Goal: Information Seeking & Learning: Learn about a topic

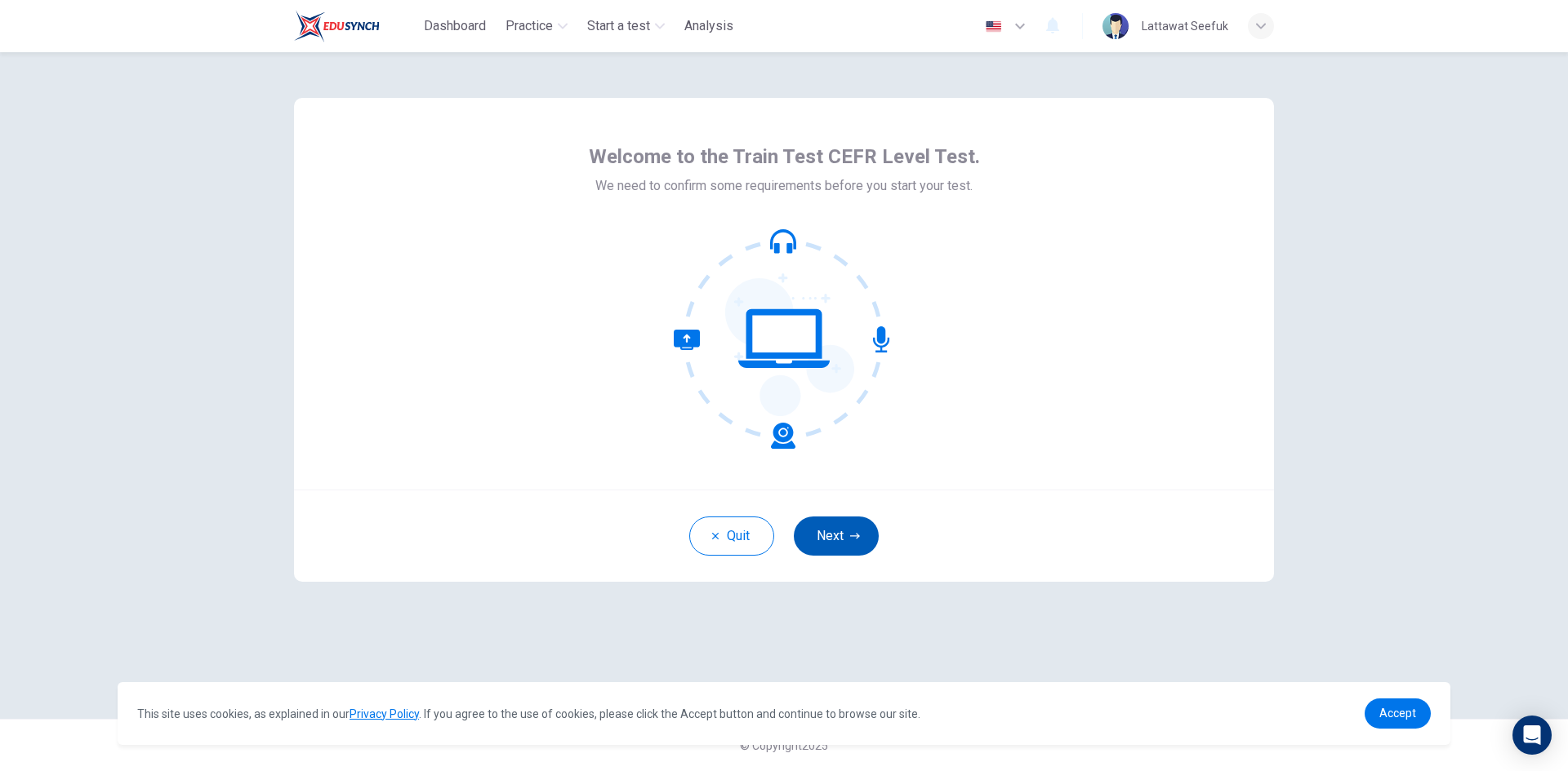
click at [817, 536] on button "Next" at bounding box center [836, 536] width 85 height 39
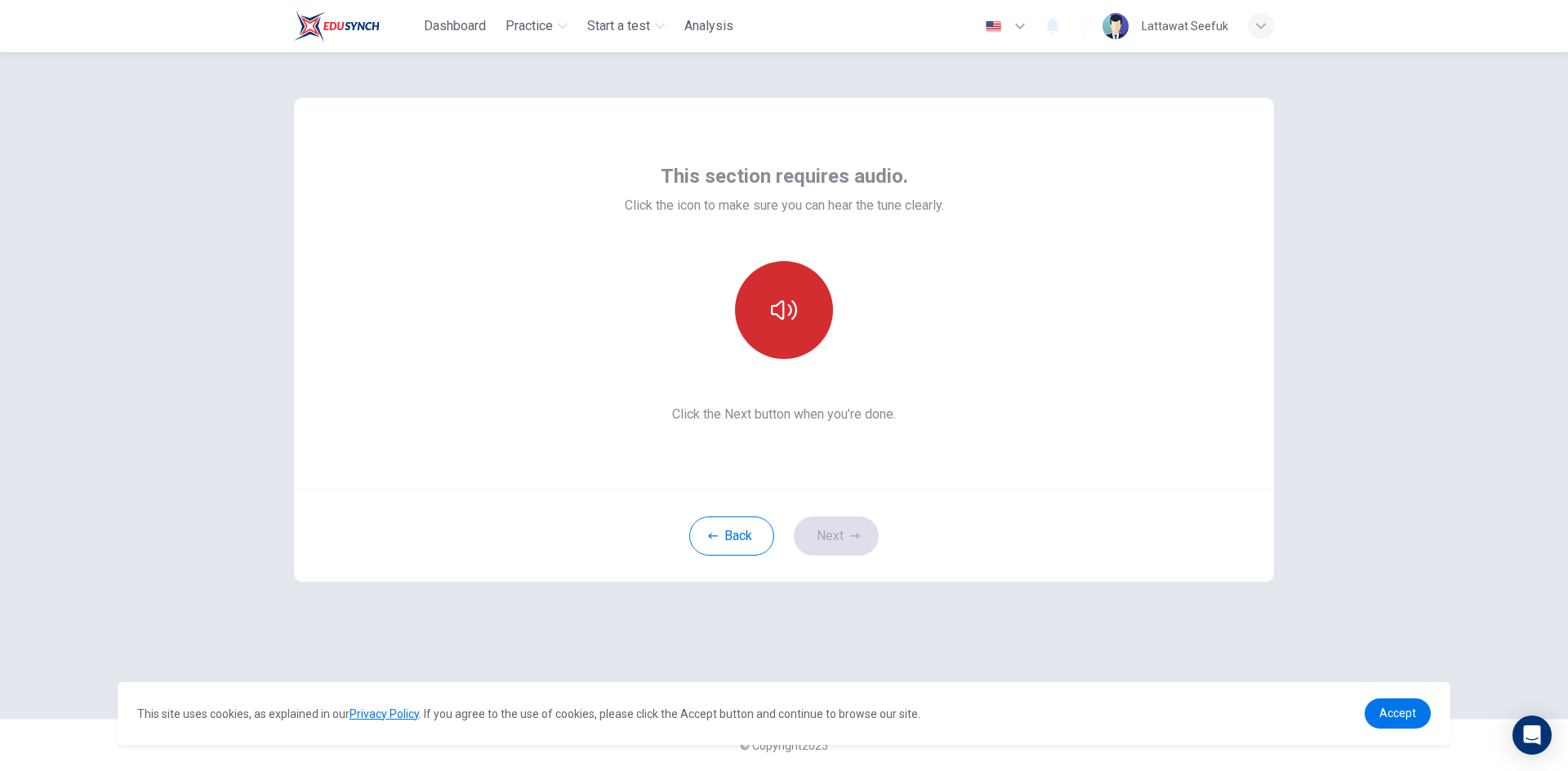
click at [799, 342] on button "button" at bounding box center [783, 310] width 98 height 98
click at [845, 531] on button "Next" at bounding box center [836, 536] width 85 height 39
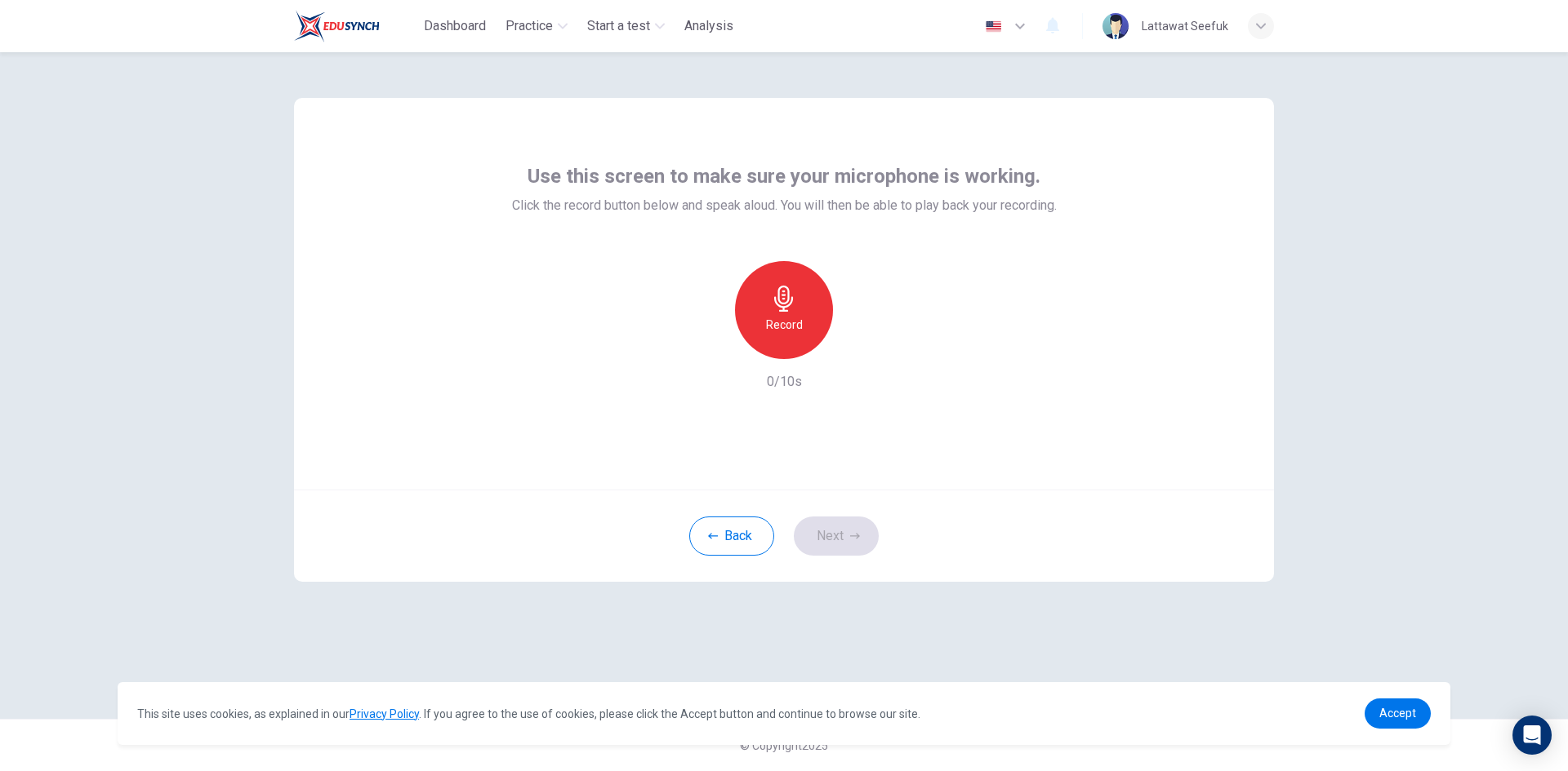
click at [775, 326] on h6 "Record" at bounding box center [784, 325] width 37 height 19
click at [786, 316] on h6 "Stop" at bounding box center [783, 325] width 25 height 19
click at [858, 348] on icon "button" at bounding box center [860, 346] width 7 height 10
click at [699, 345] on div "button" at bounding box center [708, 346] width 27 height 27
click at [771, 328] on h6 "Record" at bounding box center [784, 325] width 37 height 19
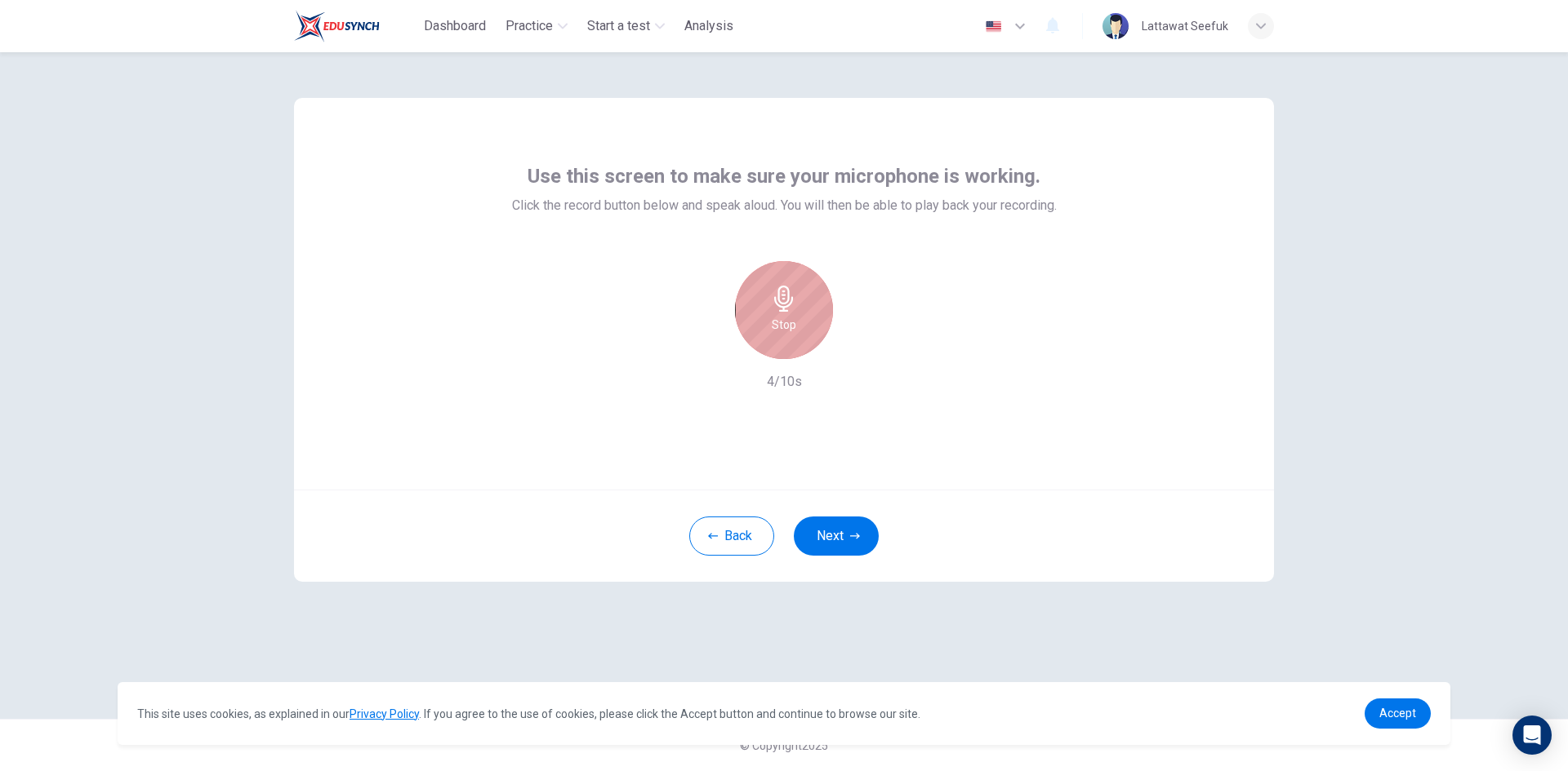
click at [771, 328] on div "Stop" at bounding box center [783, 310] width 98 height 98
click at [851, 341] on icon "button" at bounding box center [859, 346] width 16 height 16
click at [826, 537] on button "Next" at bounding box center [836, 536] width 85 height 39
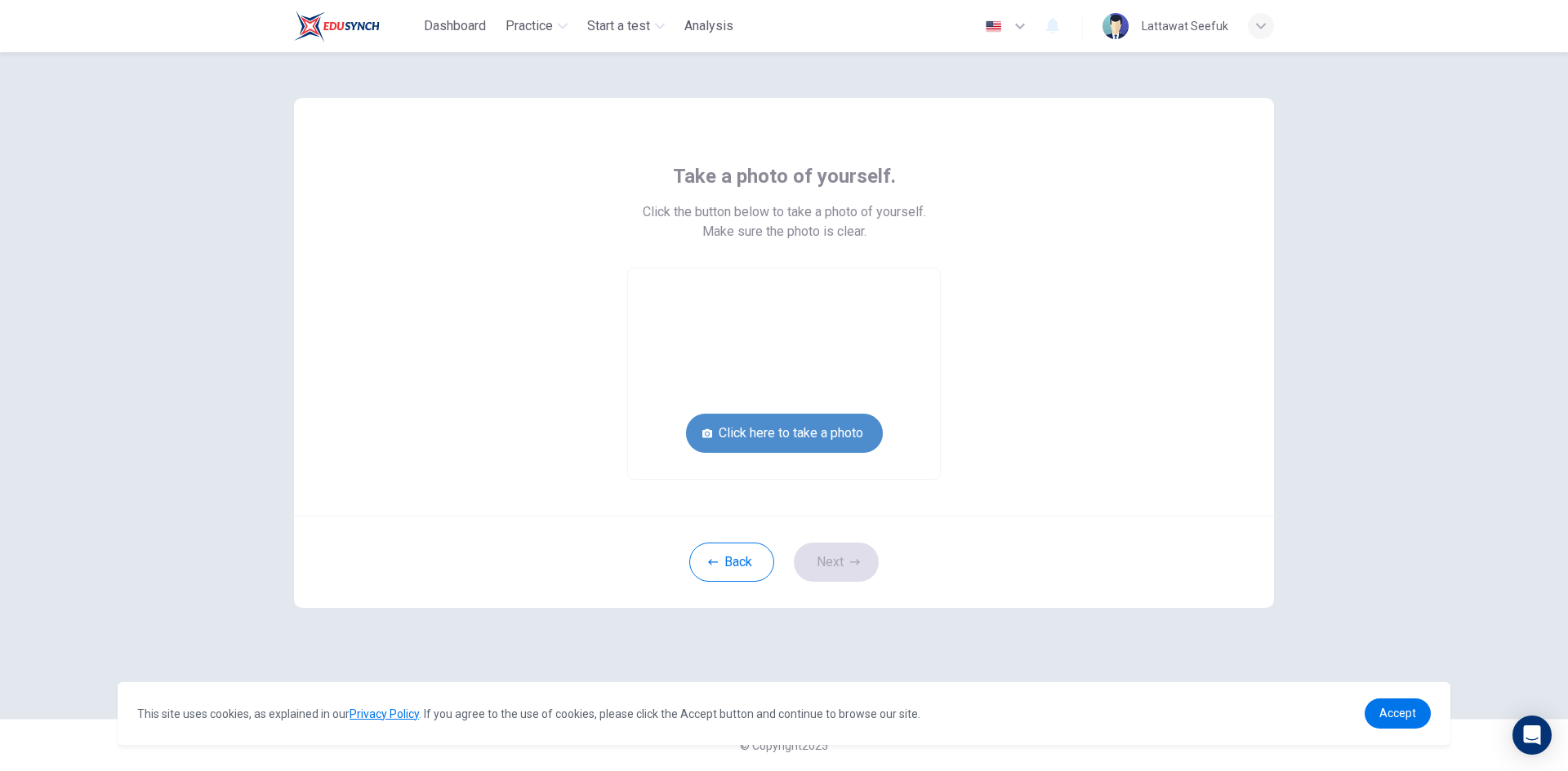
click at [740, 439] on button "Click here to take a photo" at bounding box center [784, 433] width 197 height 39
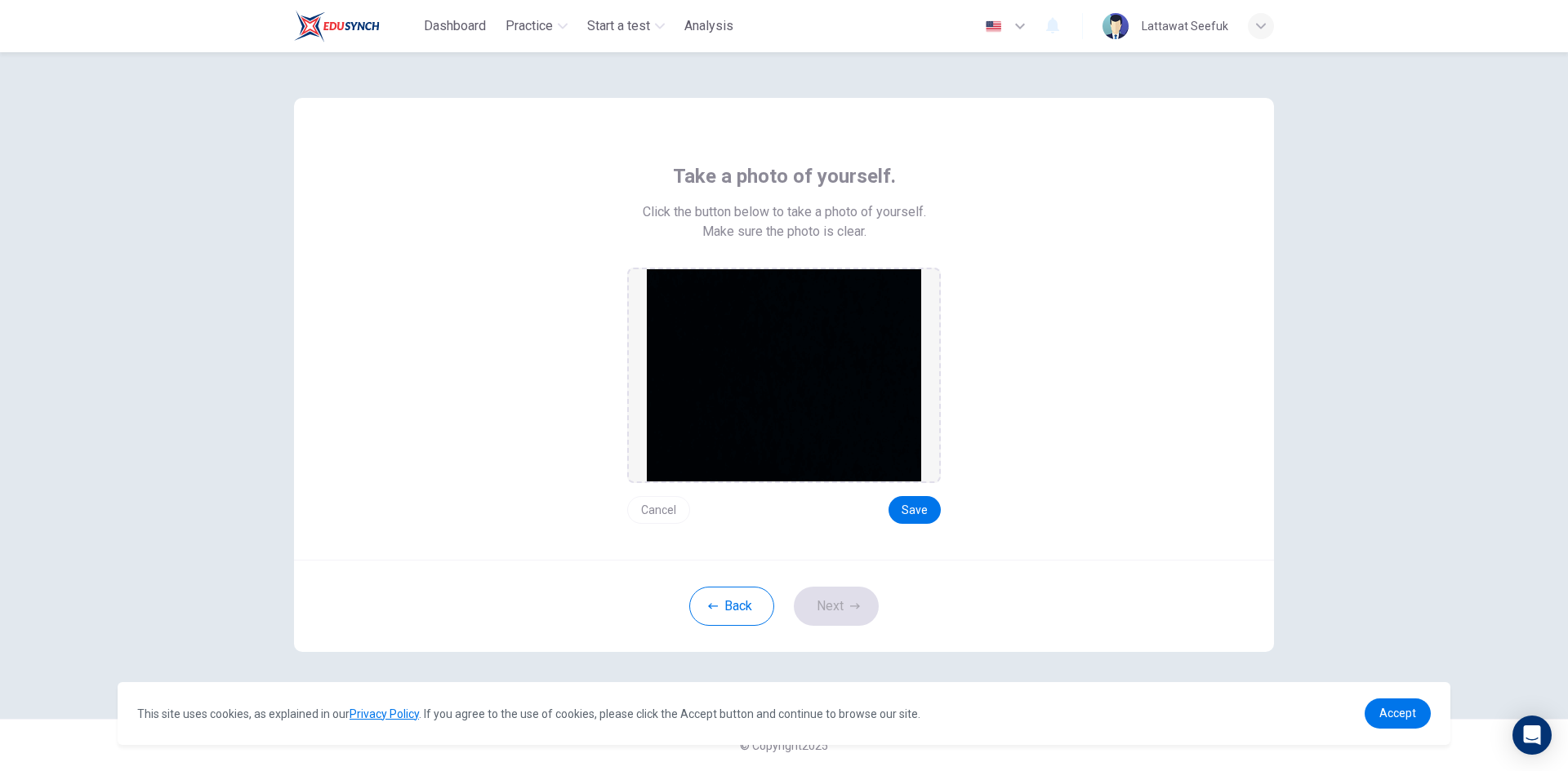
click at [664, 512] on button "Cancel" at bounding box center [658, 510] width 63 height 27
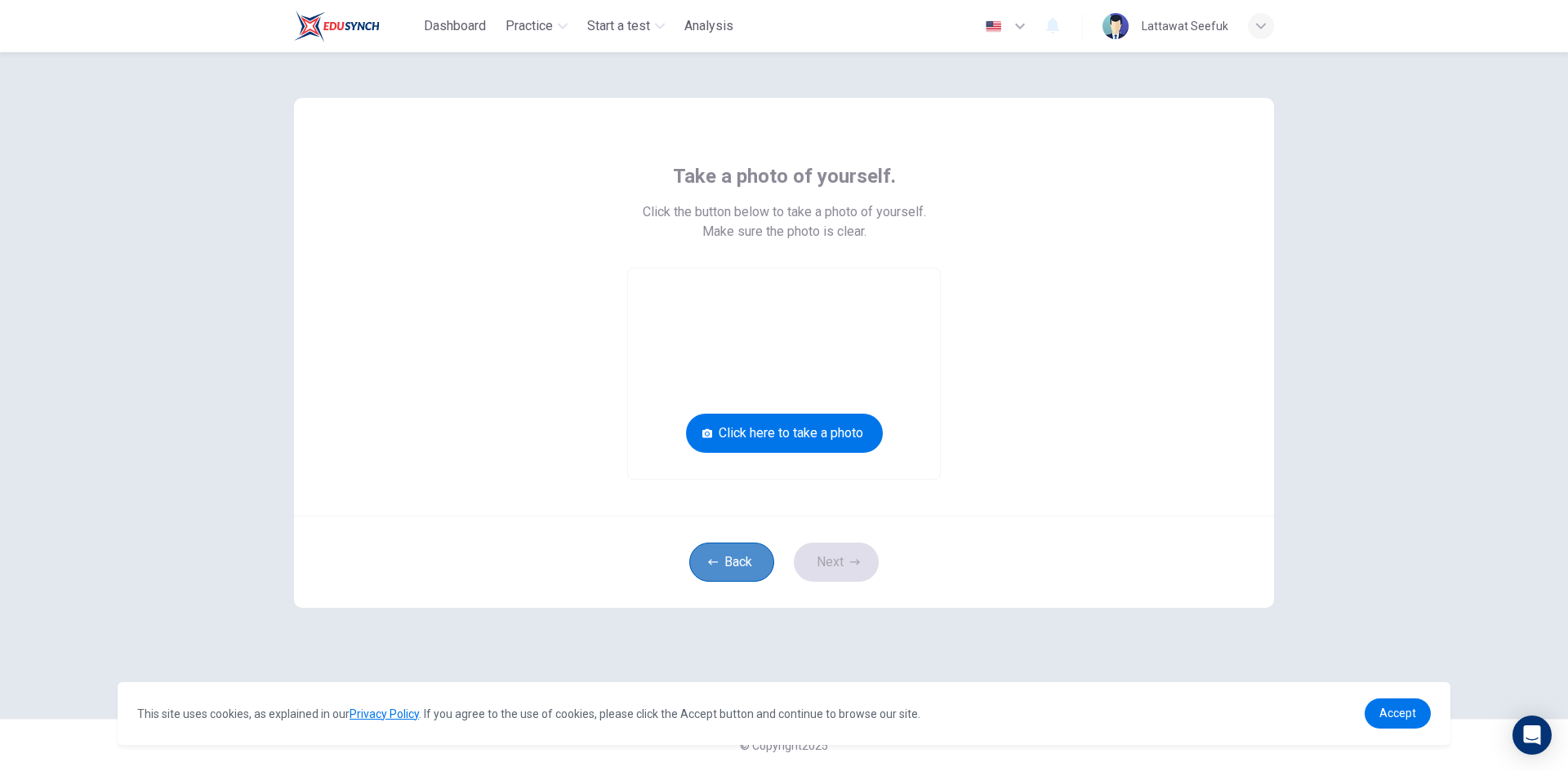
click at [725, 557] on button "Back" at bounding box center [731, 562] width 85 height 39
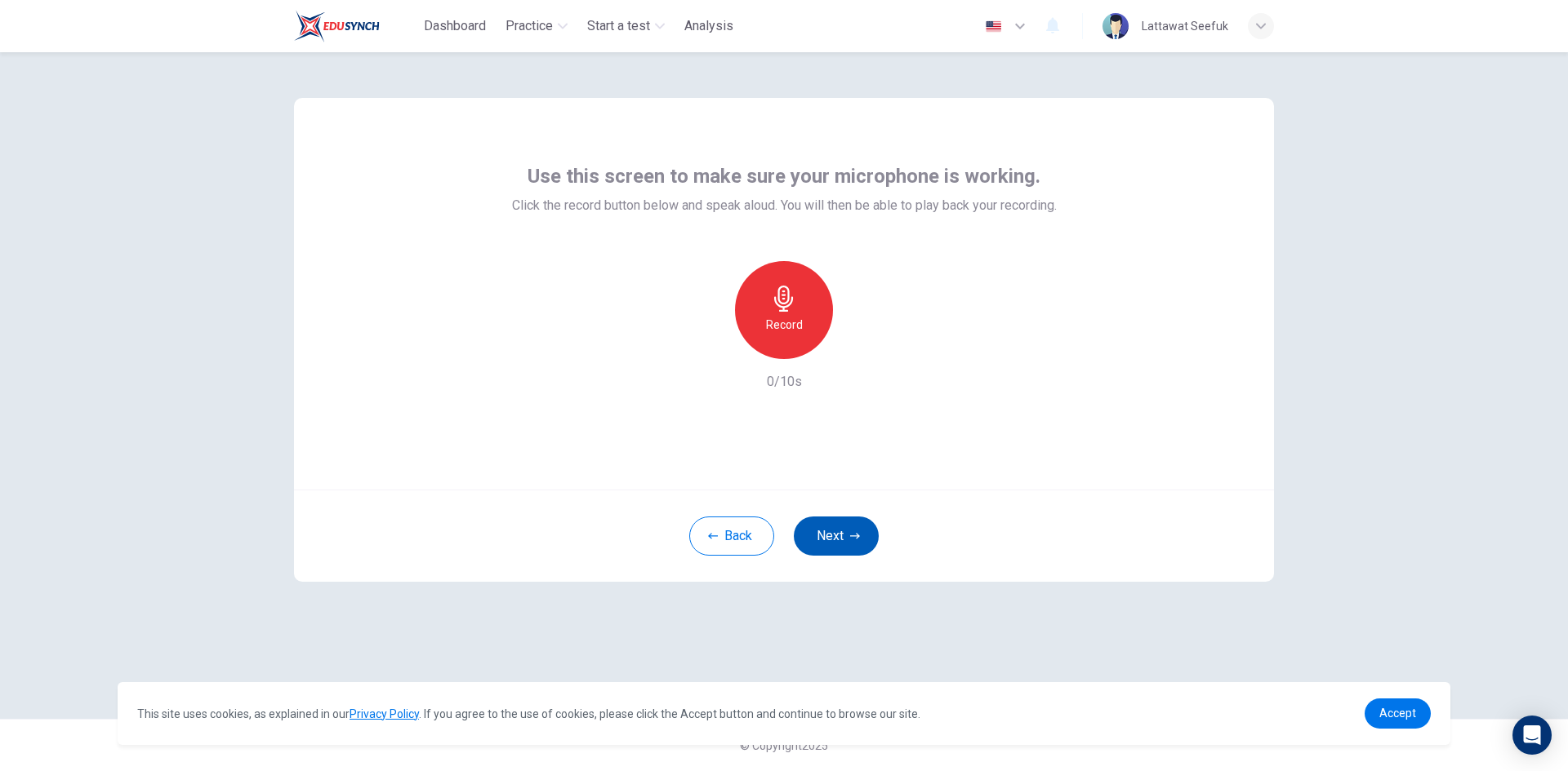
click at [821, 526] on button "Next" at bounding box center [836, 536] width 85 height 39
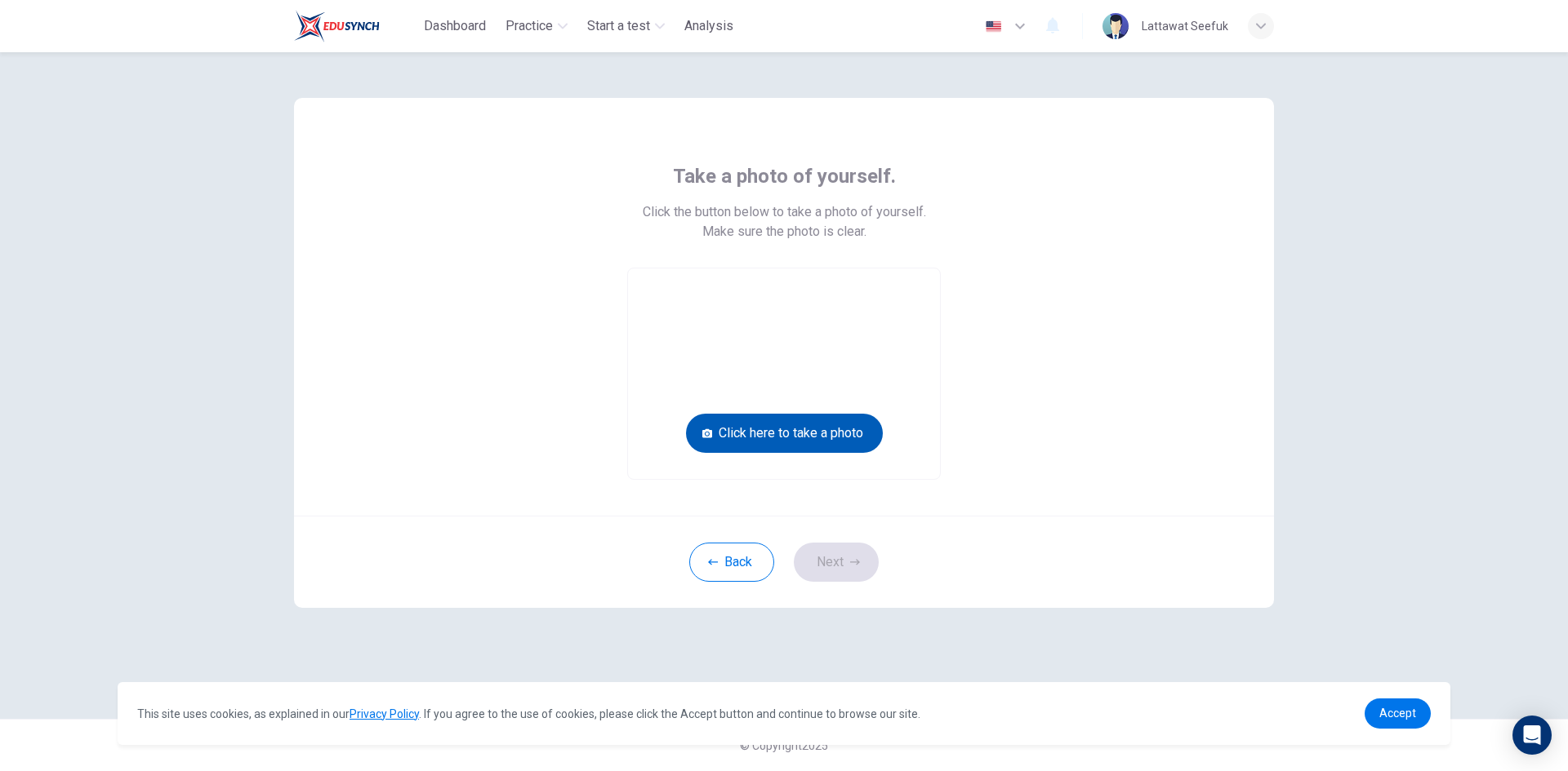
click at [780, 441] on button "Click here to take a photo" at bounding box center [784, 433] width 197 height 39
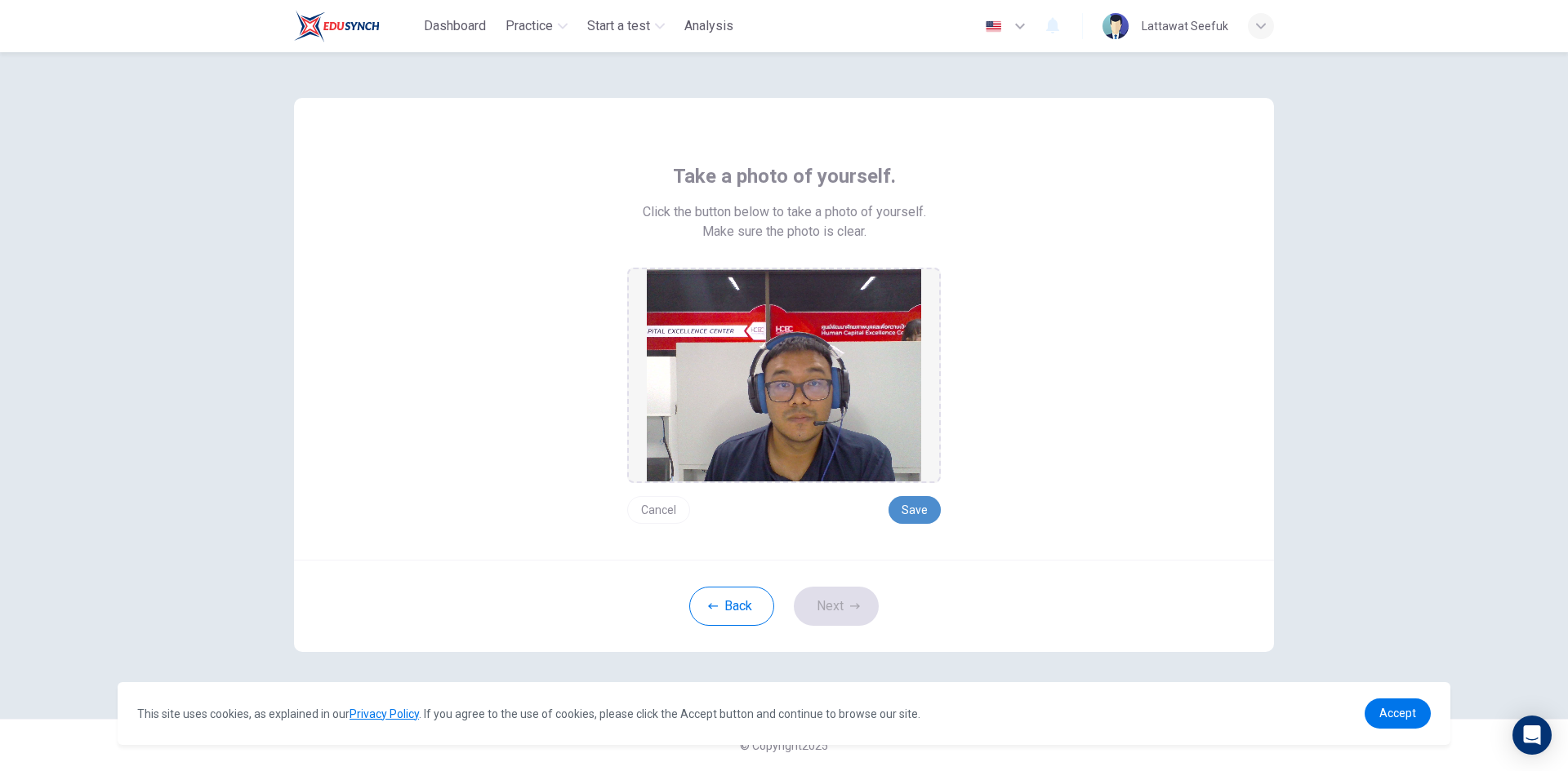
click at [919, 507] on button "Save" at bounding box center [914, 510] width 52 height 27
click at [850, 605] on icon "button" at bounding box center [854, 606] width 10 height 10
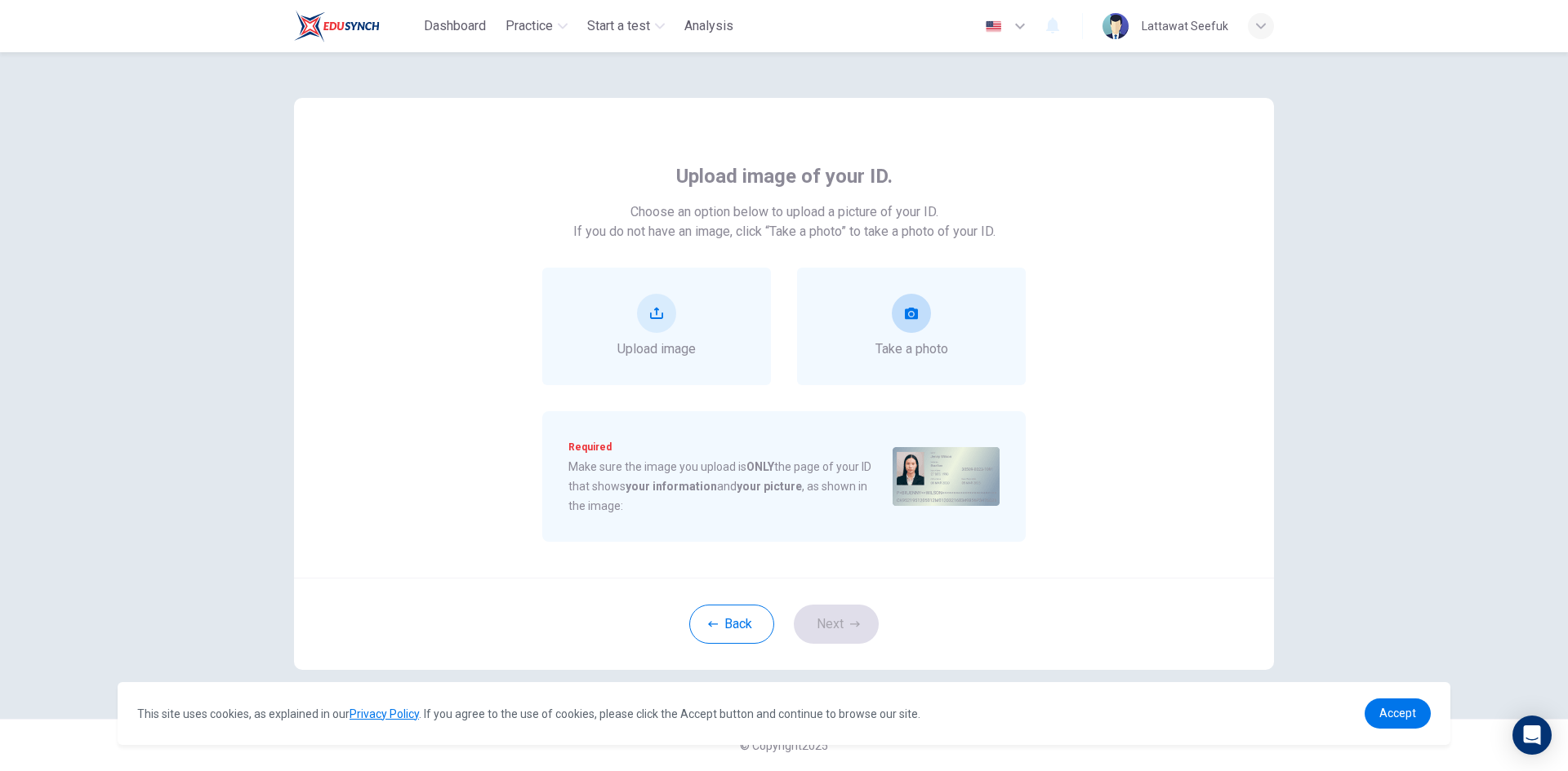
click at [899, 336] on div "Take a photo" at bounding box center [911, 326] width 72 height 65
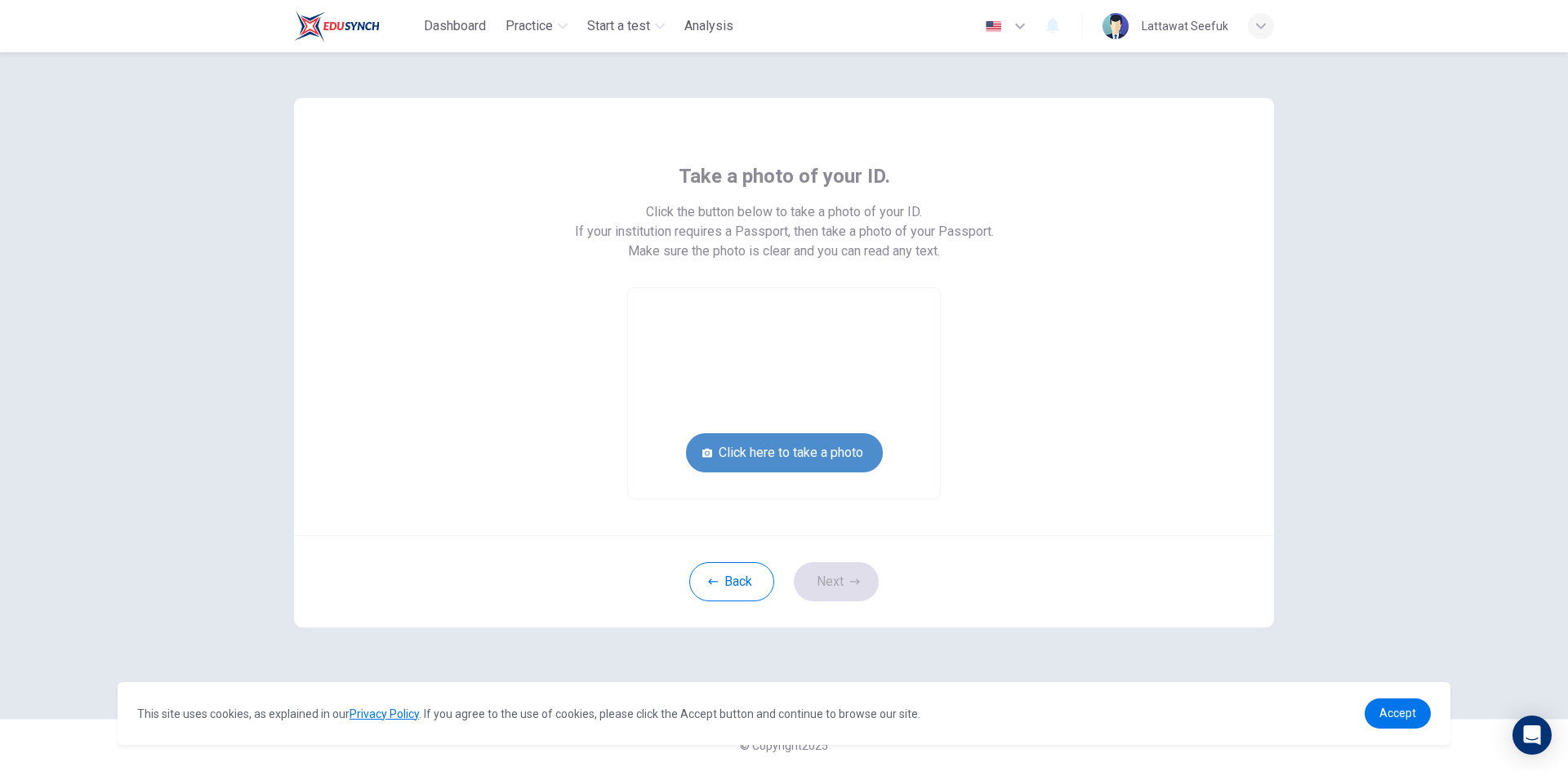
click at [835, 444] on button "Click here to take a photo" at bounding box center [784, 453] width 197 height 39
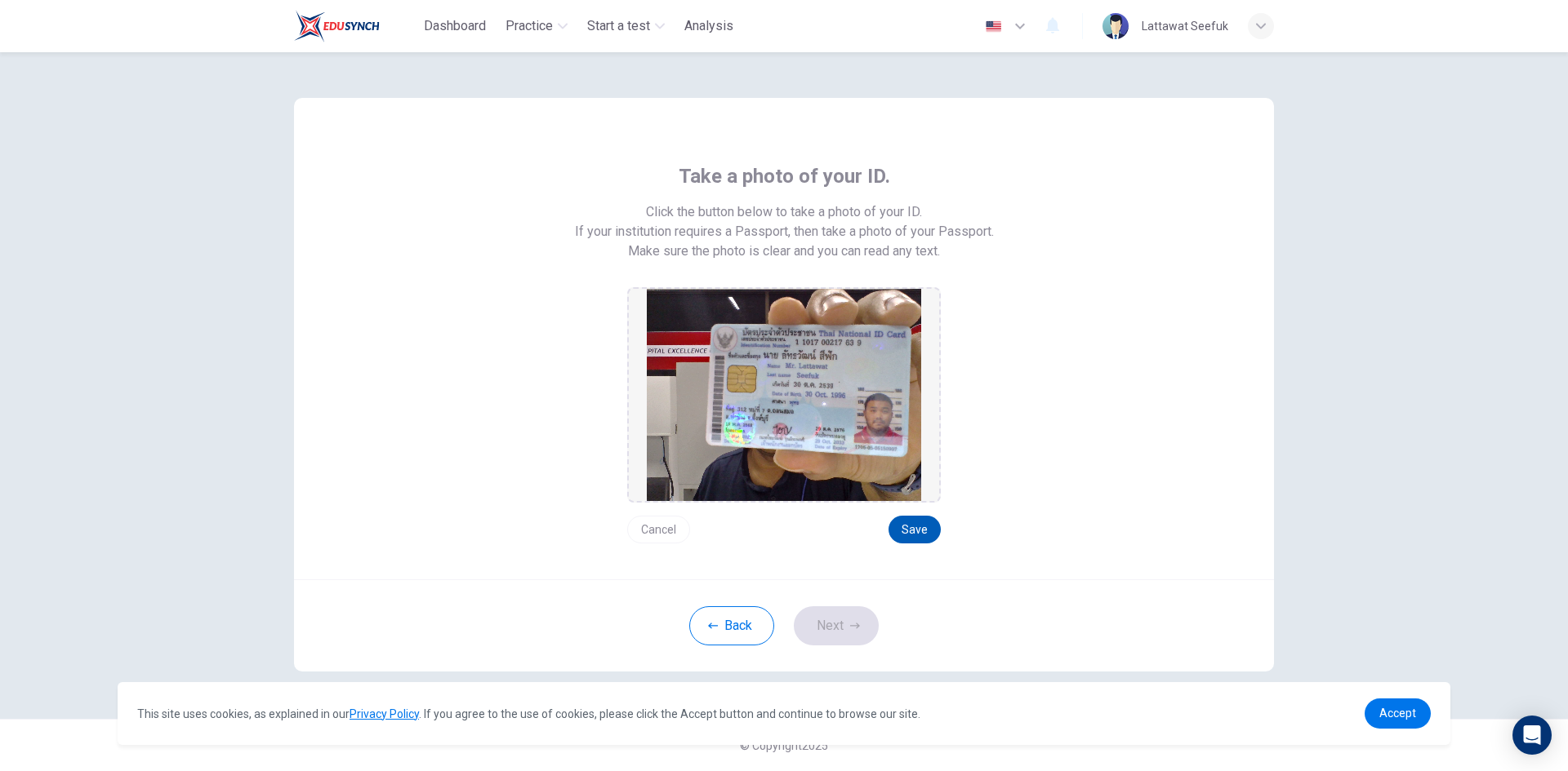
click at [908, 522] on button "Save" at bounding box center [914, 530] width 52 height 27
click at [850, 626] on icon "button" at bounding box center [854, 626] width 10 height 10
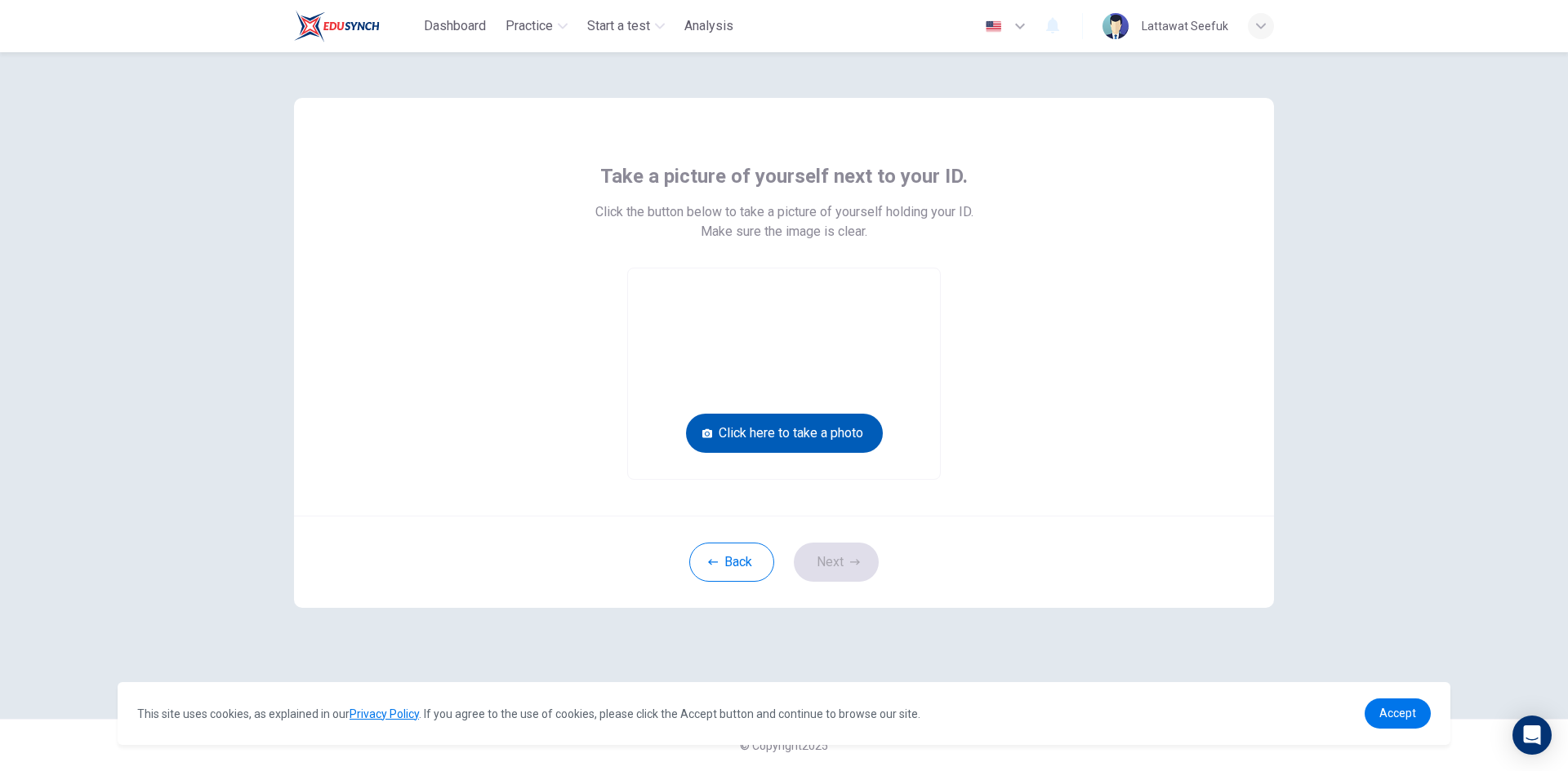
click at [818, 444] on button "Click here to take a photo" at bounding box center [784, 433] width 197 height 39
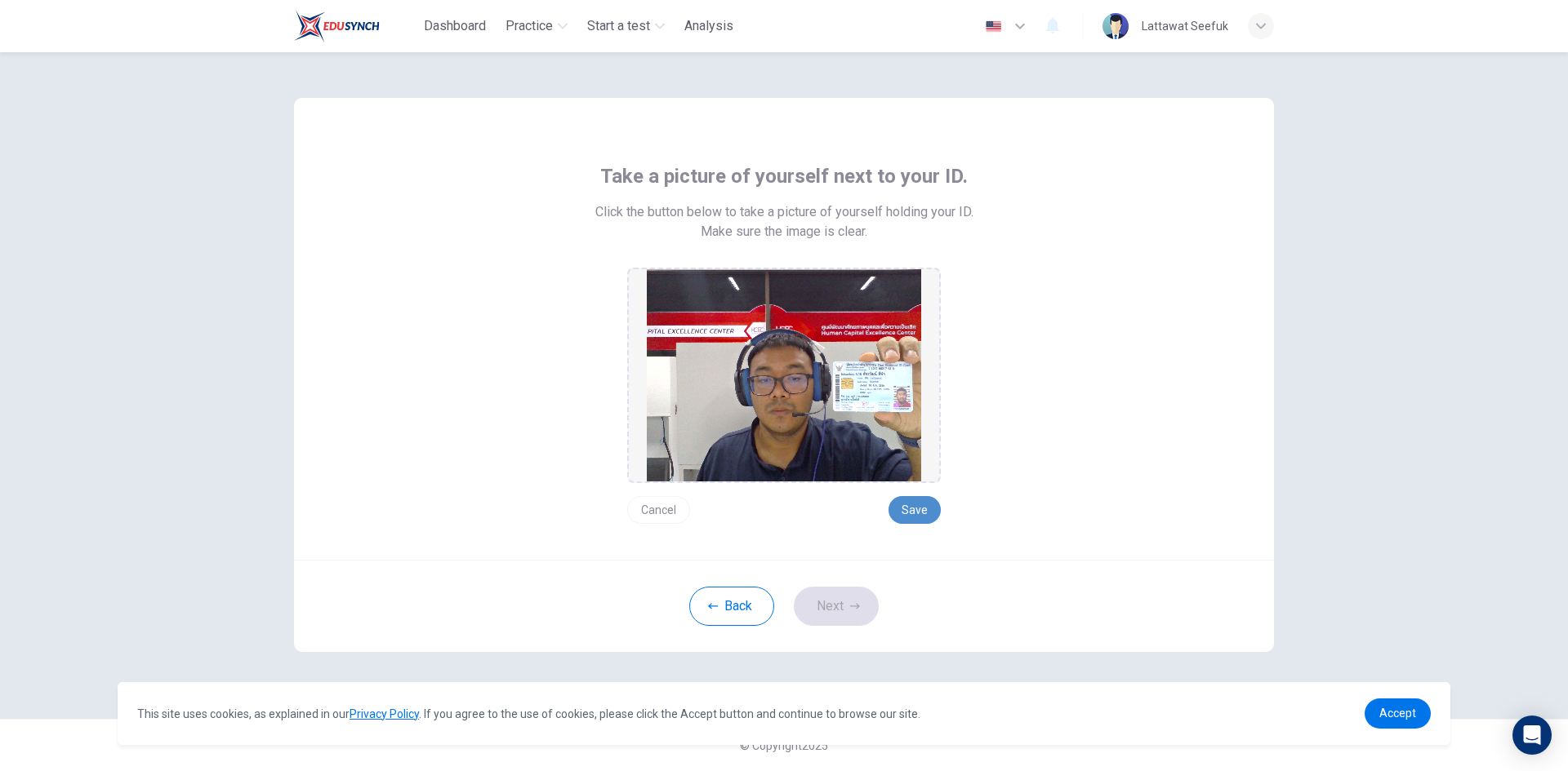
click at [921, 509] on button "Save" at bounding box center [914, 510] width 52 height 27
click at [849, 598] on button "Next" at bounding box center [836, 606] width 85 height 39
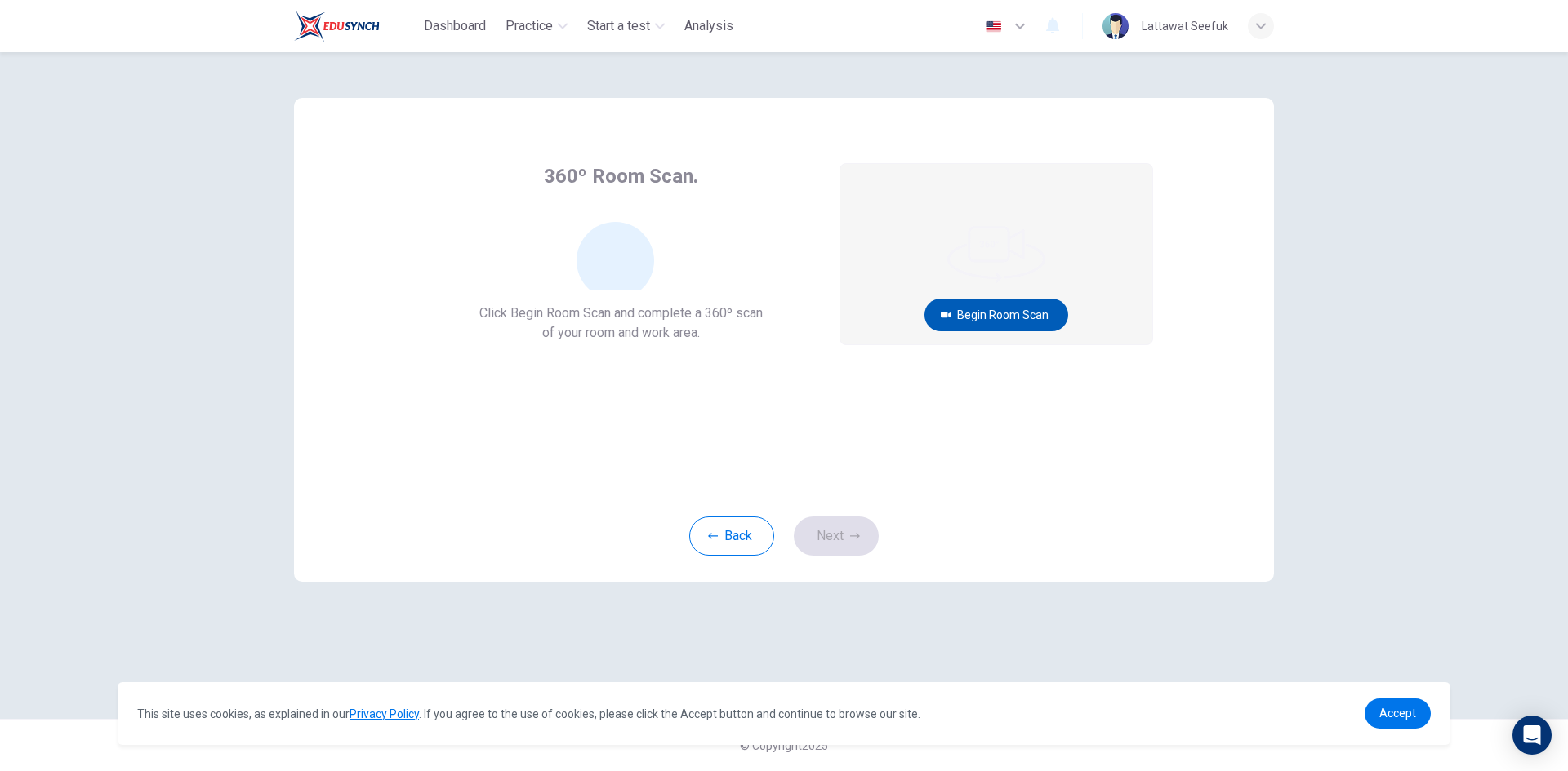
click at [968, 315] on button "Begin Room Scan" at bounding box center [995, 316] width 144 height 33
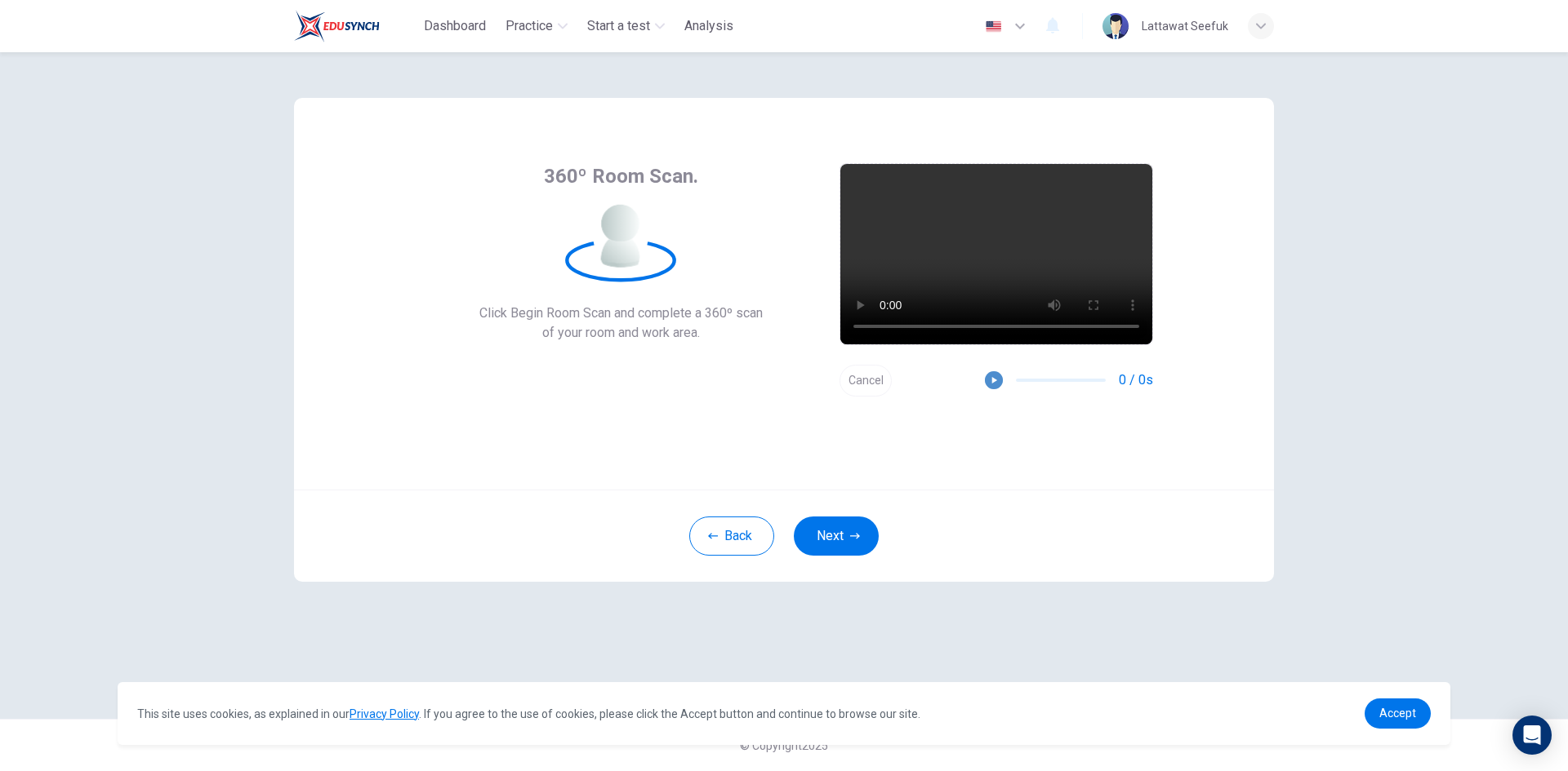
click at [994, 378] on icon "button" at bounding box center [993, 380] width 11 height 11
click at [847, 533] on button "Next" at bounding box center [836, 536] width 85 height 39
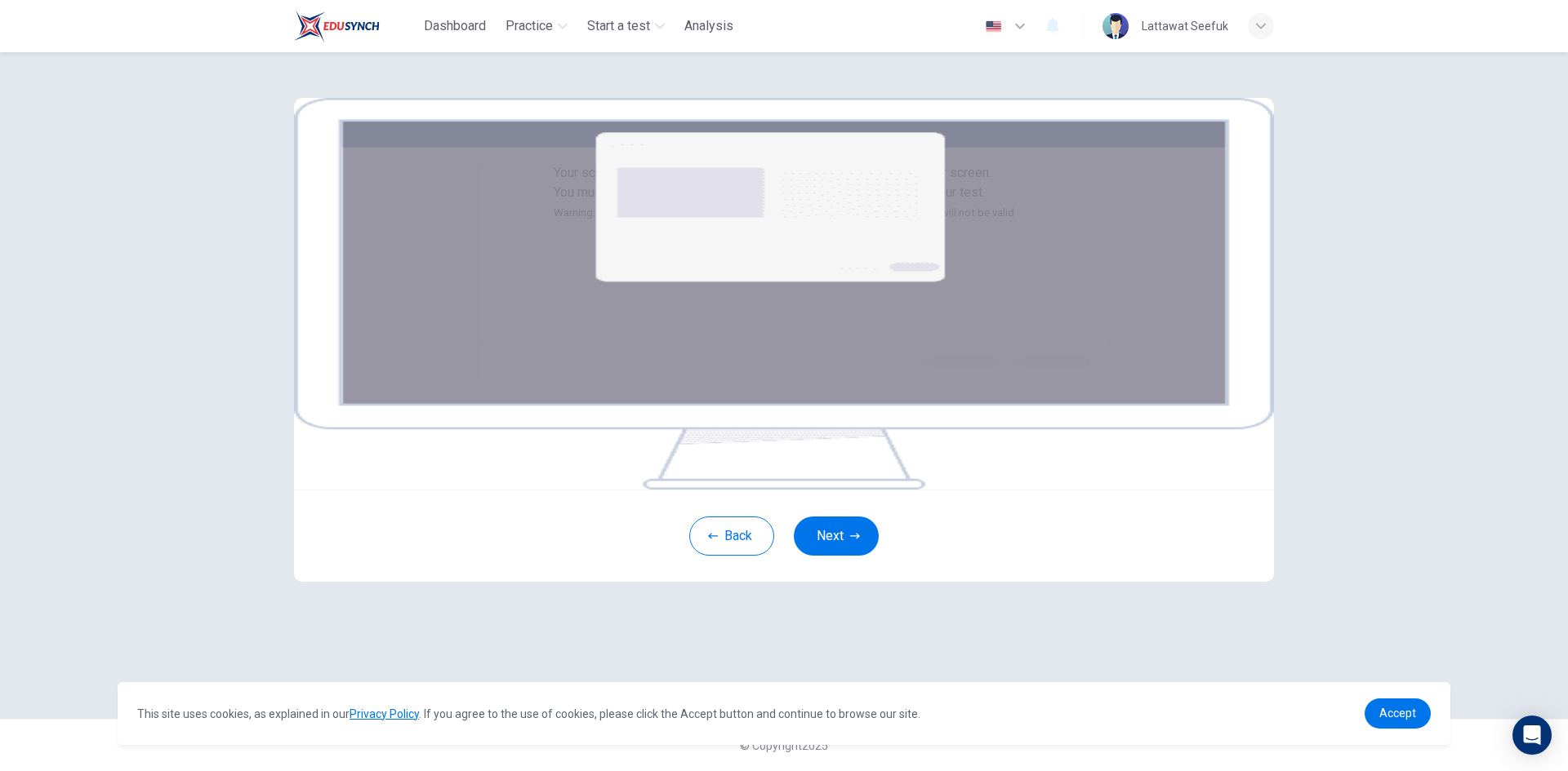
scroll to position [75, 0]
click at [1416, 719] on link "Accept" at bounding box center [1397, 713] width 66 height 30
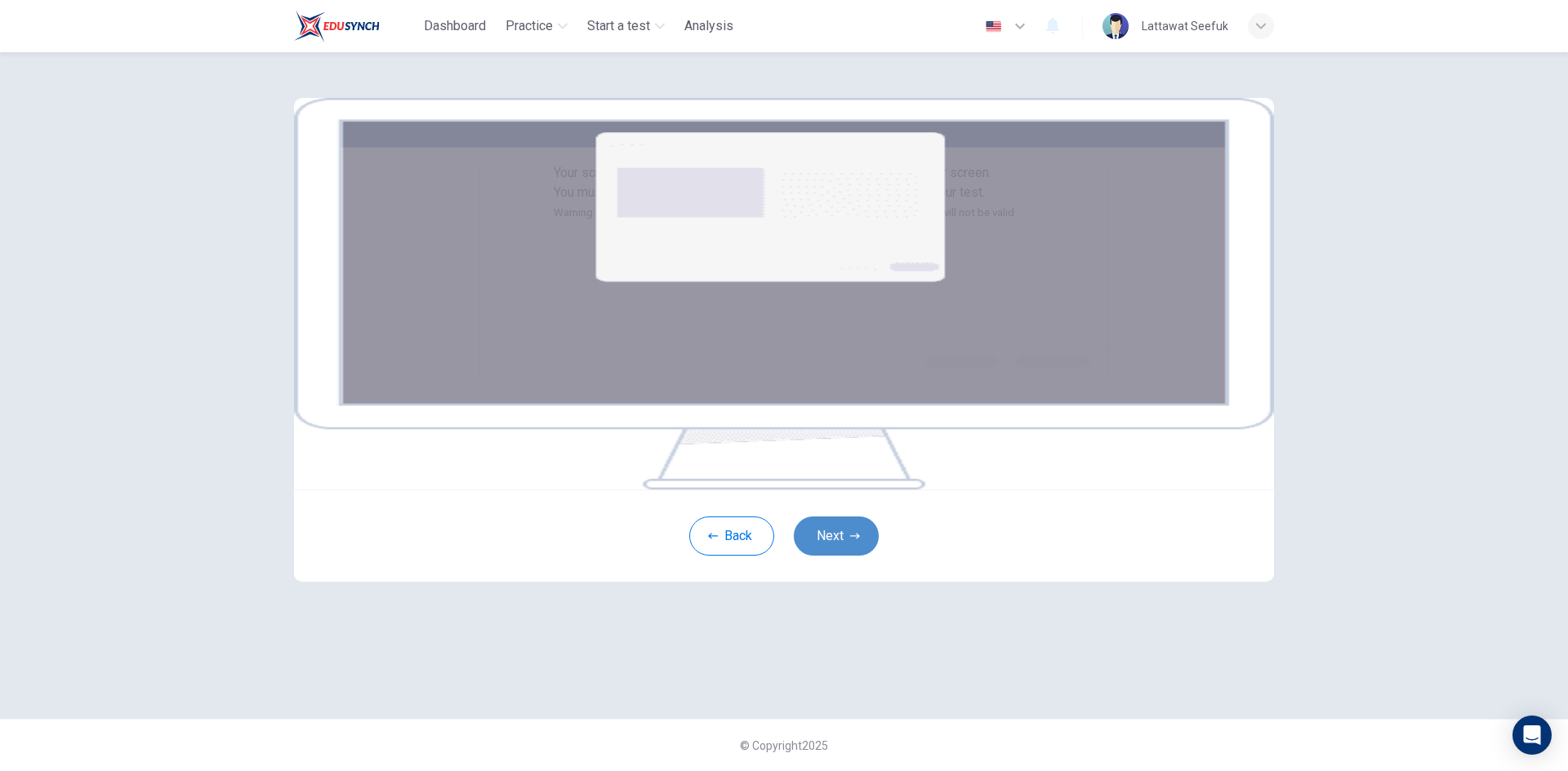
click at [834, 556] on button "Next" at bounding box center [836, 536] width 85 height 39
click at [812, 556] on button "Next" at bounding box center [836, 536] width 85 height 39
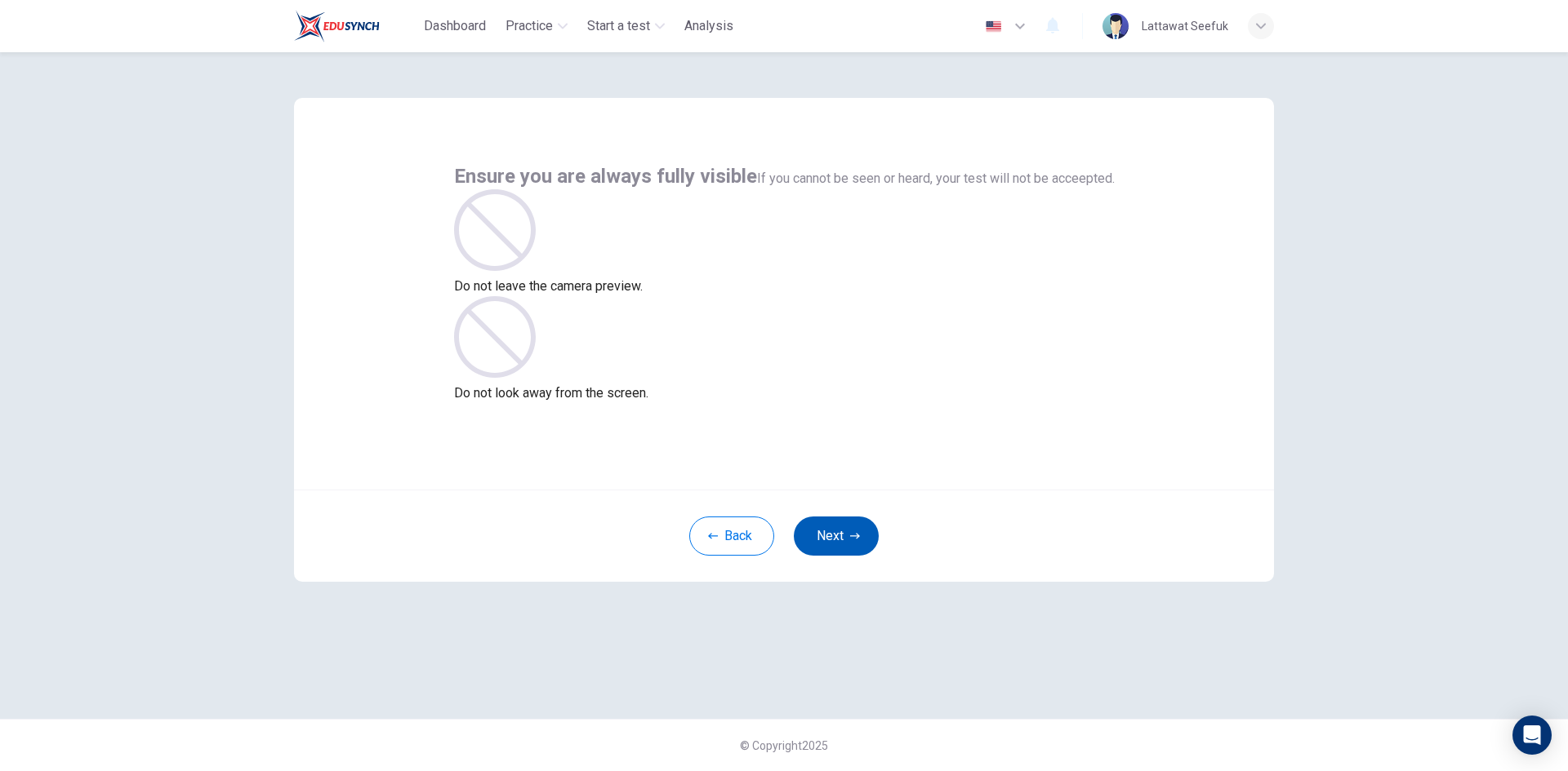
scroll to position [0, 0]
click at [833, 547] on button "Next" at bounding box center [836, 536] width 85 height 39
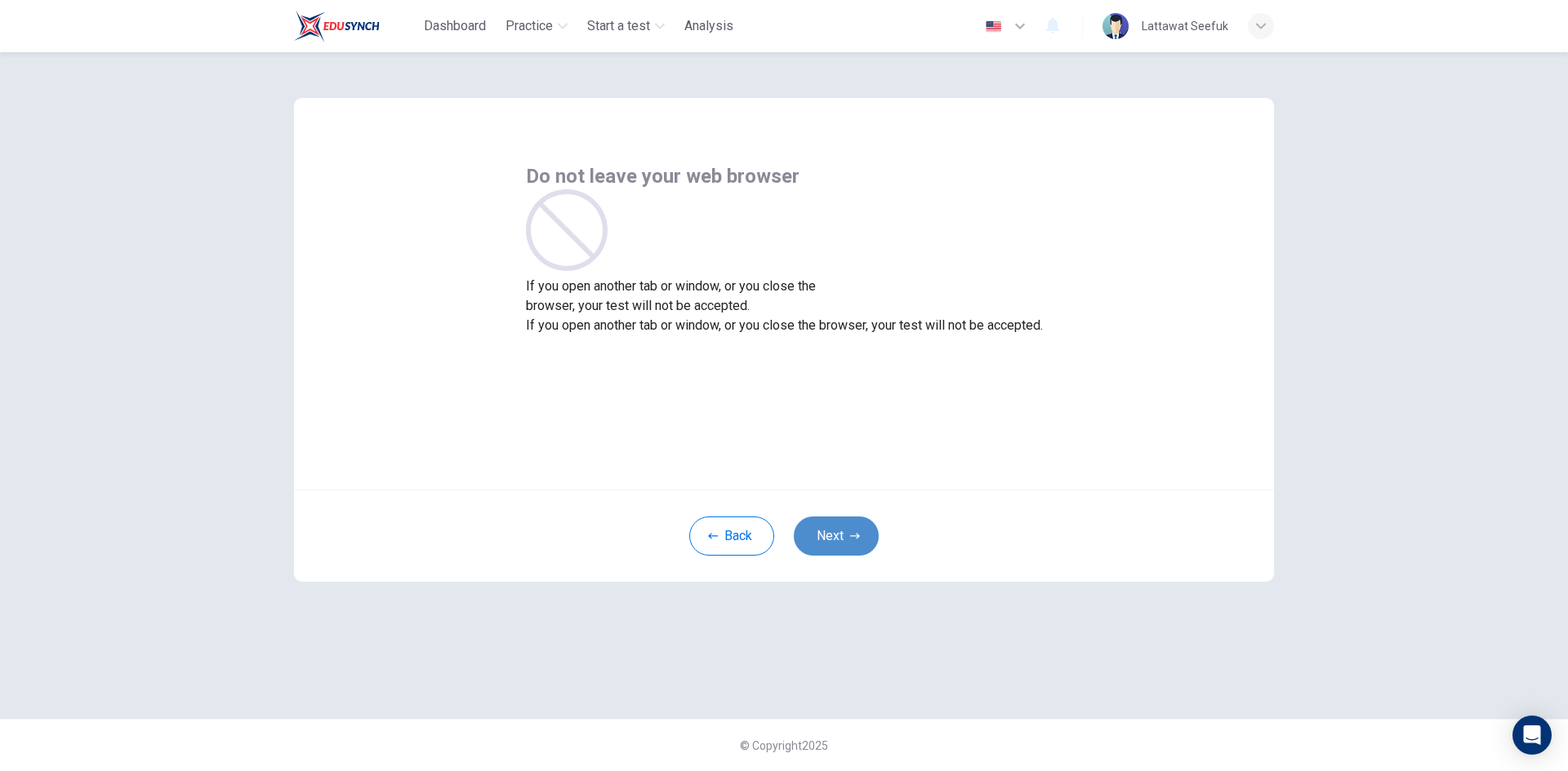
click at [833, 547] on button "Next" at bounding box center [836, 536] width 85 height 39
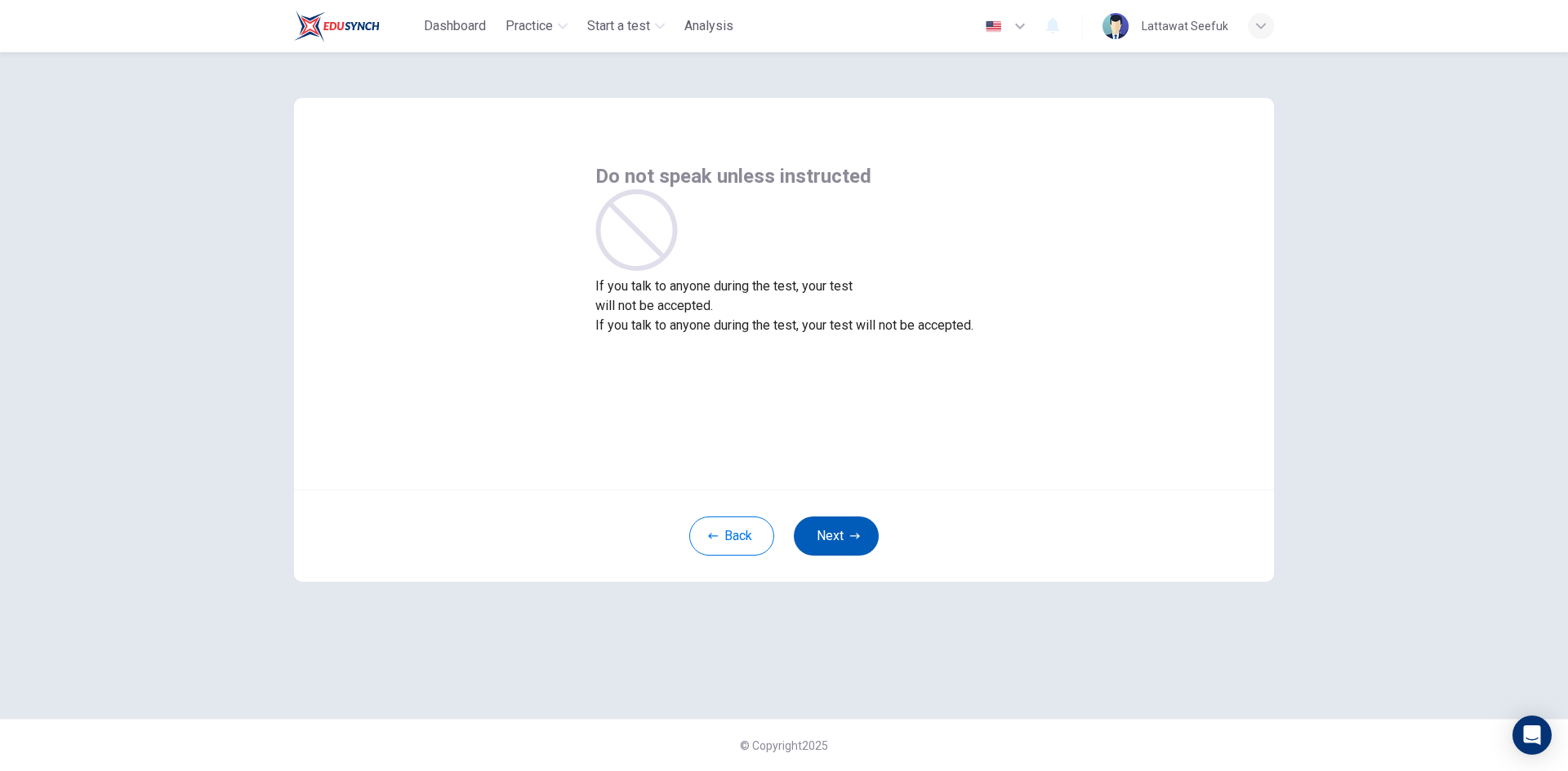
click at [833, 547] on button "Next" at bounding box center [836, 536] width 85 height 39
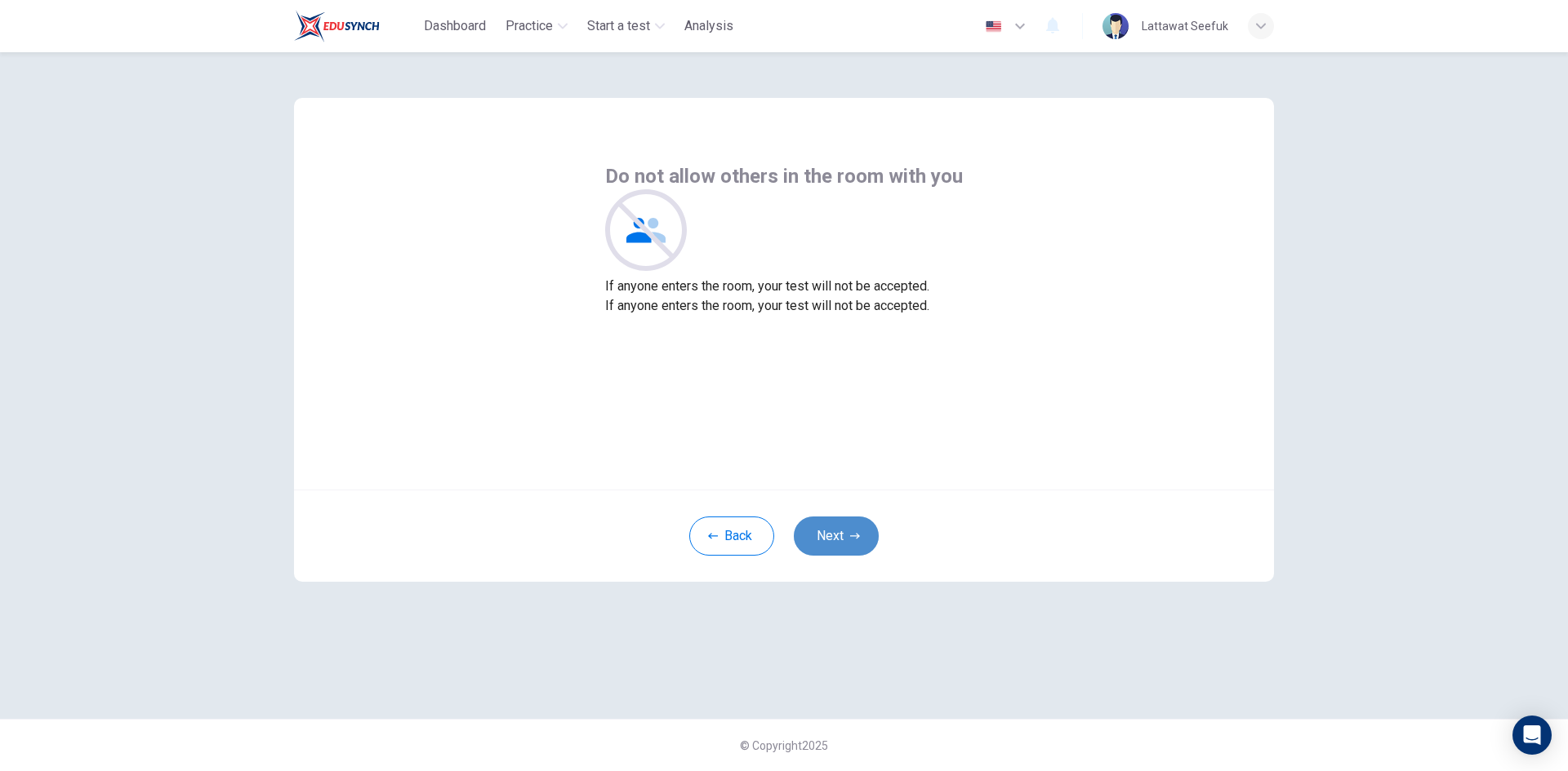
click at [833, 547] on button "Next" at bounding box center [836, 536] width 85 height 39
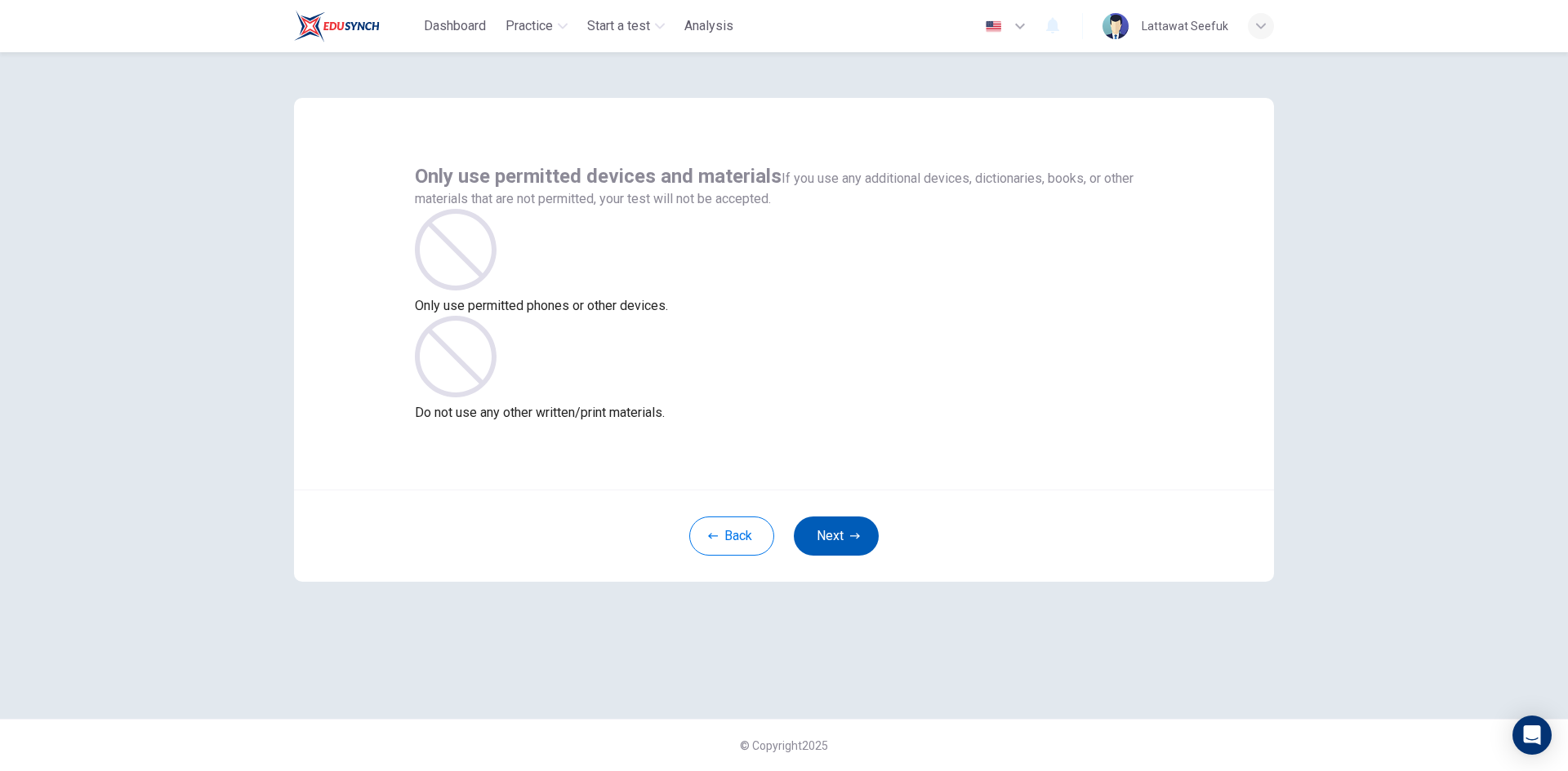
click at [833, 547] on button "Next" at bounding box center [836, 536] width 85 height 39
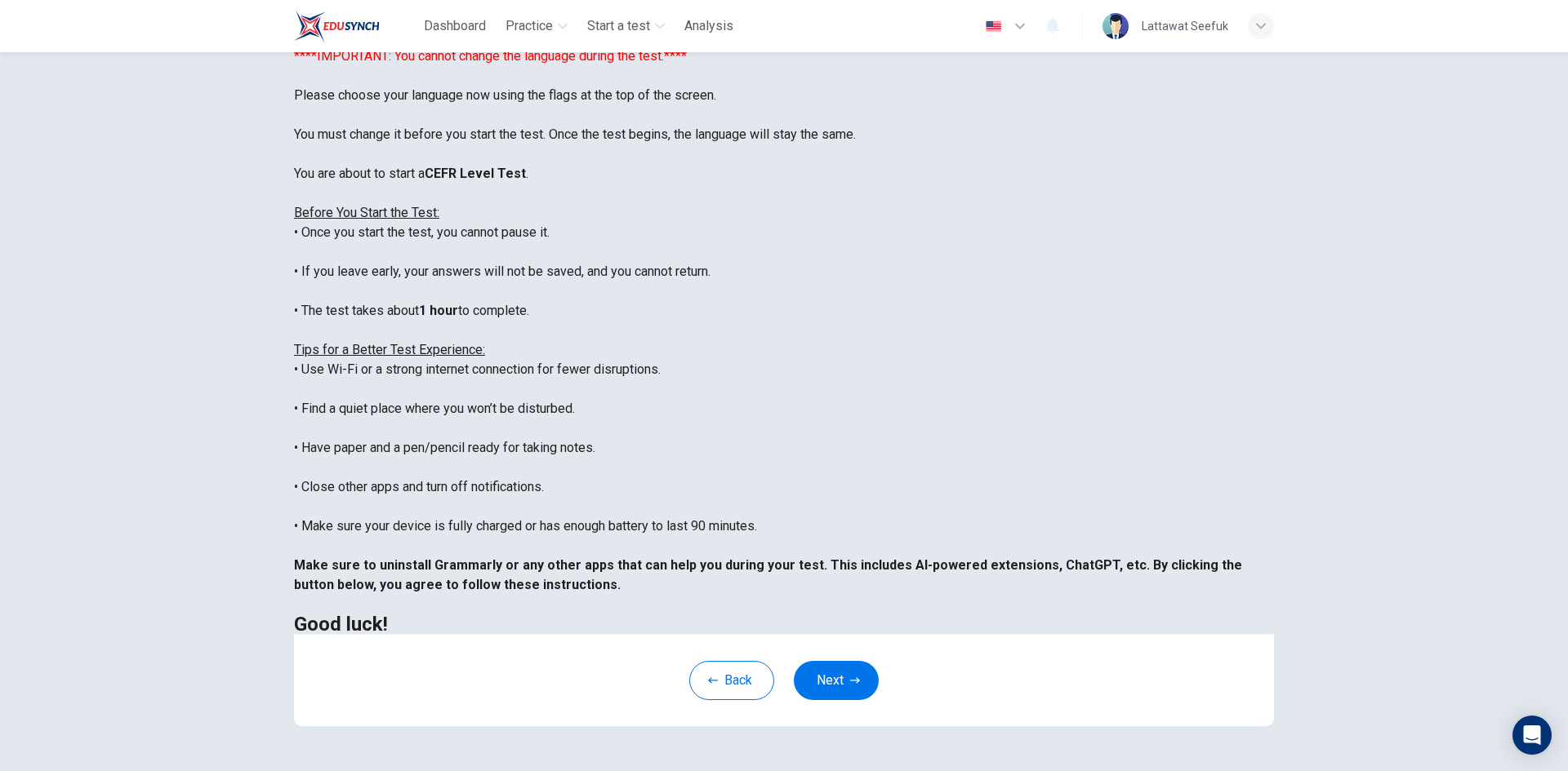
scroll to position [136, 0]
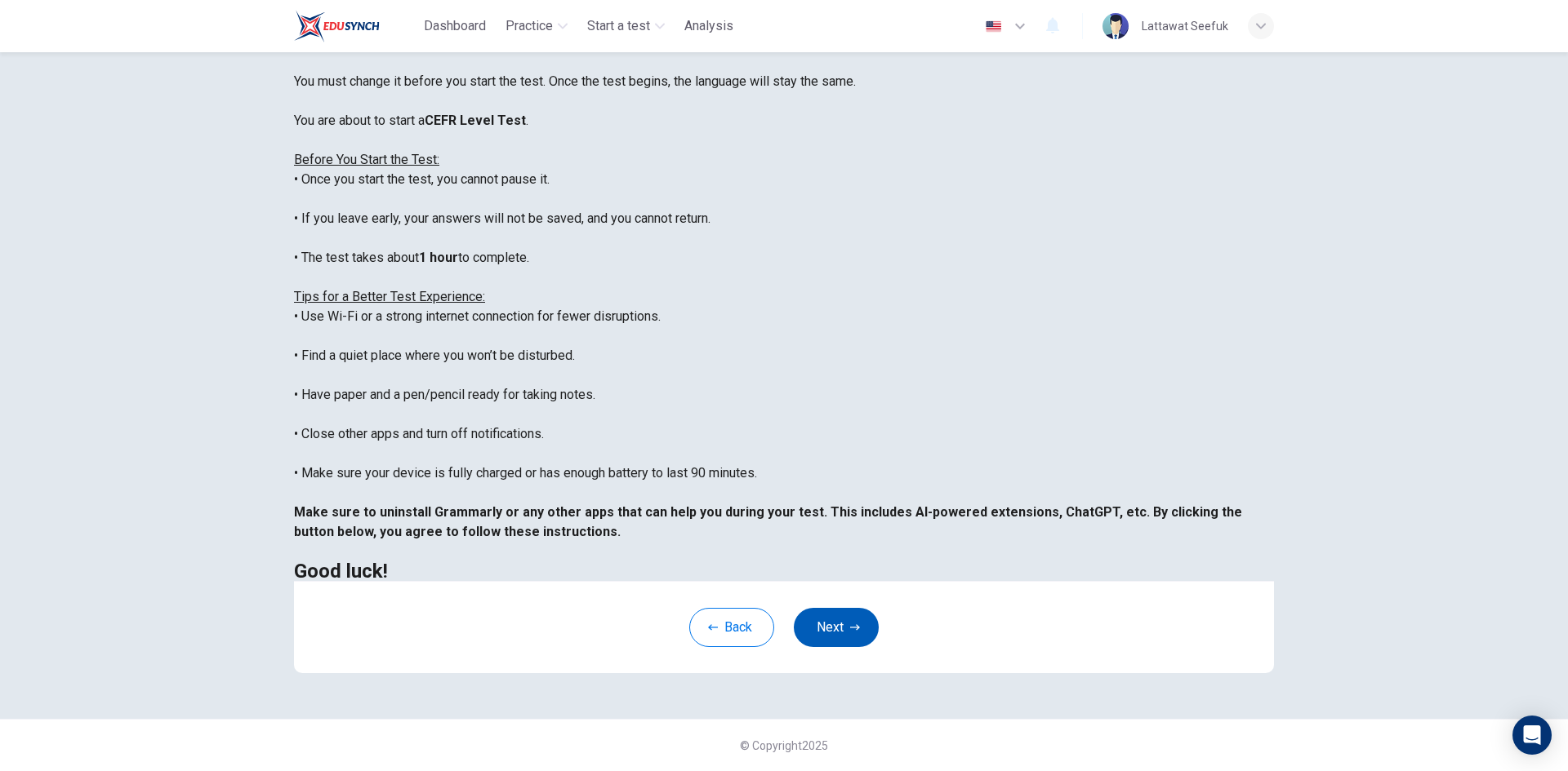
click at [833, 619] on button "Next" at bounding box center [836, 627] width 85 height 39
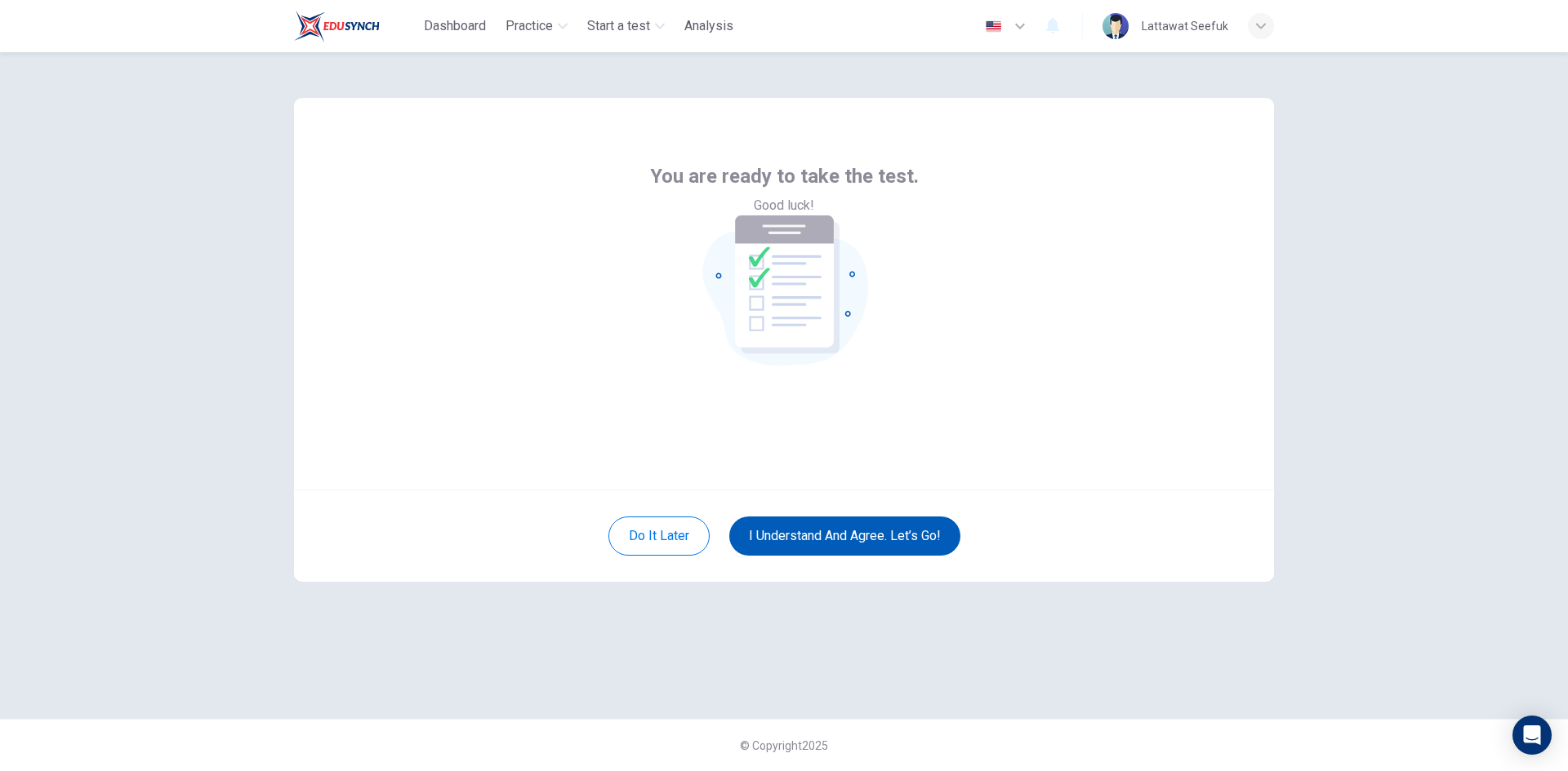
scroll to position [0, 0]
click at [832, 544] on button "I understand and agree. Let’s go!" at bounding box center [844, 536] width 231 height 39
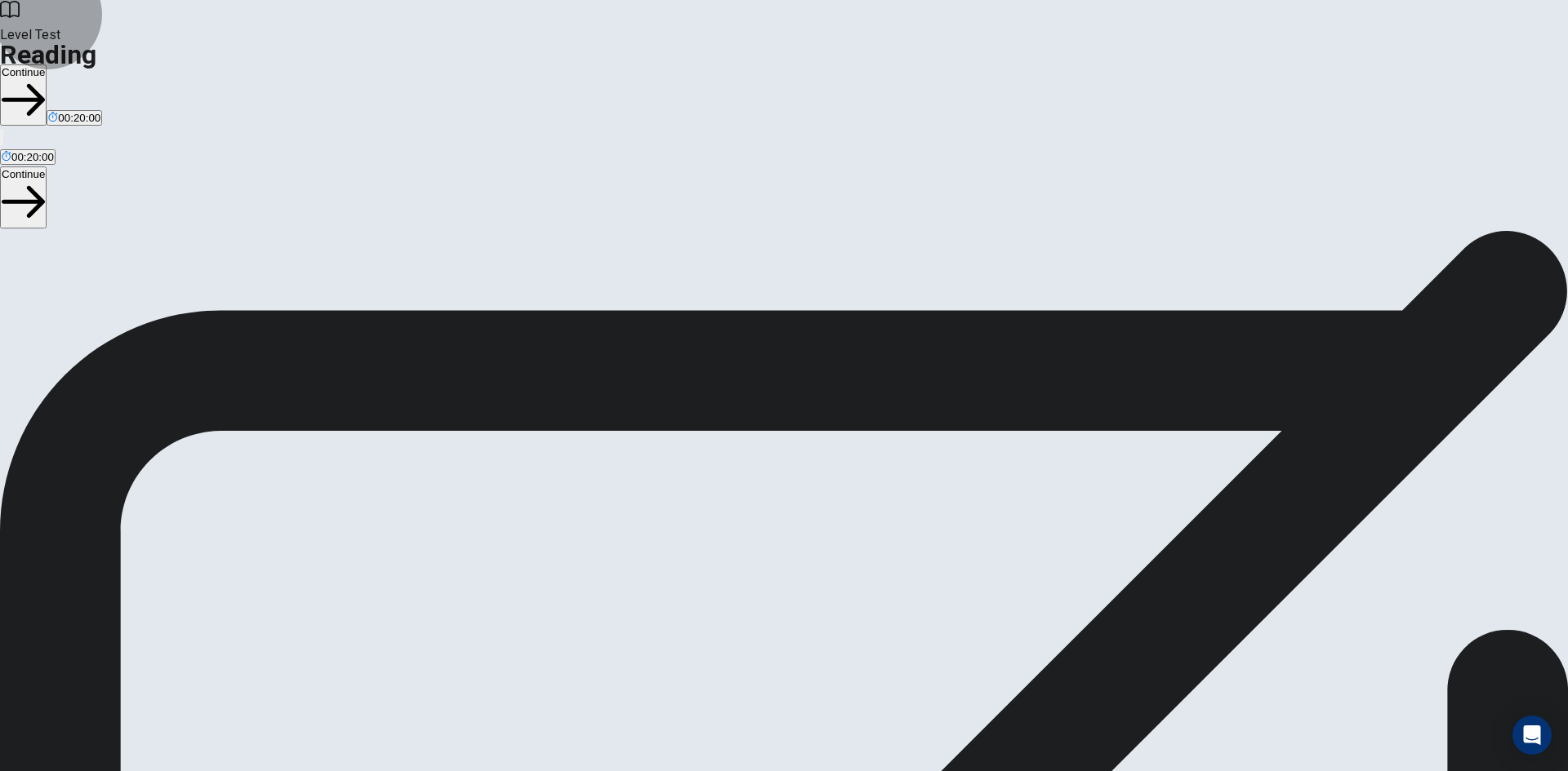
click at [47, 65] on button "Continue" at bounding box center [23, 95] width 47 height 61
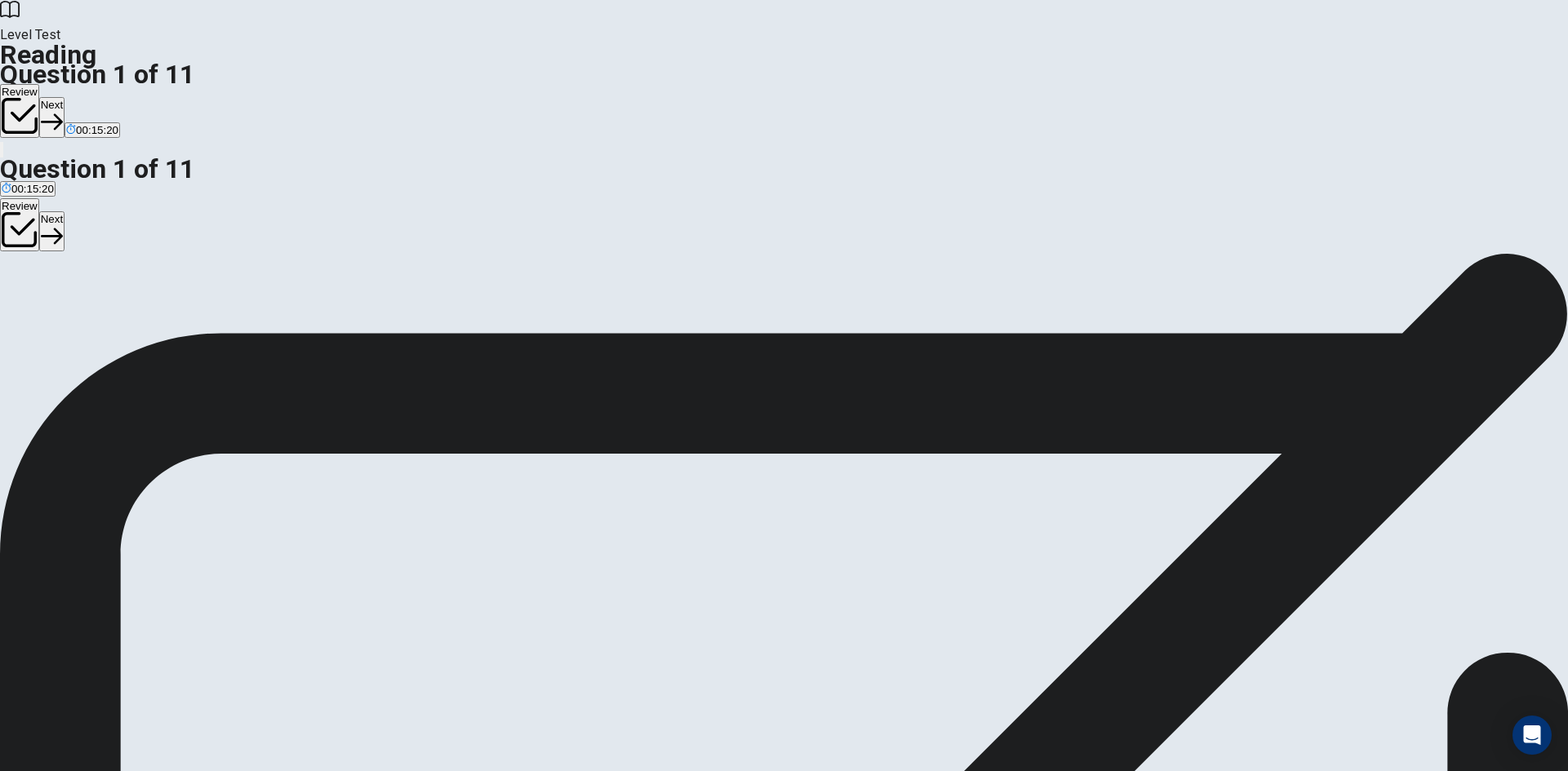
scroll to position [163, 0]
click at [65, 97] on button "Next" at bounding box center [52, 117] width 26 height 40
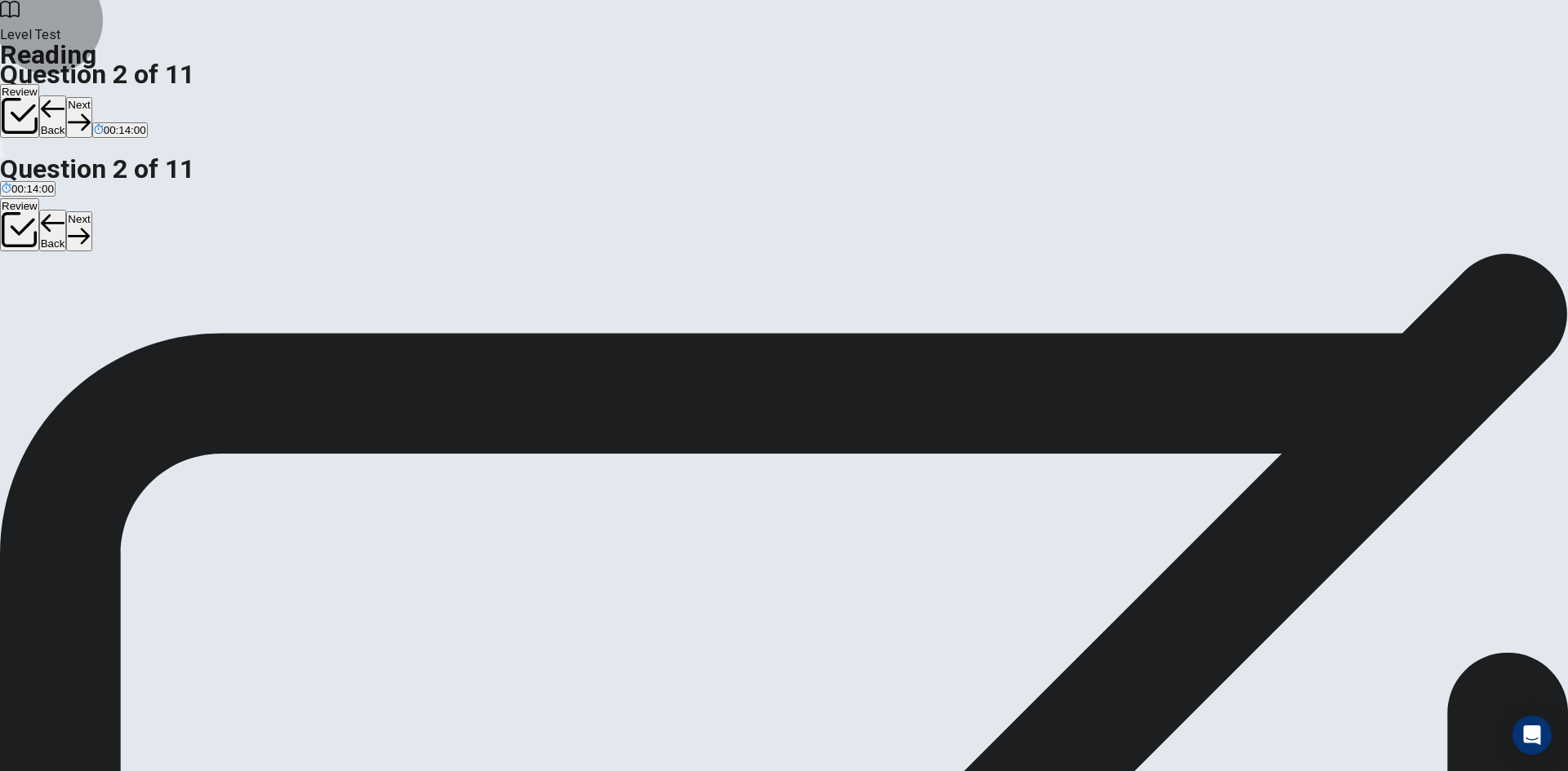
click at [90, 111] on icon "button" at bounding box center [79, 122] width 22 height 22
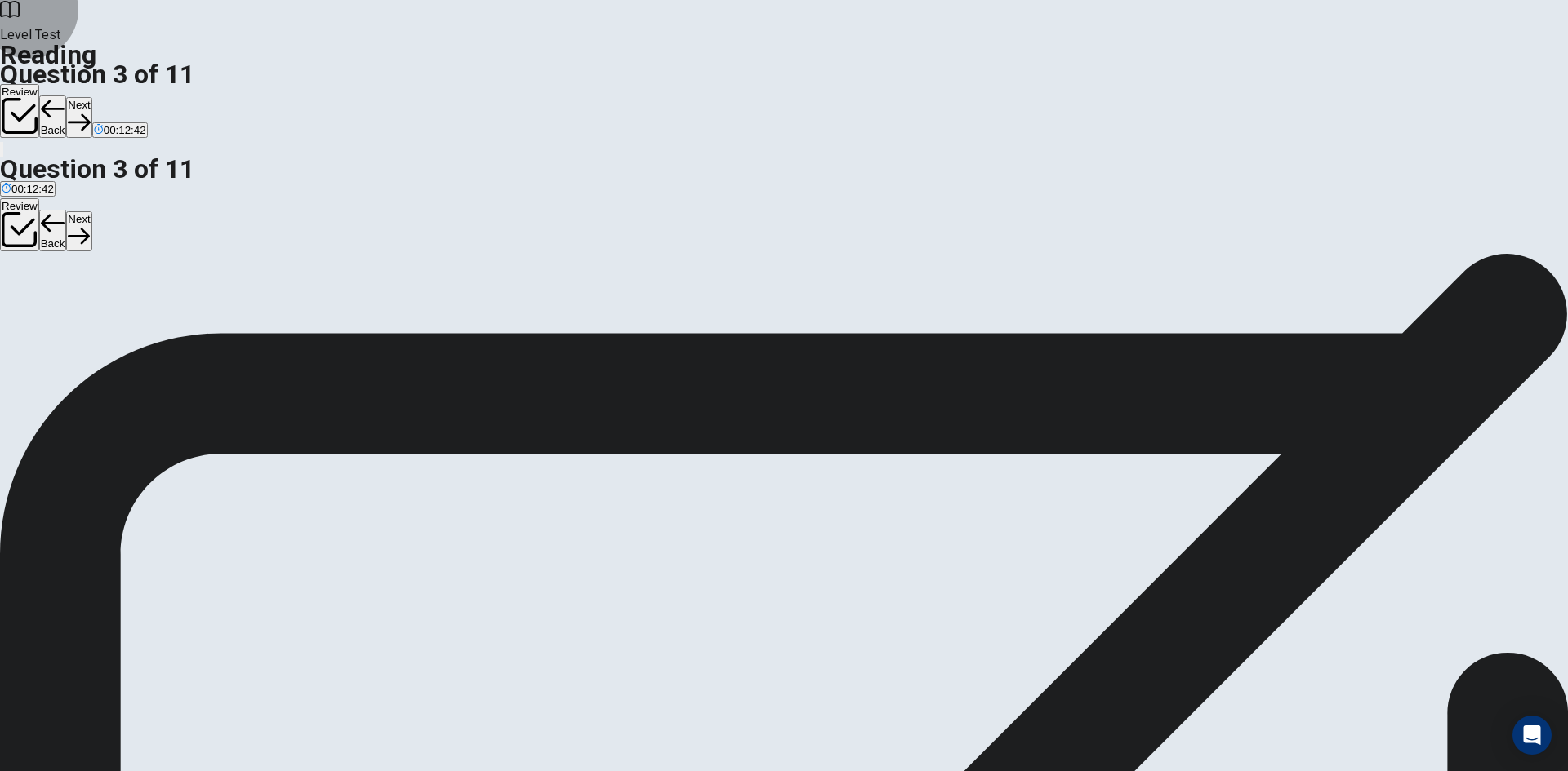
click at [67, 95] on button "Back" at bounding box center [53, 116] width 27 height 42
click at [91, 97] on button "Next" at bounding box center [79, 117] width 26 height 40
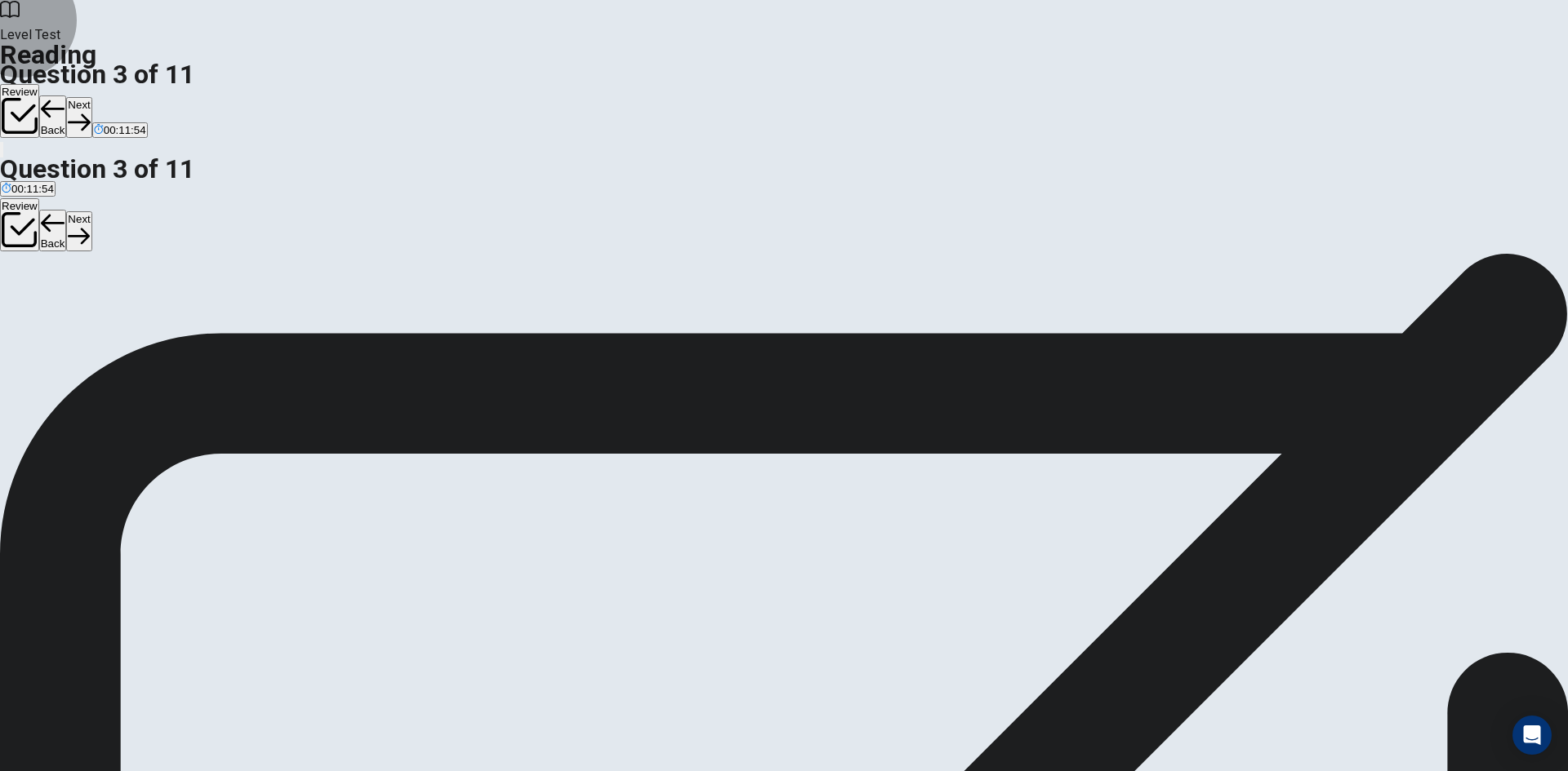
click at [65, 97] on icon "button" at bounding box center [53, 109] width 25 height 25
click at [91, 97] on button "Next" at bounding box center [79, 117] width 26 height 40
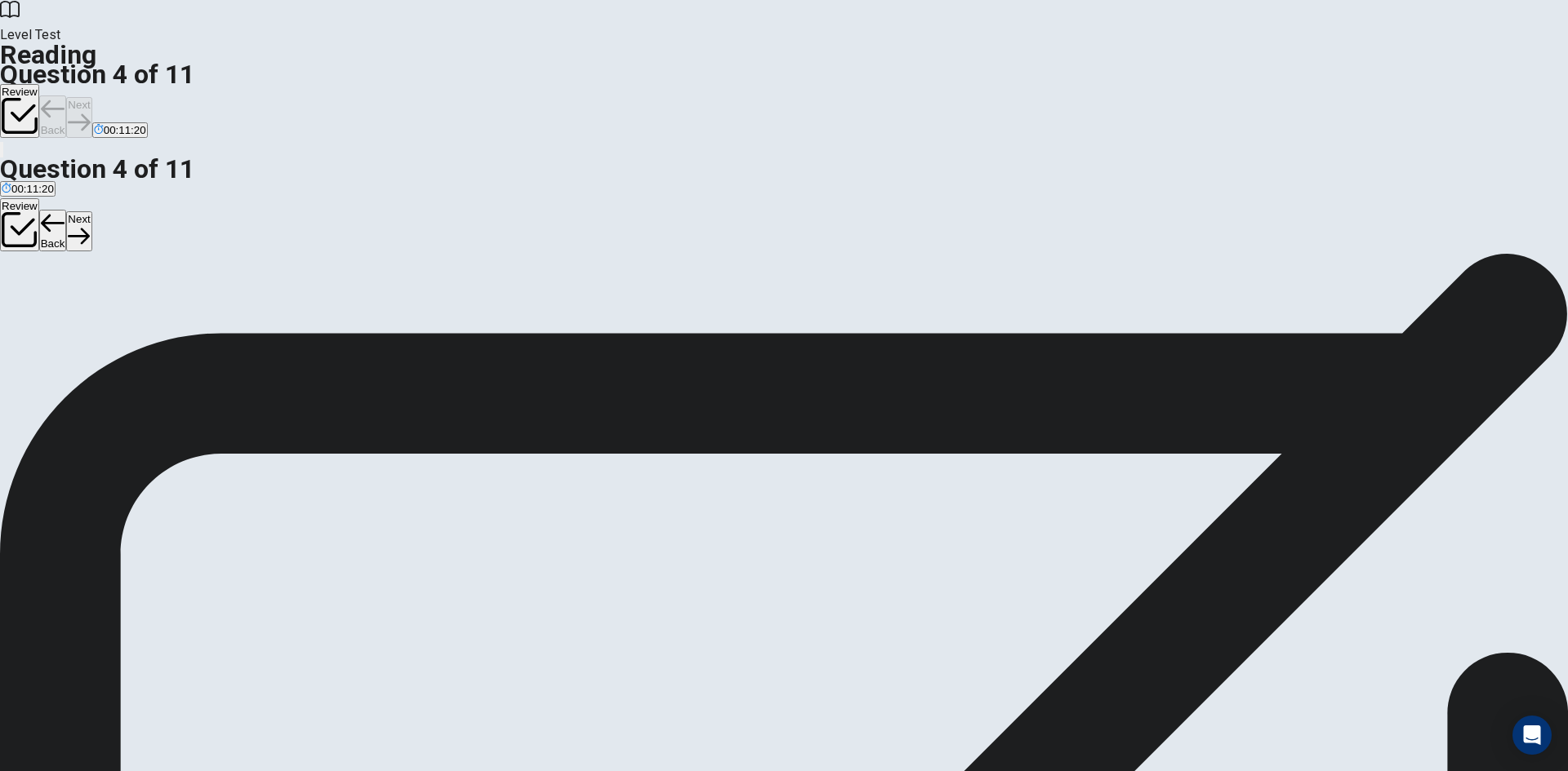
scroll to position [262, 0]
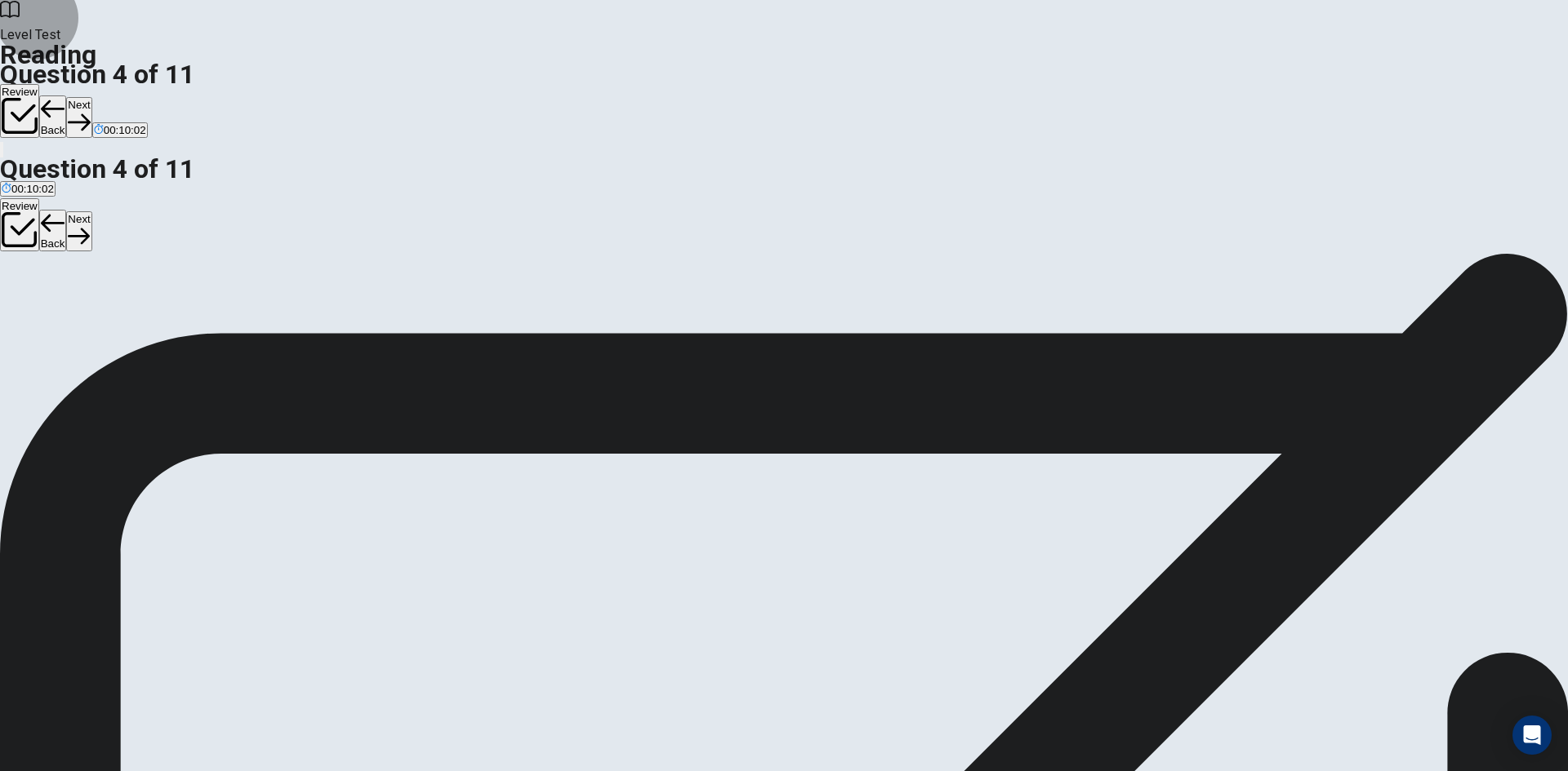
click at [91, 97] on button "Next" at bounding box center [79, 117] width 26 height 40
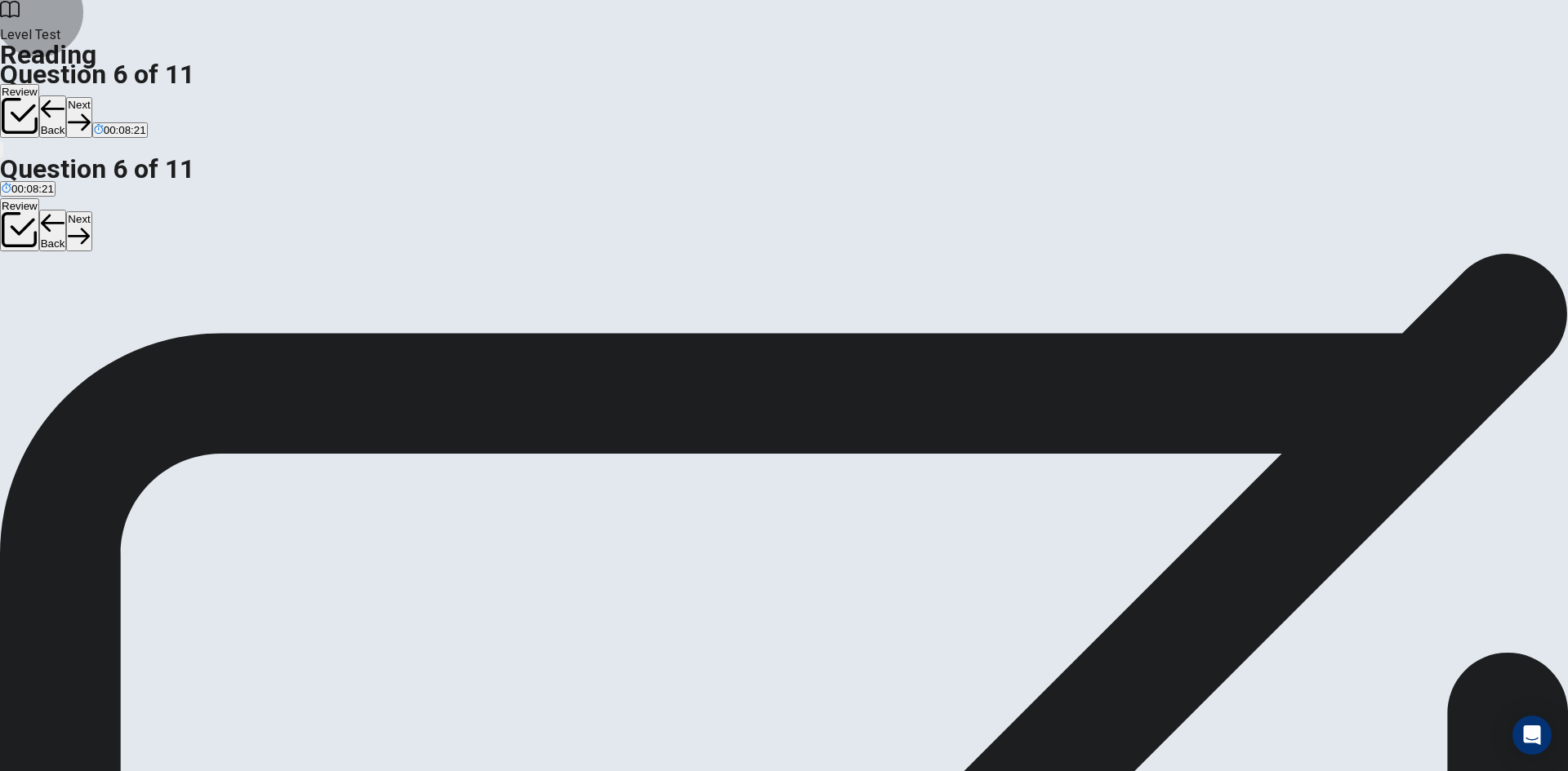
click at [91, 97] on button "Next" at bounding box center [79, 117] width 26 height 40
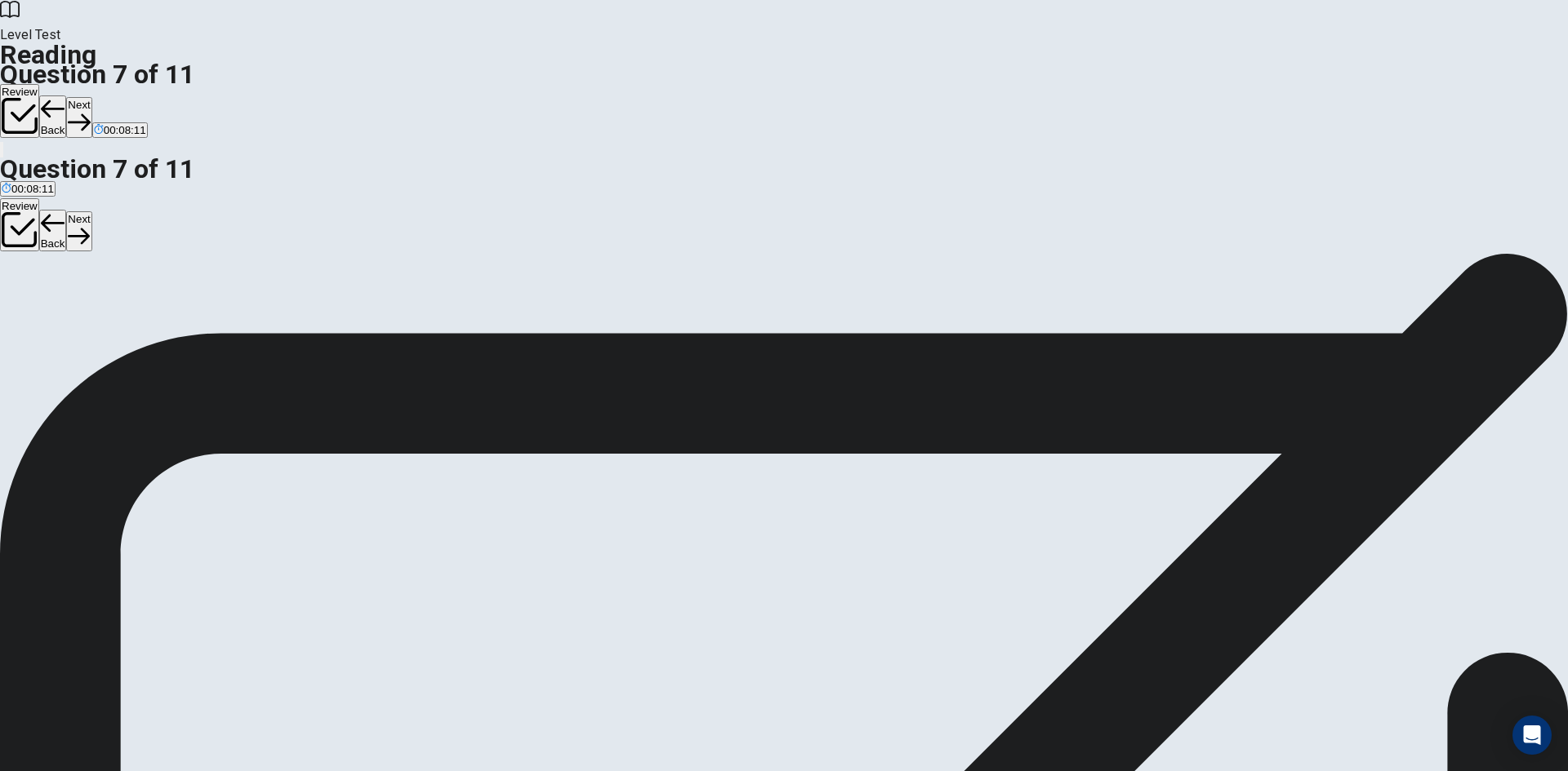
click at [91, 97] on button "Next" at bounding box center [79, 117] width 26 height 40
click at [425, 326] on span "Roman culture continued to influence modern societies in areas like law and gov…" at bounding box center [217, 331] width 430 height 12
click at [91, 97] on button "Next" at bounding box center [79, 117] width 26 height 40
click at [419, 326] on span "By defeating other lands with its strong army." at bounding box center [310, 331] width 217 height 12
click at [91, 97] on button "Next" at bounding box center [79, 117] width 26 height 40
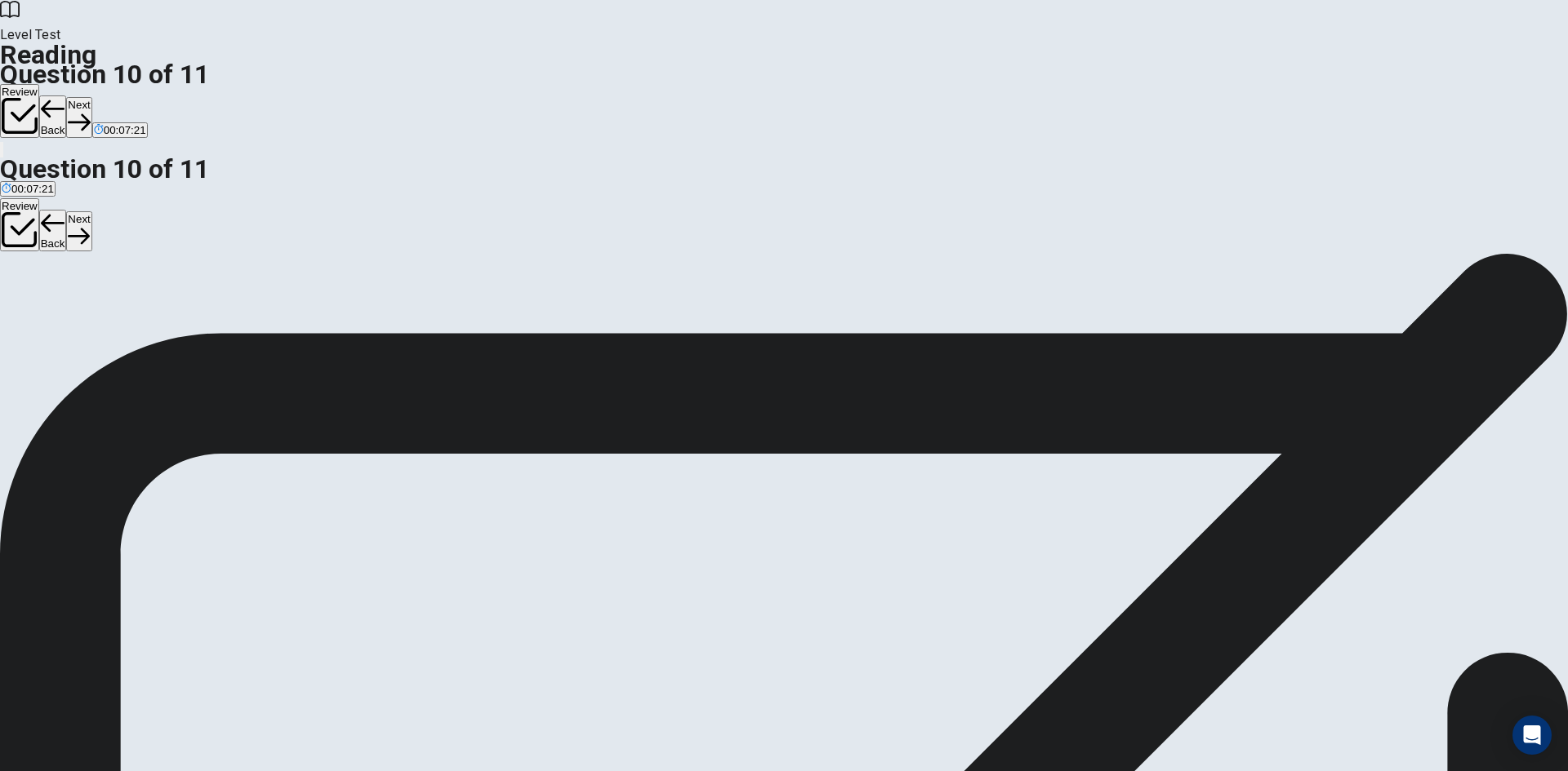
scroll to position [0, 0]
click at [91, 97] on button "Next" at bounding box center [79, 117] width 26 height 40
click at [67, 95] on button "Back" at bounding box center [53, 116] width 27 height 42
drag, startPoint x: 440, startPoint y: 415, endPoint x: 704, endPoint y: 462, distance: 268.2
drag, startPoint x: 470, startPoint y: 429, endPoint x: 697, endPoint y: 493, distance: 235.8
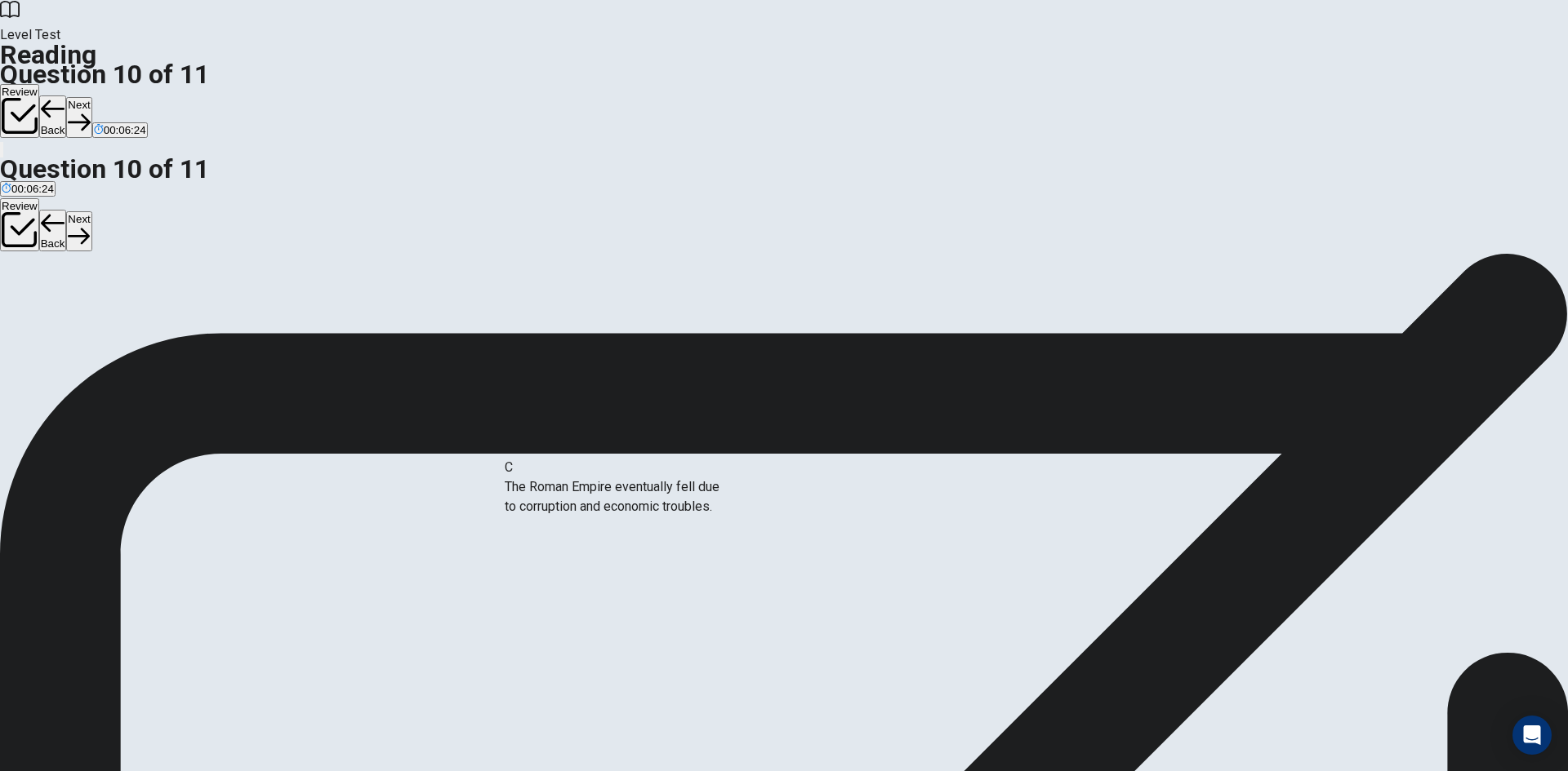
drag, startPoint x: 471, startPoint y: 429, endPoint x: 665, endPoint y: 528, distance: 217.8
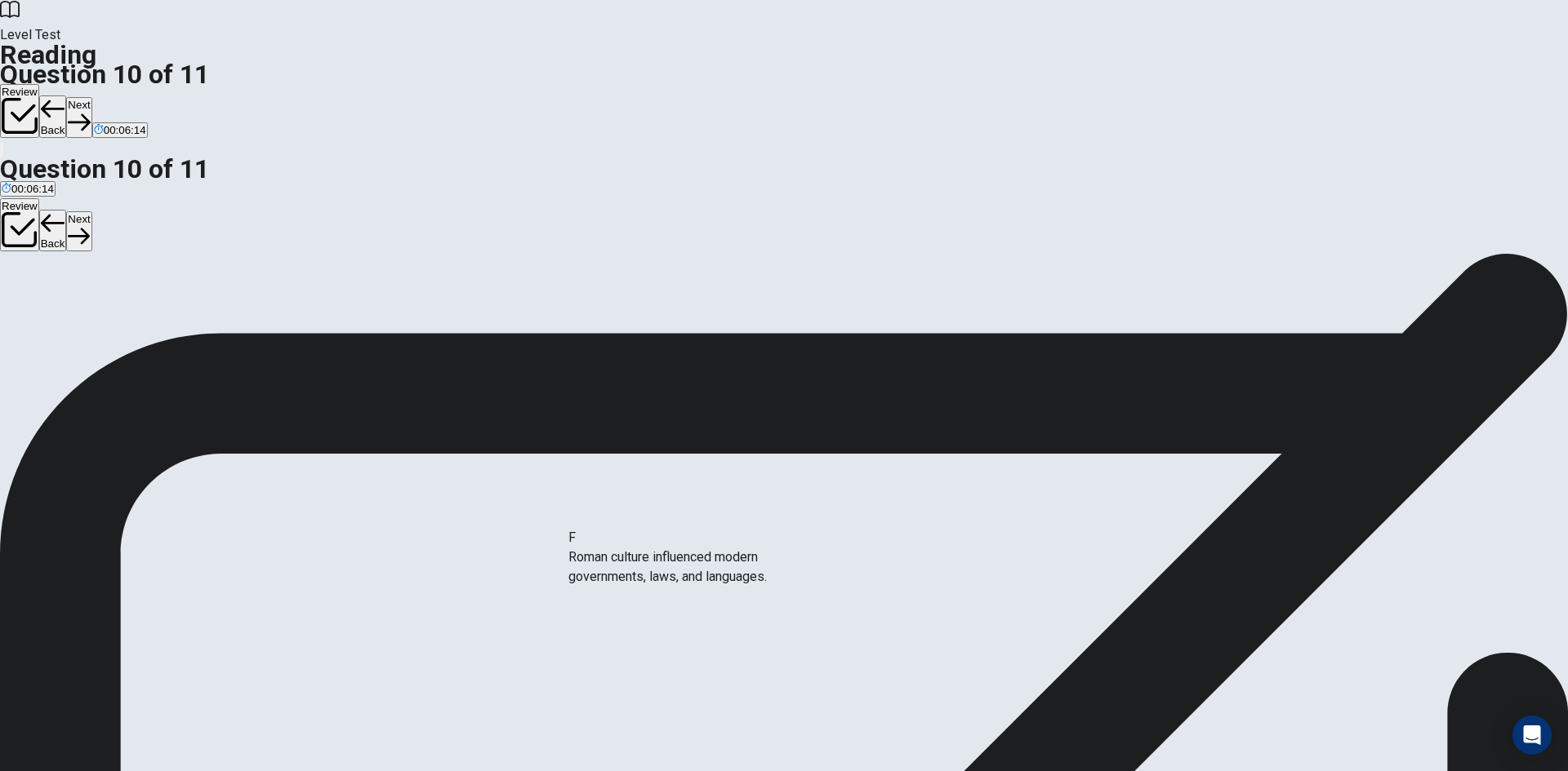
drag, startPoint x: 466, startPoint y: 593, endPoint x: 710, endPoint y: 593, distance: 244.0
drag, startPoint x: 452, startPoint y: 573, endPoint x: 724, endPoint y: 558, distance: 272.4
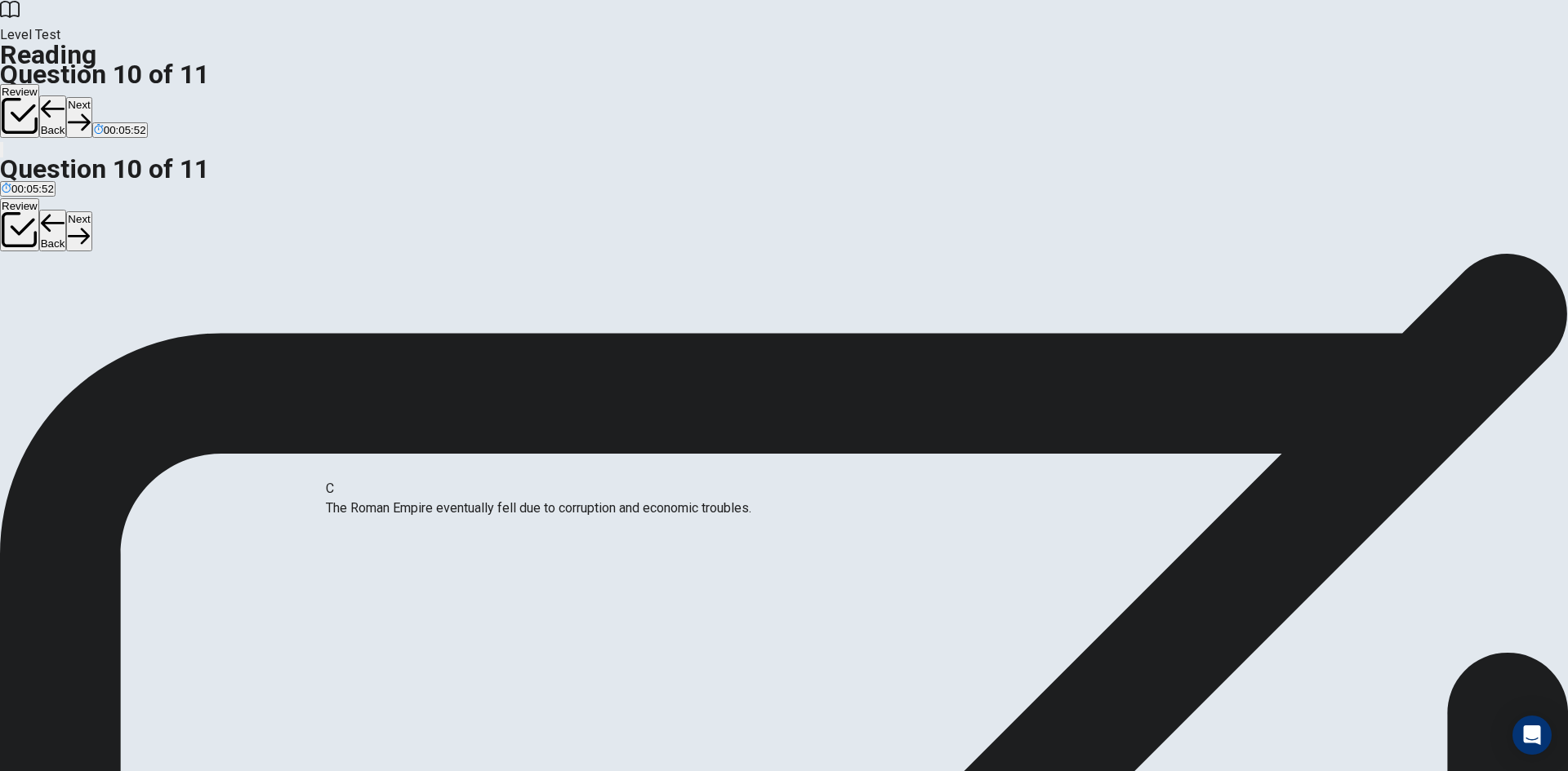
drag, startPoint x: 696, startPoint y: 550, endPoint x: 405, endPoint y: 520, distance: 292.5
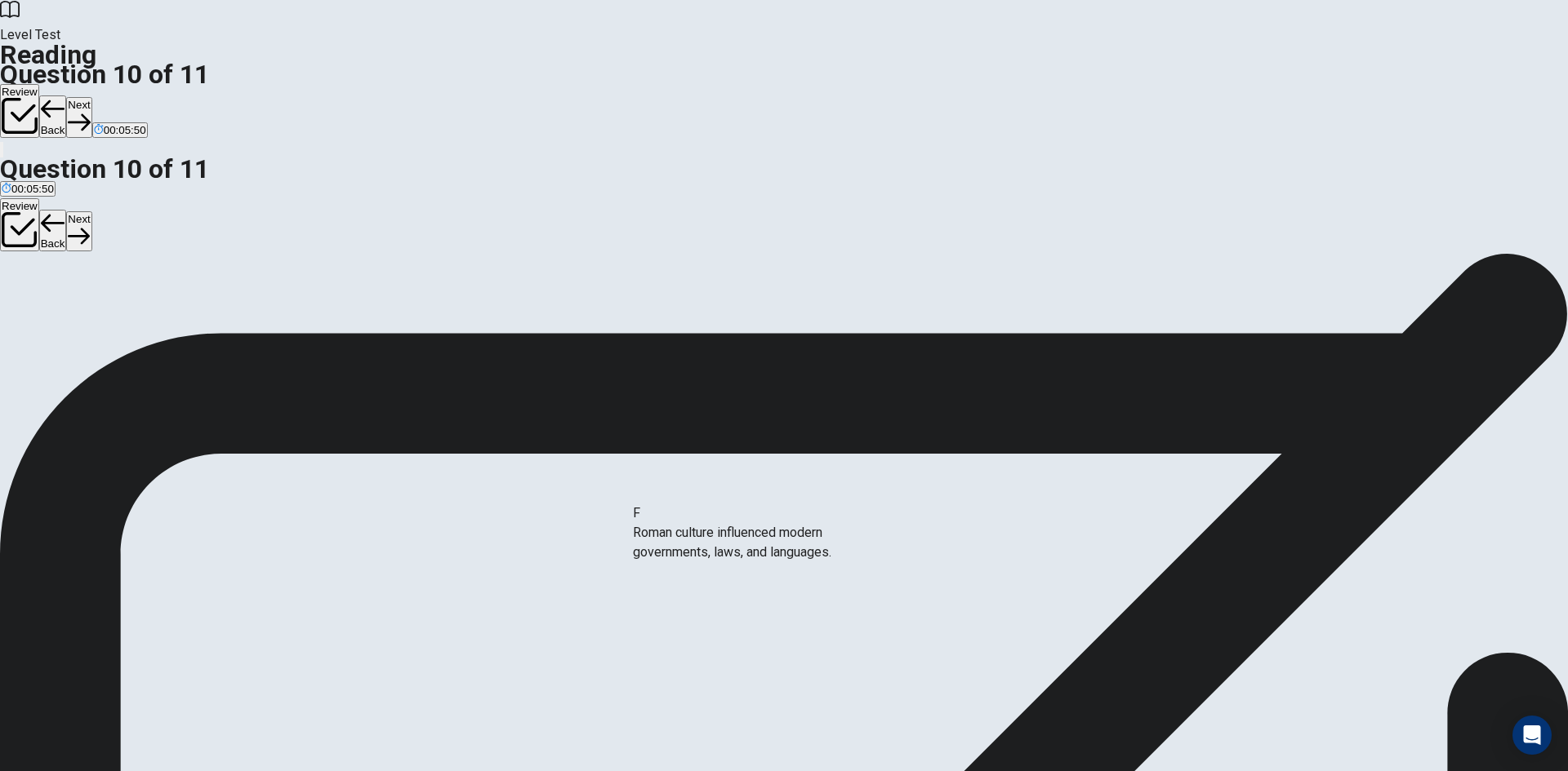
drag, startPoint x: 429, startPoint y: 585, endPoint x: 747, endPoint y: 554, distance: 319.5
click at [91, 97] on button "Next" at bounding box center [79, 117] width 26 height 40
drag, startPoint x: 489, startPoint y: 390, endPoint x: 685, endPoint y: 413, distance: 197.3
drag, startPoint x: 463, startPoint y: 389, endPoint x: 724, endPoint y: 466, distance: 272.1
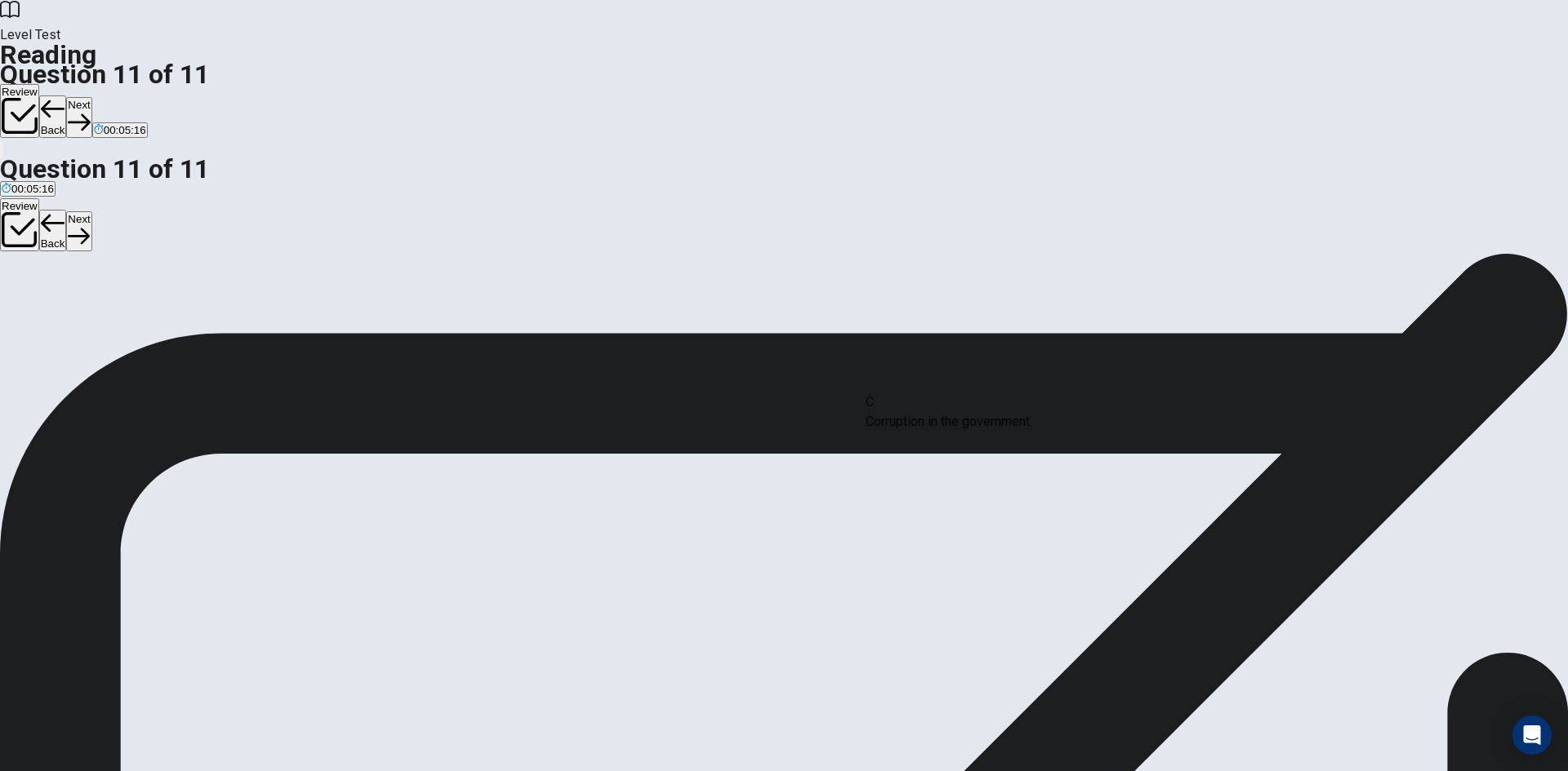
drag, startPoint x: 445, startPoint y: 367, endPoint x: 993, endPoint y: 420, distance: 550.6
drag, startPoint x: 469, startPoint y: 390, endPoint x: 763, endPoint y: 534, distance: 327.4
drag, startPoint x: 428, startPoint y: 457, endPoint x: 1040, endPoint y: 481, distance: 612.5
drag, startPoint x: 703, startPoint y: 459, endPoint x: 486, endPoint y: 544, distance: 233.1
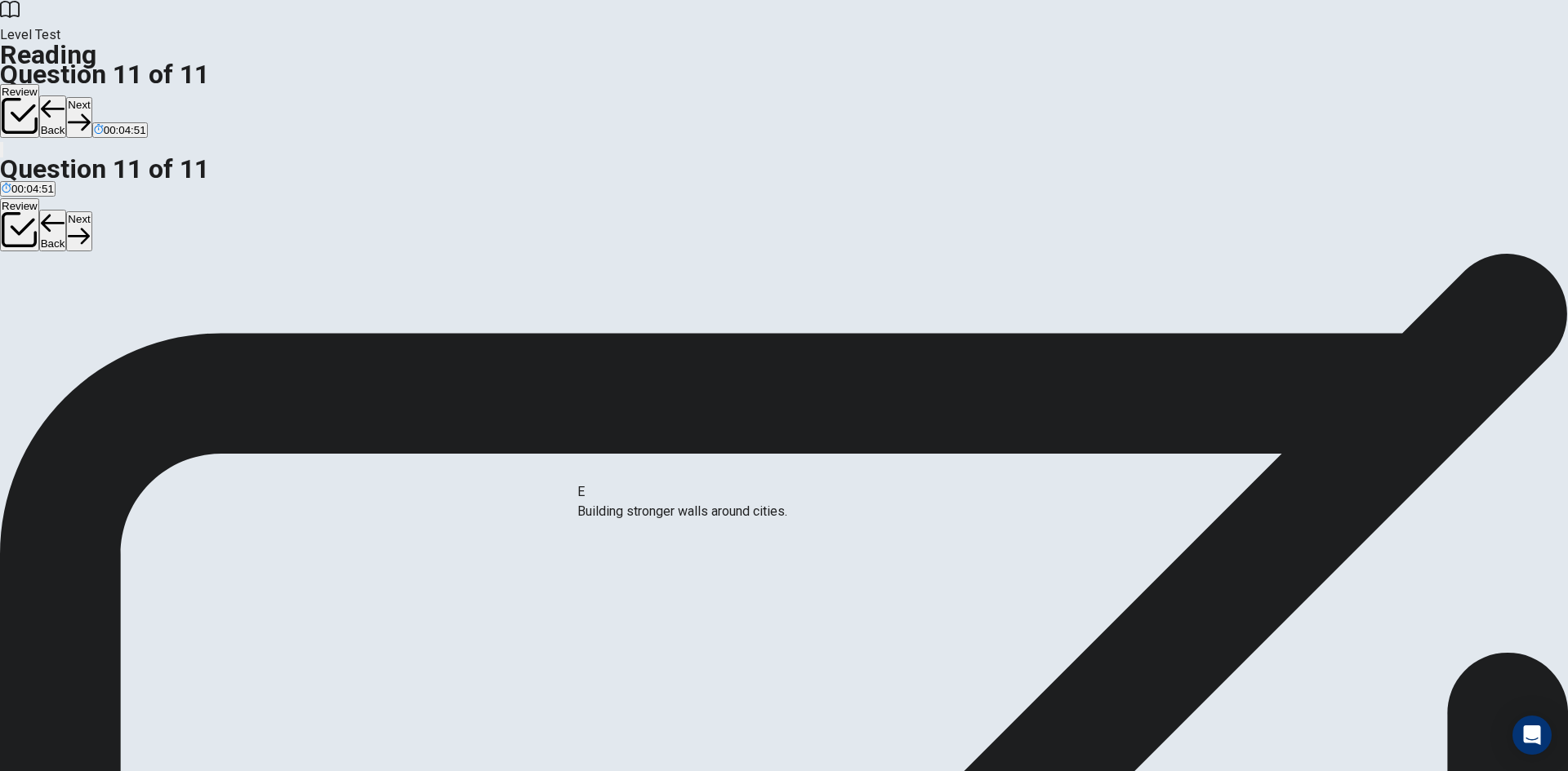
drag, startPoint x: 445, startPoint y: 446, endPoint x: 703, endPoint y: 526, distance: 270.1
drag, startPoint x: 981, startPoint y: 457, endPoint x: 457, endPoint y: 544, distance: 531.2
drag, startPoint x: 437, startPoint y: 517, endPoint x: 1060, endPoint y: 482, distance: 624.0
drag, startPoint x: 1064, startPoint y: 465, endPoint x: 444, endPoint y: 534, distance: 623.8
drag, startPoint x: 444, startPoint y: 432, endPoint x: 1117, endPoint y: 460, distance: 673.6
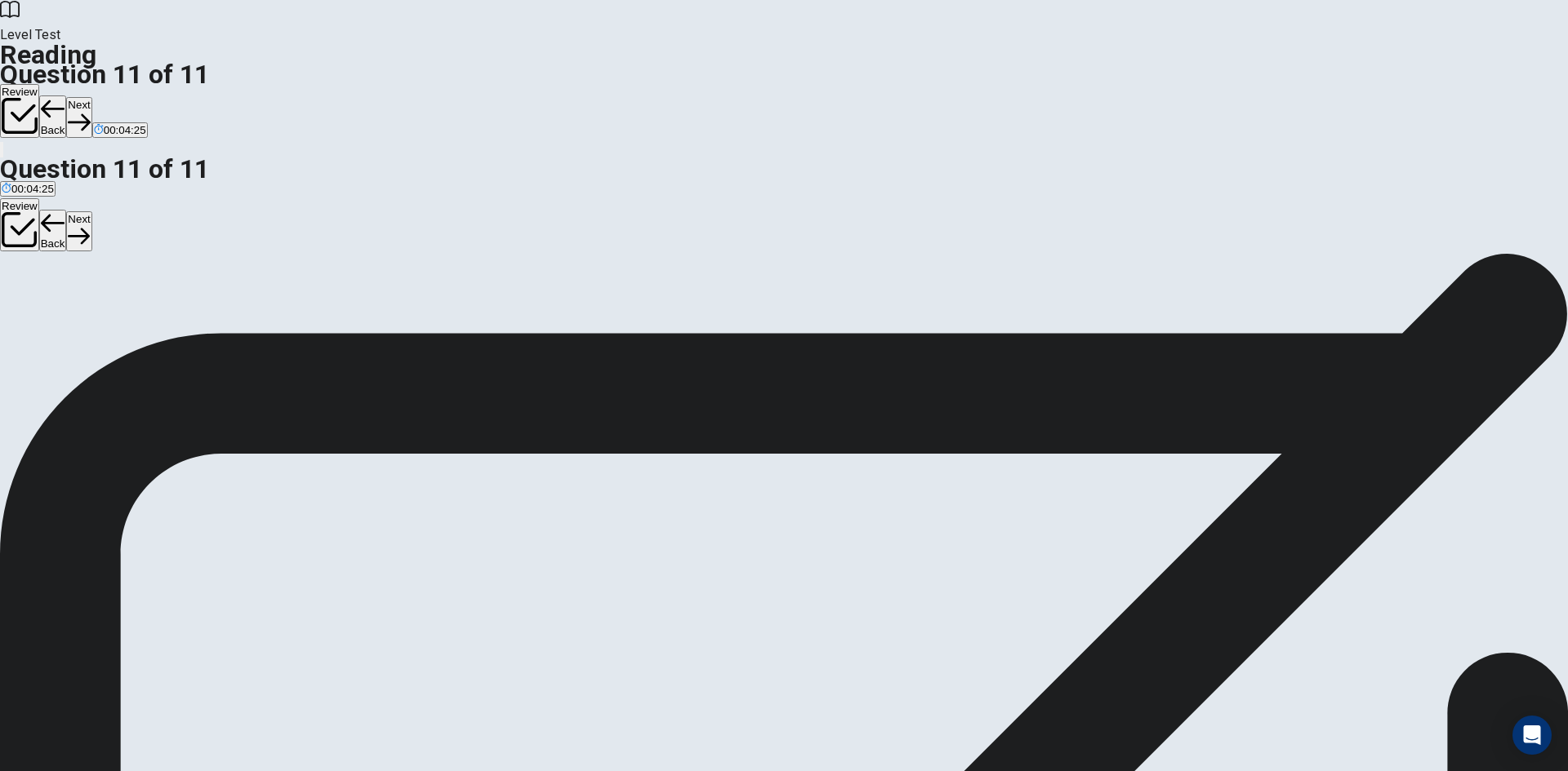
click at [67, 95] on button "Back" at bounding box center [53, 116] width 27 height 42
click at [91, 97] on button "Next" at bounding box center [79, 117] width 26 height 40
click at [67, 95] on button "Back" at bounding box center [53, 116] width 27 height 42
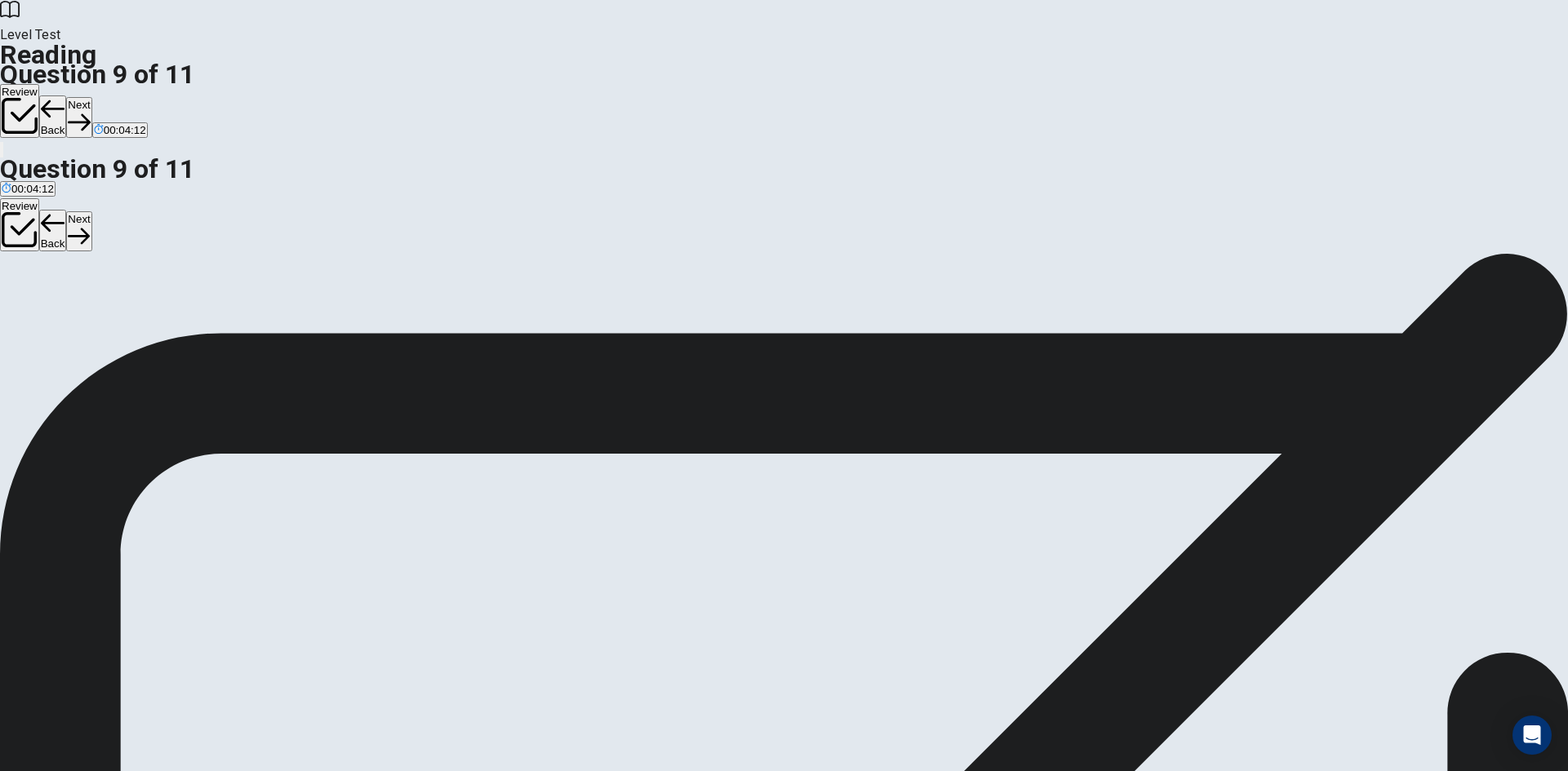
scroll to position [444, 0]
click at [91, 97] on button "Next" at bounding box center [79, 117] width 26 height 40
click at [67, 95] on button "Back" at bounding box center [53, 116] width 27 height 42
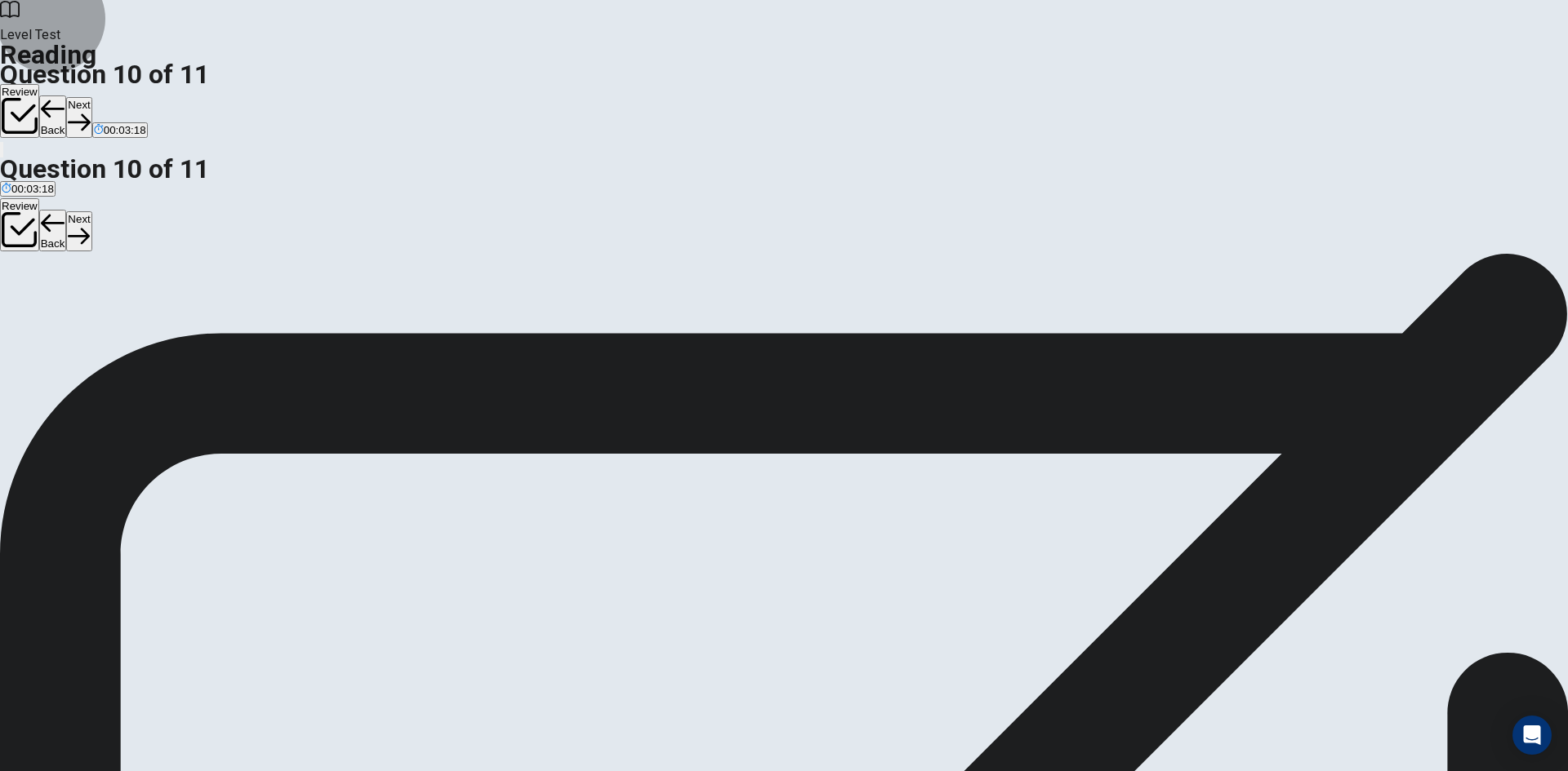
click at [67, 95] on button "Back" at bounding box center [53, 116] width 27 height 42
click at [1052, 84] on div "Review Back Next 00:03:00" at bounding box center [784, 122] width 1568 height 75
click at [91, 97] on button "Next" at bounding box center [79, 117] width 26 height 40
click at [67, 95] on button "Back" at bounding box center [53, 116] width 27 height 42
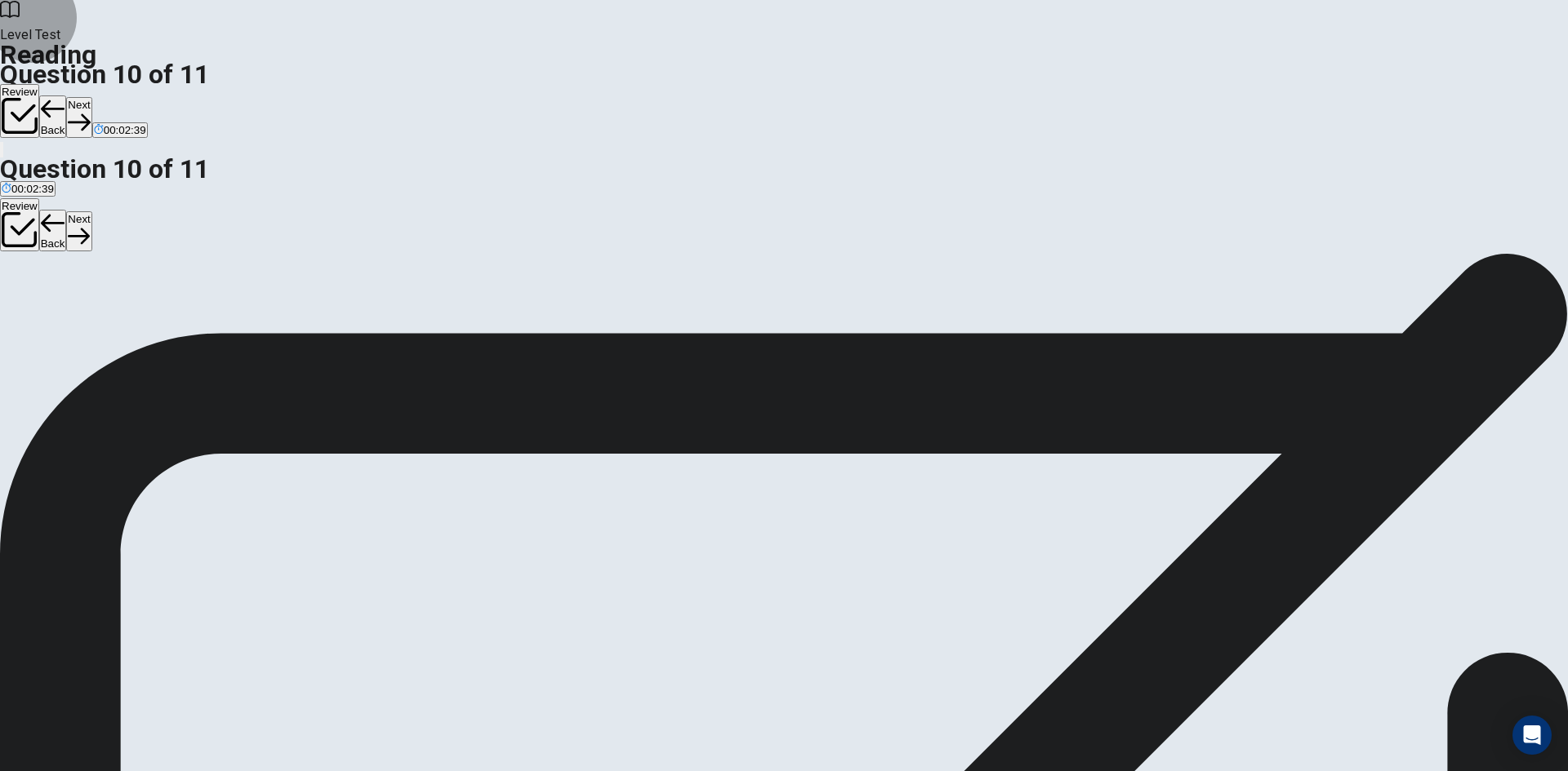
click at [67, 95] on button "Back" at bounding box center [53, 116] width 27 height 42
click at [91, 97] on button "Next" at bounding box center [79, 117] width 26 height 40
drag, startPoint x: 751, startPoint y: 451, endPoint x: 488, endPoint y: 549, distance: 280.7
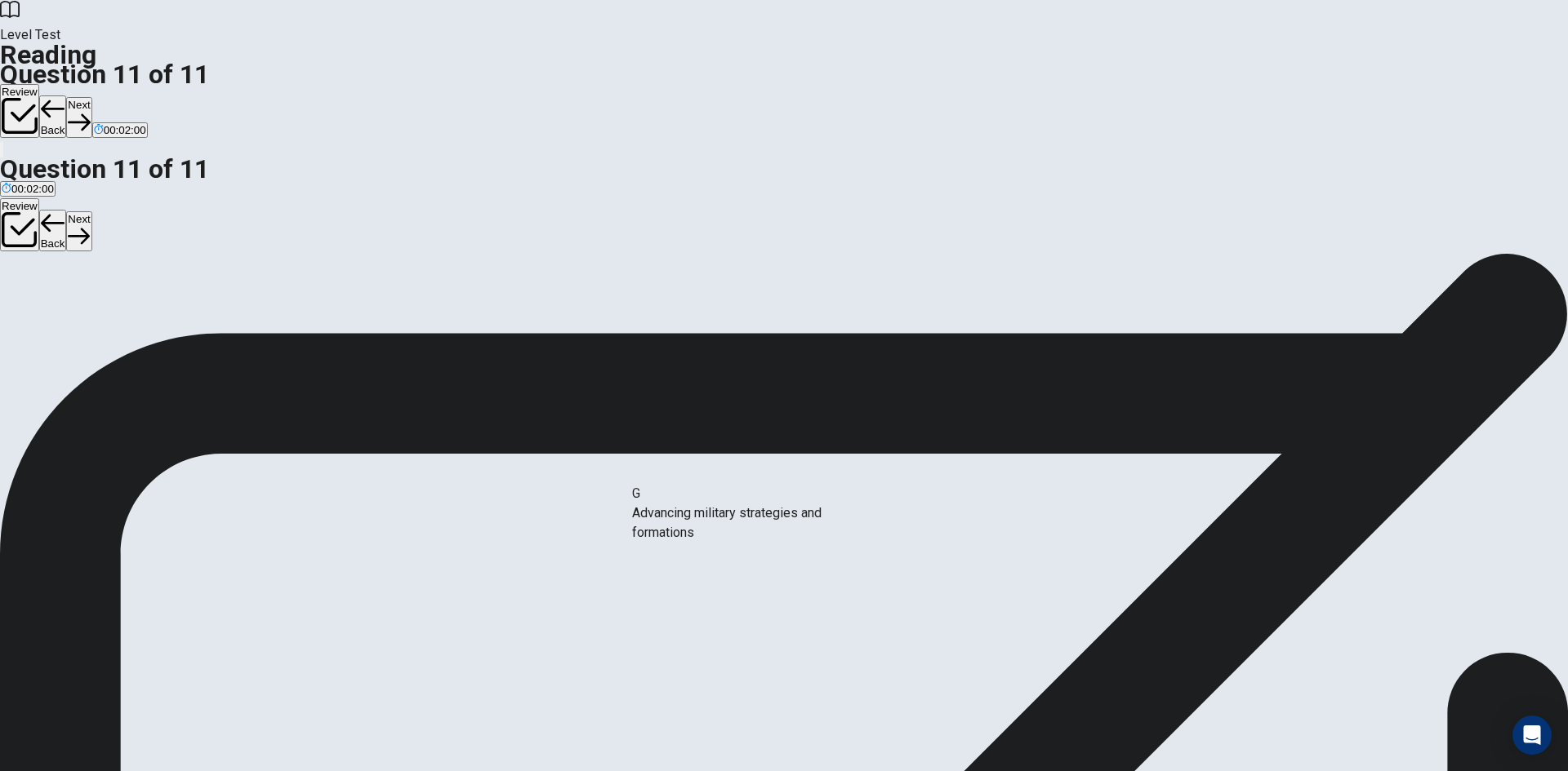
drag, startPoint x: 410, startPoint y: 514, endPoint x: 725, endPoint y: 528, distance: 315.3
click at [67, 95] on button "Back" at bounding box center [53, 116] width 27 height 42
click at [91, 97] on button "Next" at bounding box center [79, 117] width 26 height 40
click at [1070, 84] on div "Review Back Next 00:01:43" at bounding box center [784, 112] width 1568 height 56
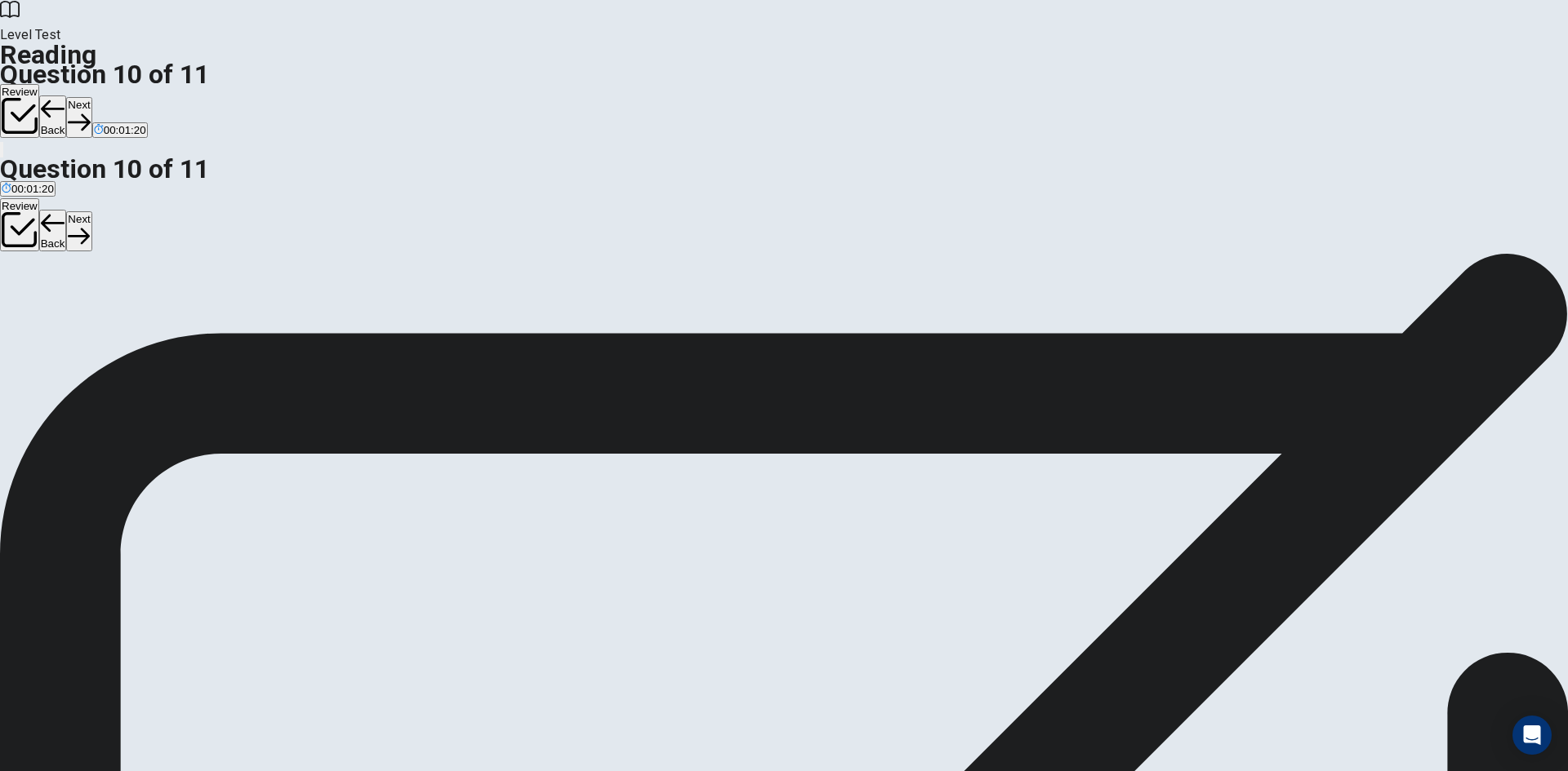
scroll to position [0, 0]
click at [91, 97] on button "Next" at bounding box center [79, 117] width 26 height 40
click at [67, 95] on button "Back" at bounding box center [53, 116] width 27 height 42
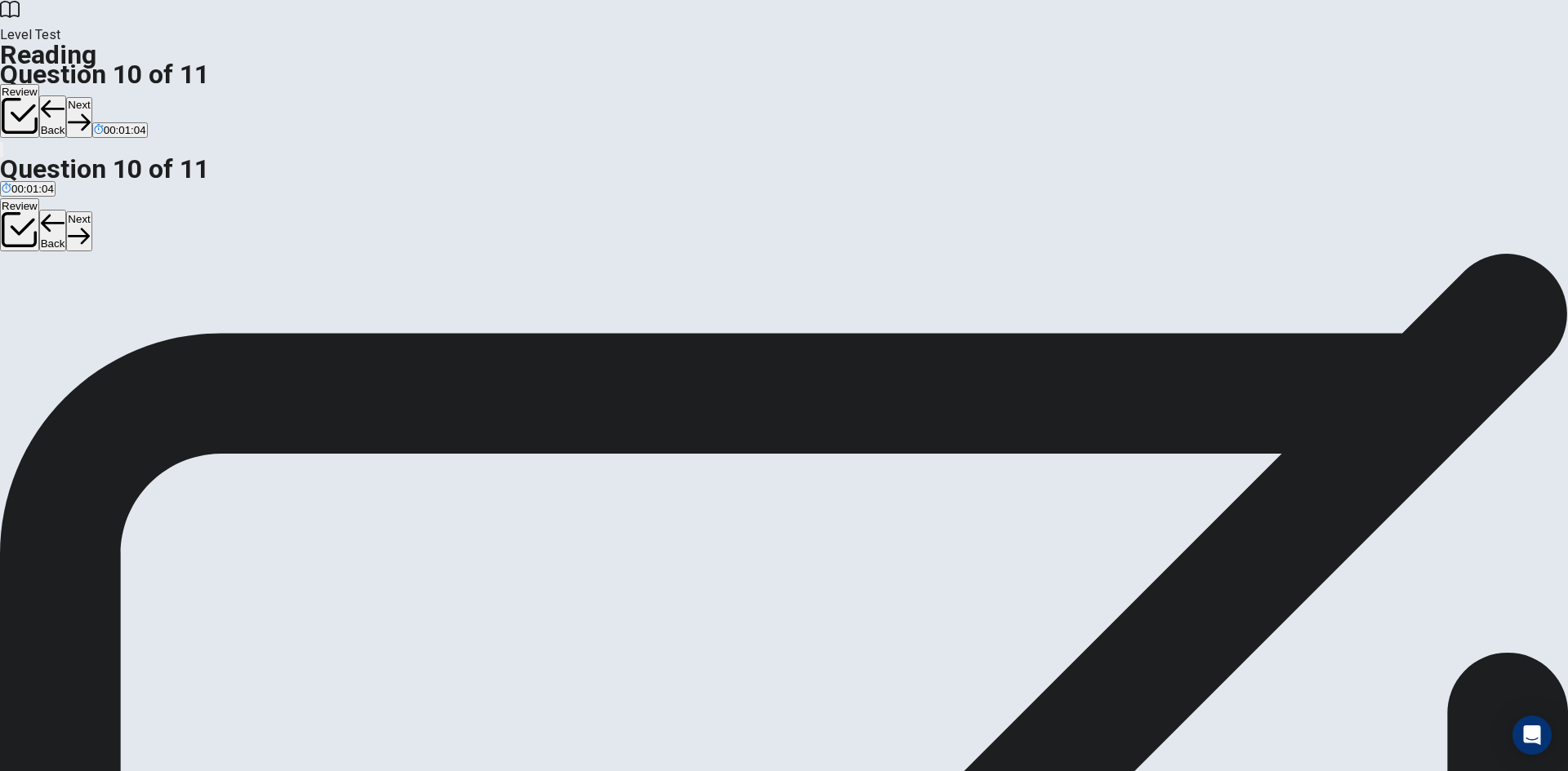
click at [67, 95] on button "Back" at bounding box center [53, 116] width 27 height 42
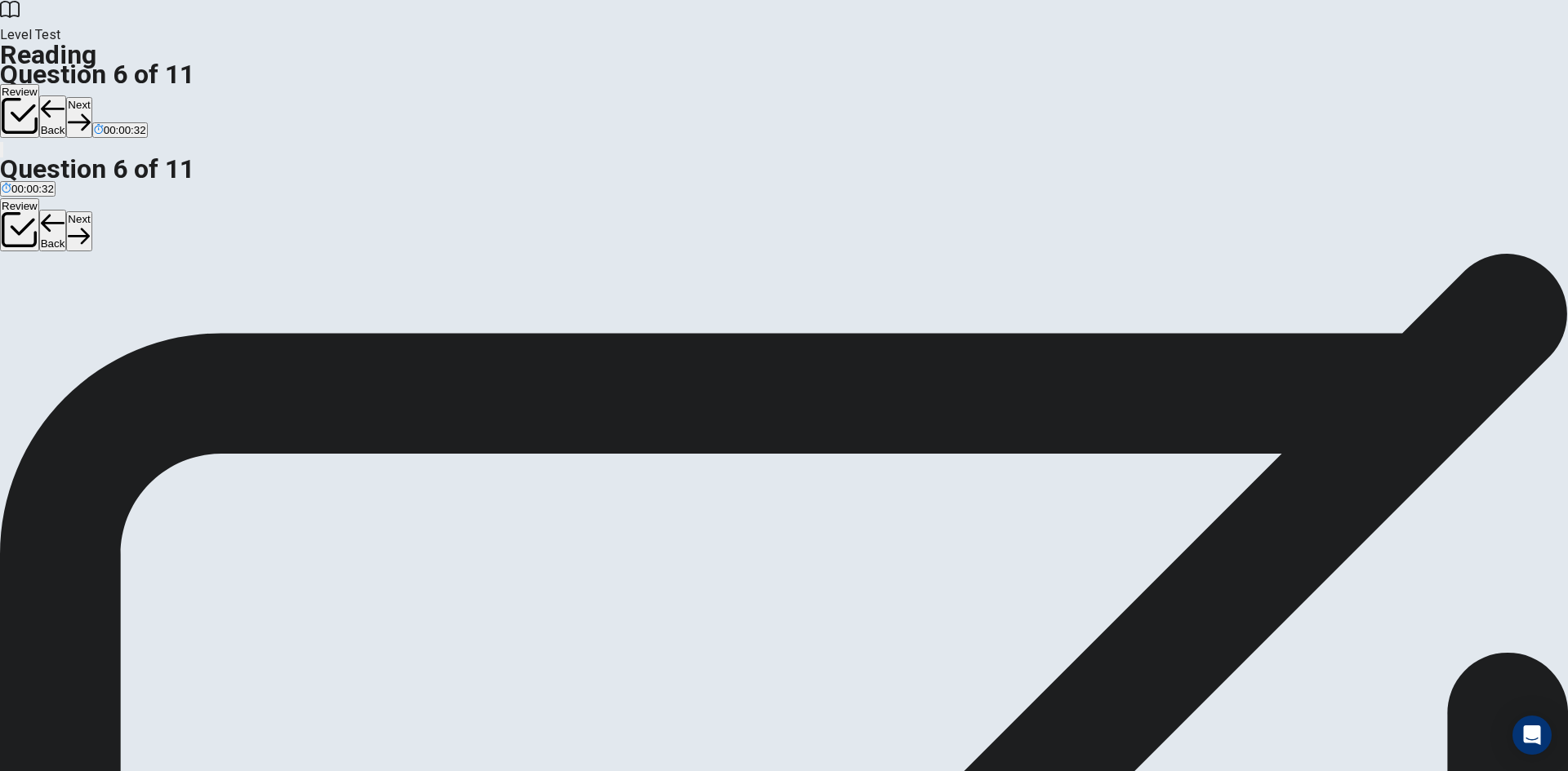
click at [91, 97] on button "Next" at bounding box center [79, 117] width 26 height 40
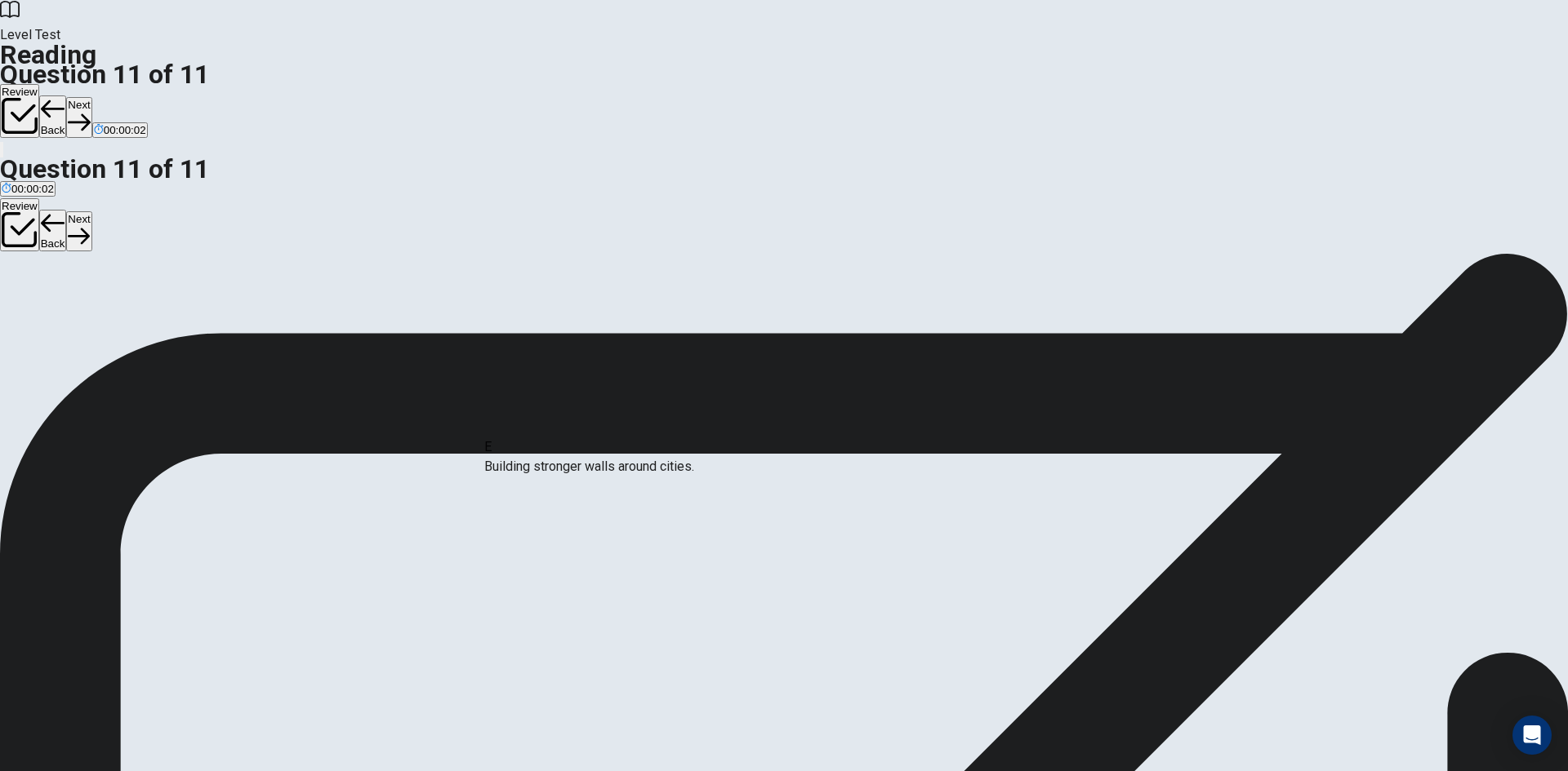
drag, startPoint x: 713, startPoint y: 475, endPoint x: 501, endPoint y: 489, distance: 212.5
drag, startPoint x: 508, startPoint y: 376, endPoint x: 717, endPoint y: 497, distance: 241.5
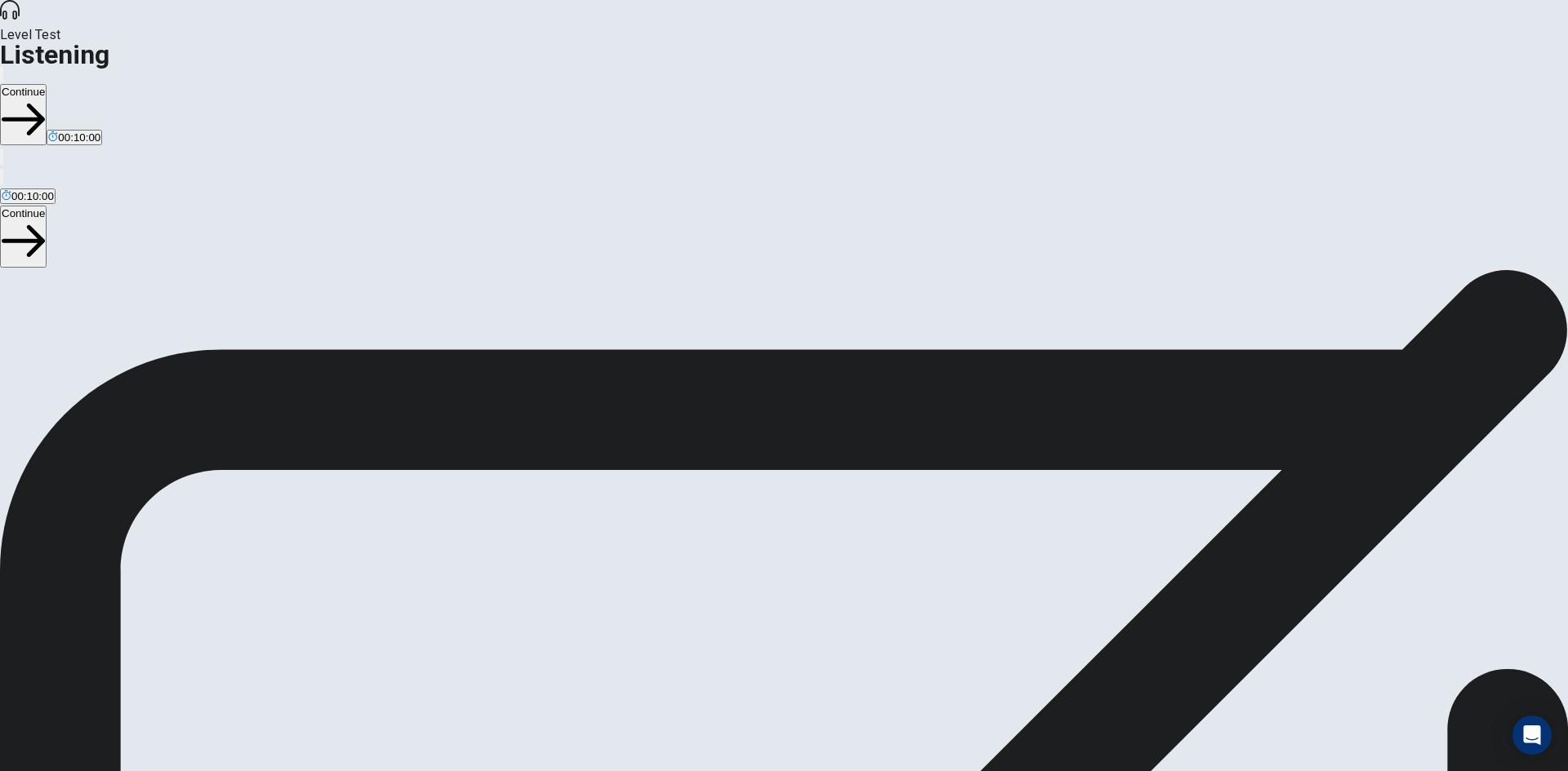
scroll to position [11, 0]
click at [47, 84] on button "Continue" at bounding box center [23, 114] width 47 height 61
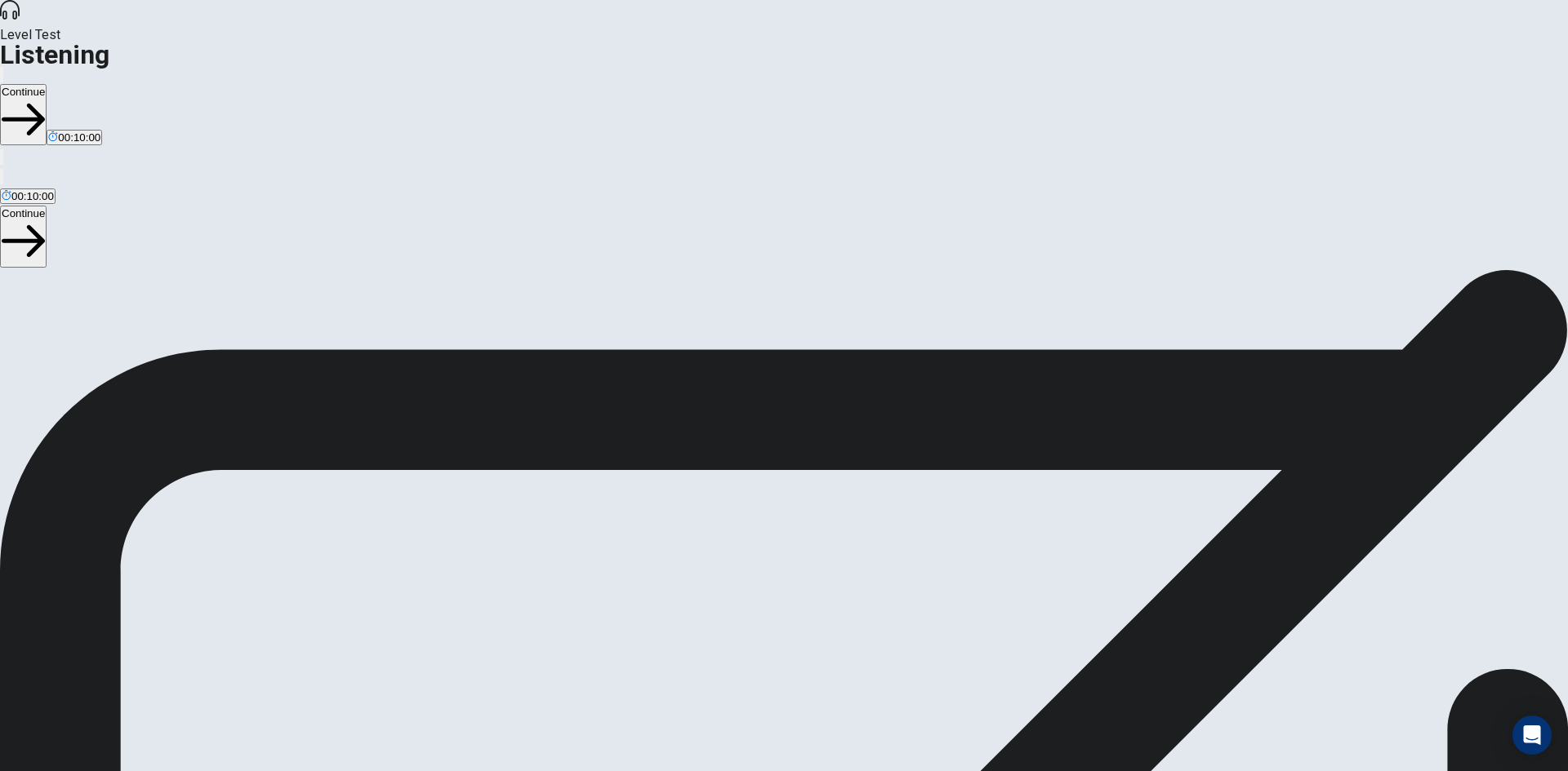
click at [47, 84] on button "Continue" at bounding box center [23, 114] width 47 height 61
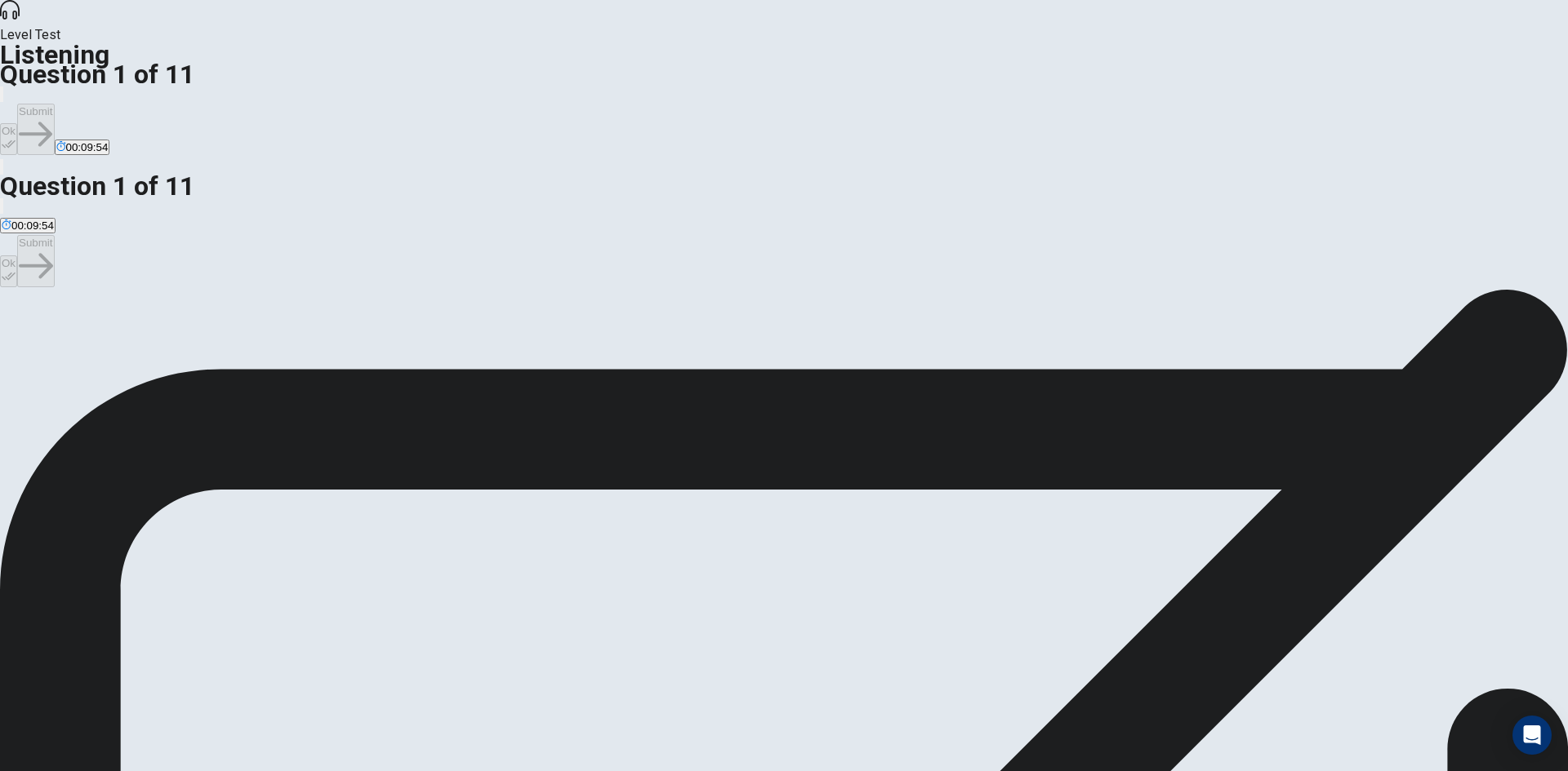
click at [425, 342] on span "To explore something different from her major." at bounding box center [314, 348] width 222 height 12
click at [17, 123] on button "Ok" at bounding box center [8, 139] width 17 height 32
click at [54, 103] on button "Submit" at bounding box center [36, 129] width 37 height 51
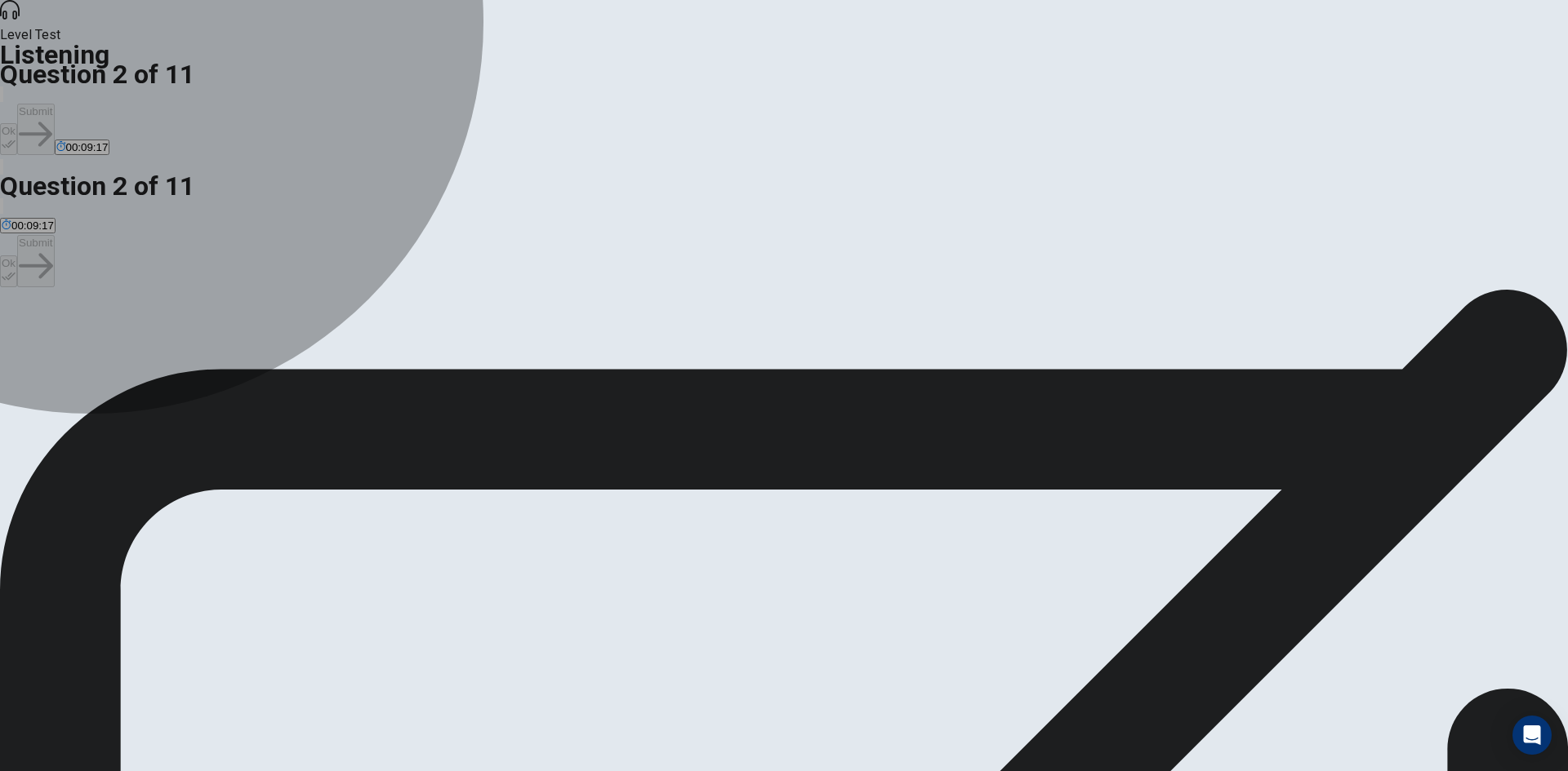
click at [262, 342] on span "They help develop critical thinking and research skills." at bounding box center [132, 348] width 260 height 12
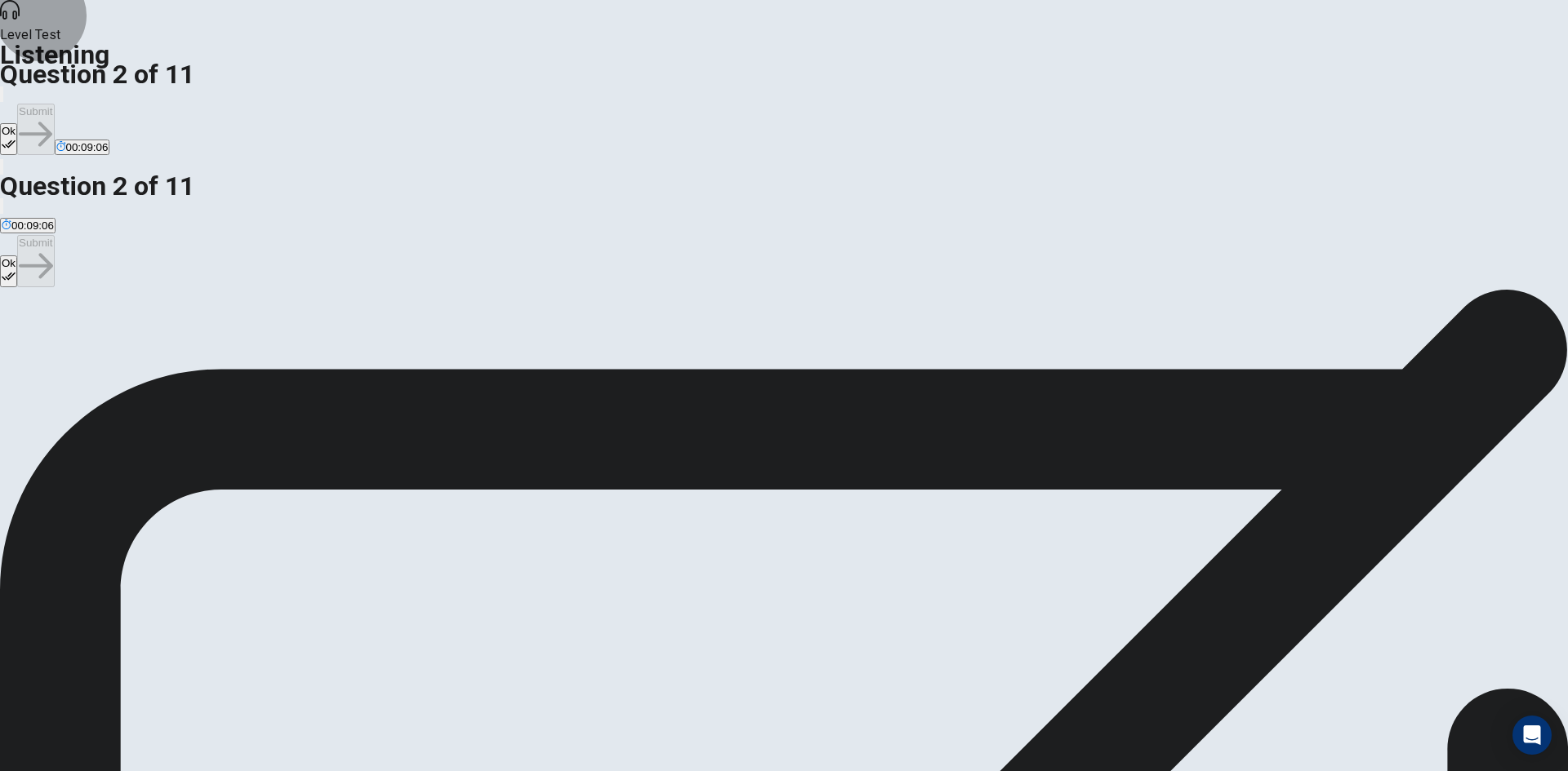
click at [16, 141] on icon "button" at bounding box center [8, 145] width 14 height 8
click at [54, 103] on button "Submit" at bounding box center [36, 129] width 37 height 51
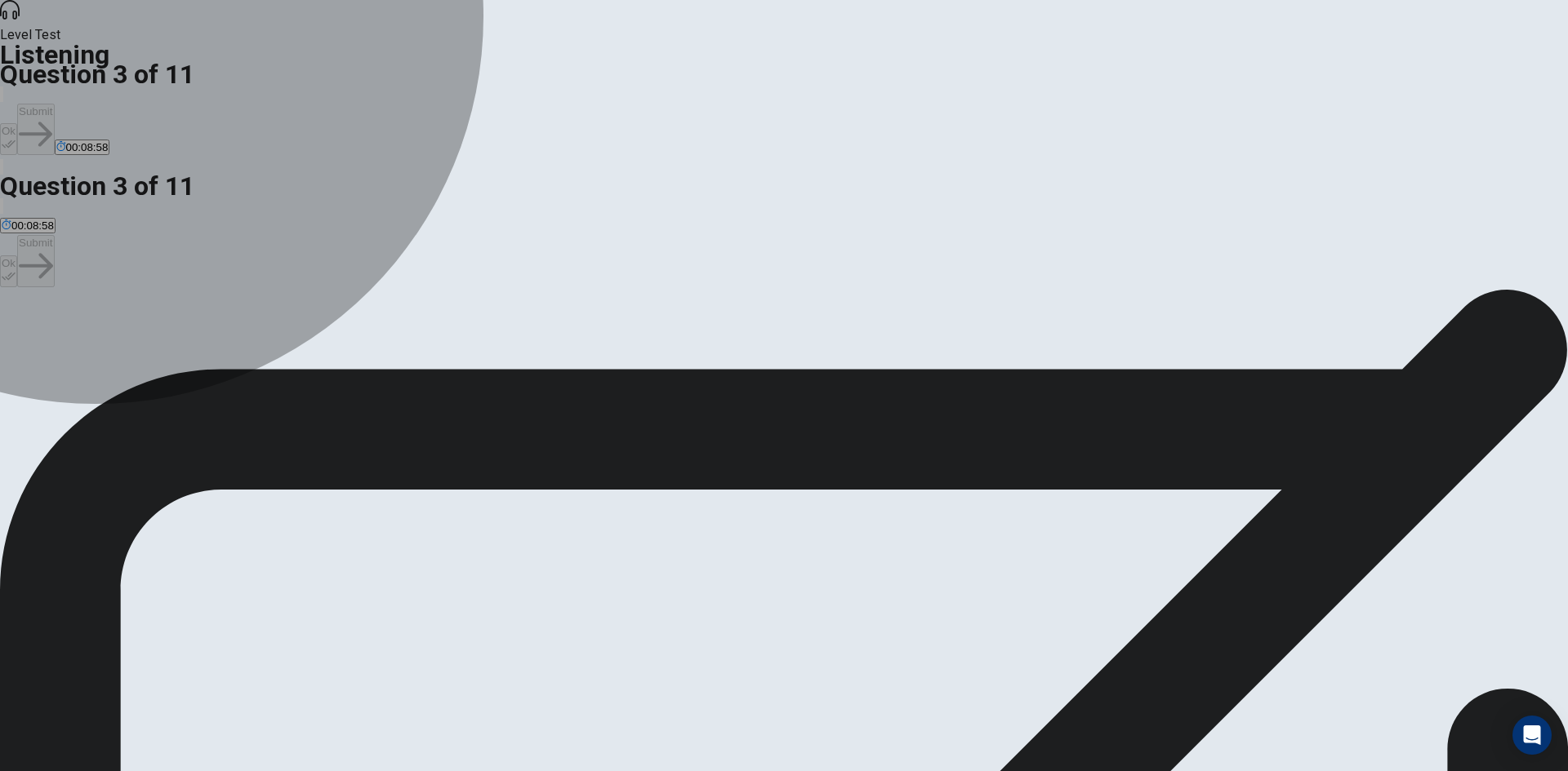
click at [412, 342] on span "How to balance the workload with science courses." at bounding box center [288, 348] width 247 height 12
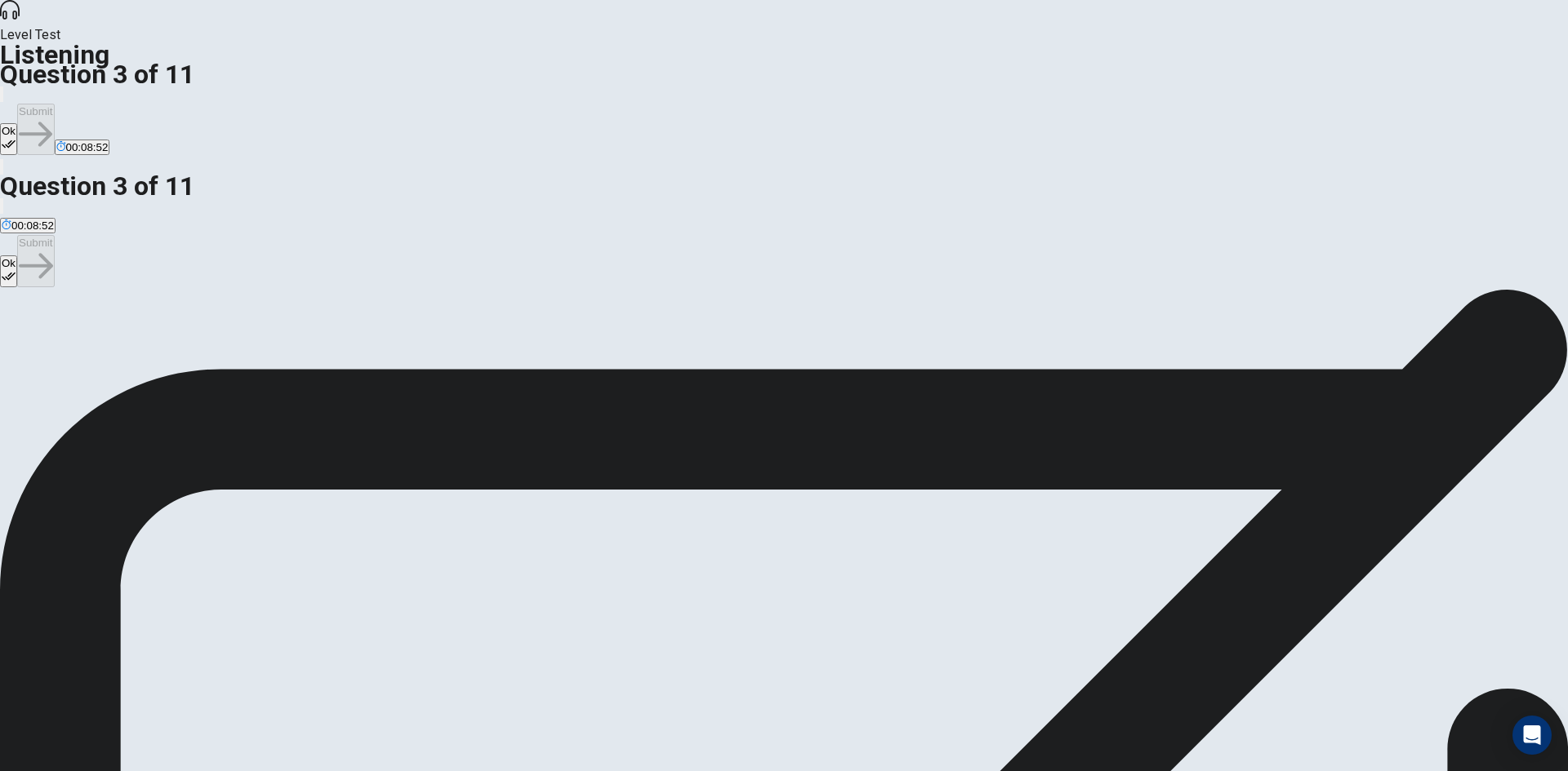
click at [16, 141] on icon "button" at bounding box center [8, 145] width 14 height 8
click at [54, 103] on button "Submit" at bounding box center [36, 129] width 37 height 51
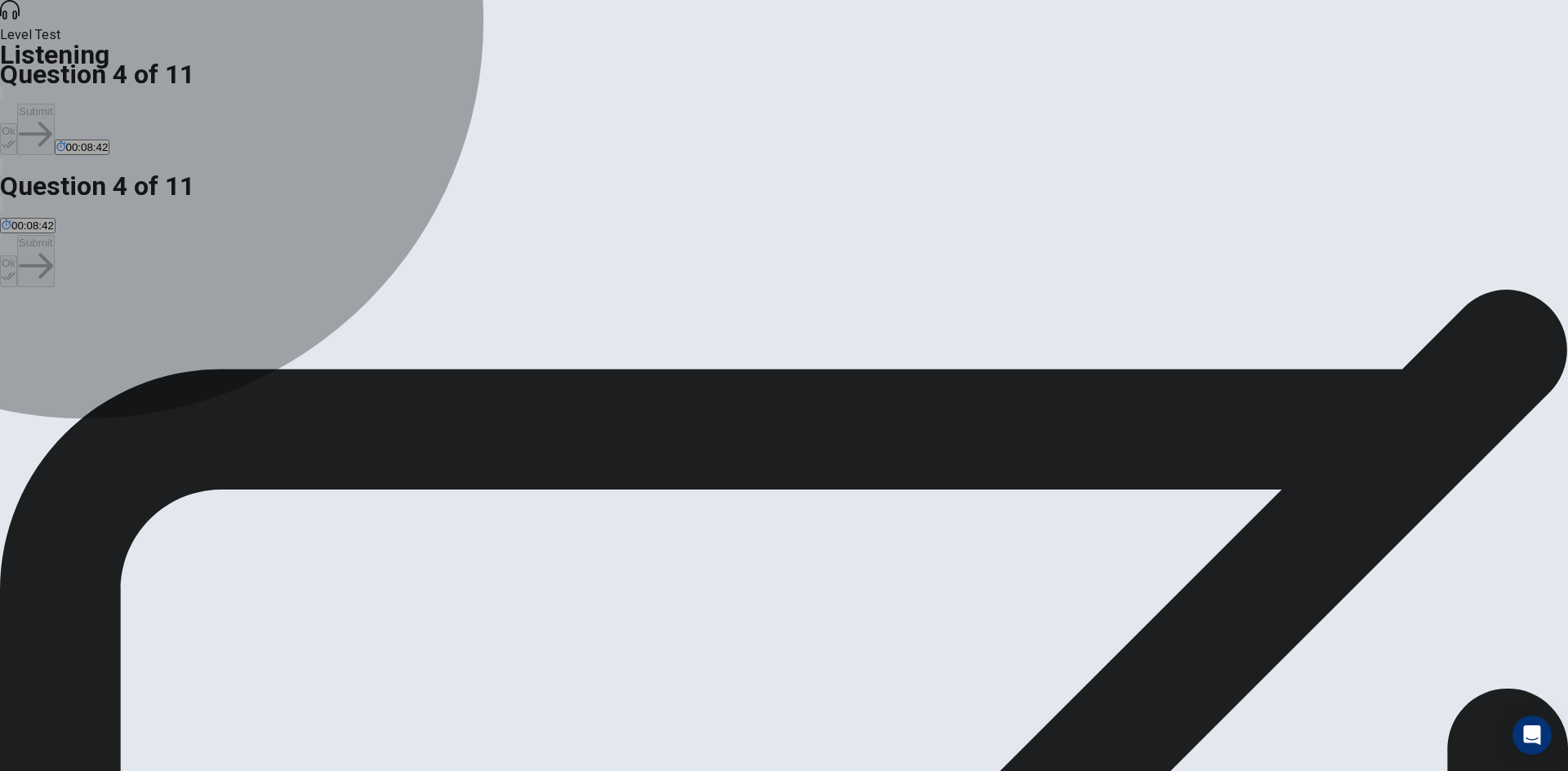
click at [563, 354] on span "Take a lighter science course." at bounding box center [490, 348] width 144 height 12
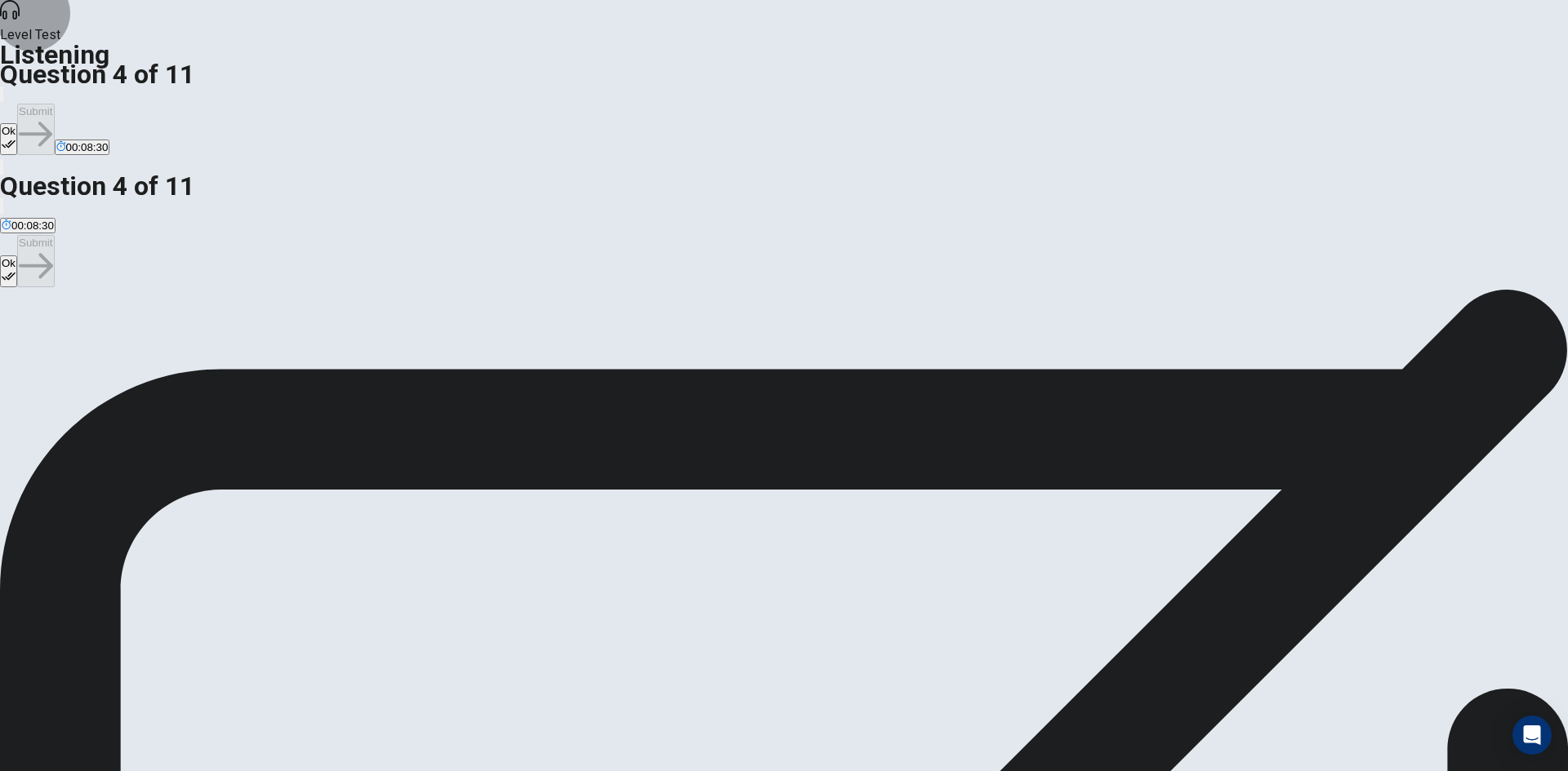
click at [17, 123] on button "Ok" at bounding box center [8, 139] width 17 height 32
click at [54, 103] on button "Submit" at bounding box center [36, 129] width 37 height 51
click at [216, 342] on span "Introduction to Astronomy" at bounding box center [154, 348] width 124 height 12
click at [17, 123] on button "Ok" at bounding box center [8, 139] width 17 height 32
click at [54, 103] on button "Submit" at bounding box center [36, 129] width 37 height 51
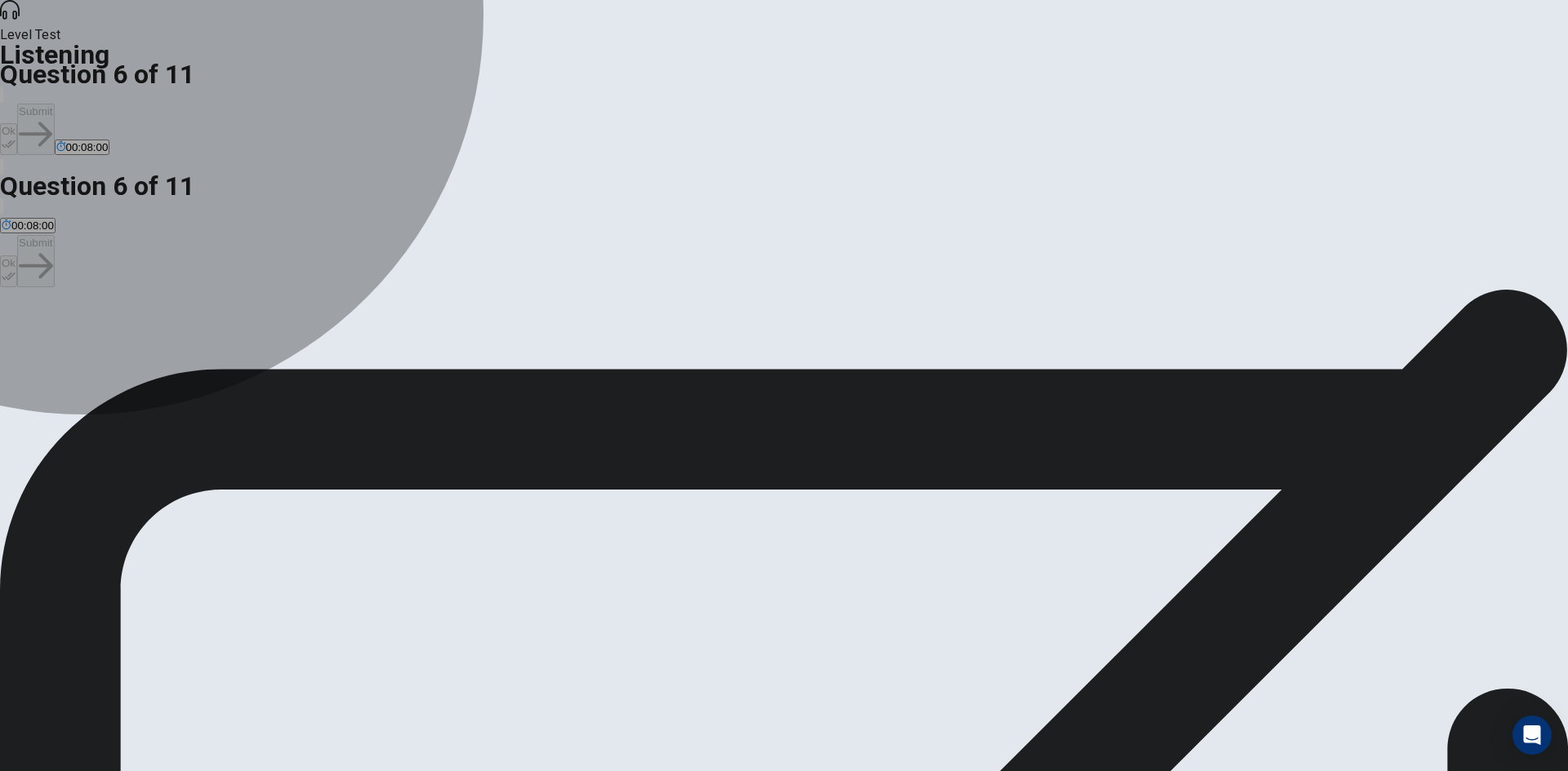
click at [627, 342] on span "It’s an introductory course that is engaging and not too demanding." at bounding box center [569, 348] width 322 height 12
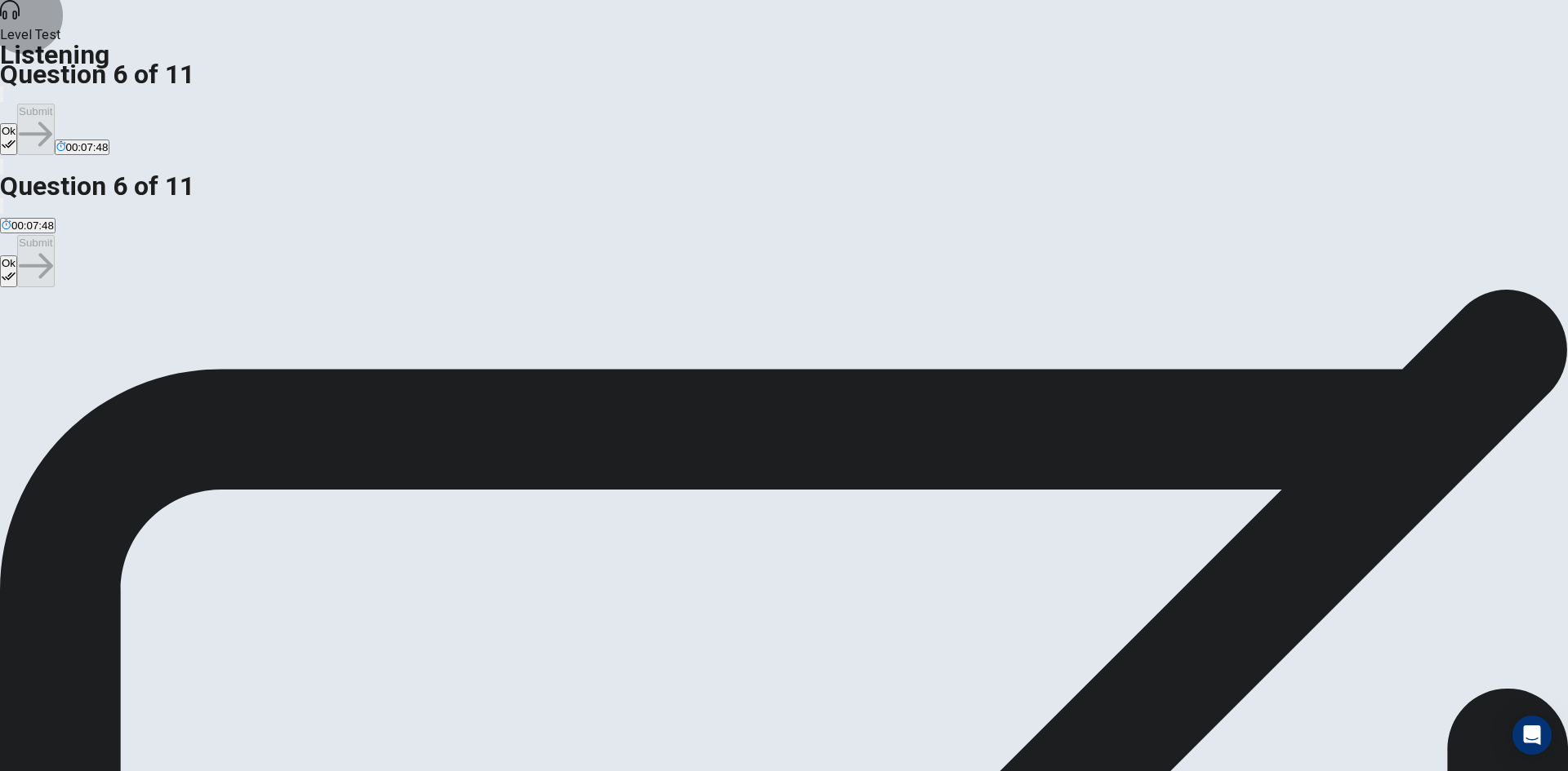
click at [17, 123] on button "Ok" at bounding box center [8, 139] width 17 height 32
click at [54, 103] on button "Submit" at bounding box center [36, 129] width 37 height 51
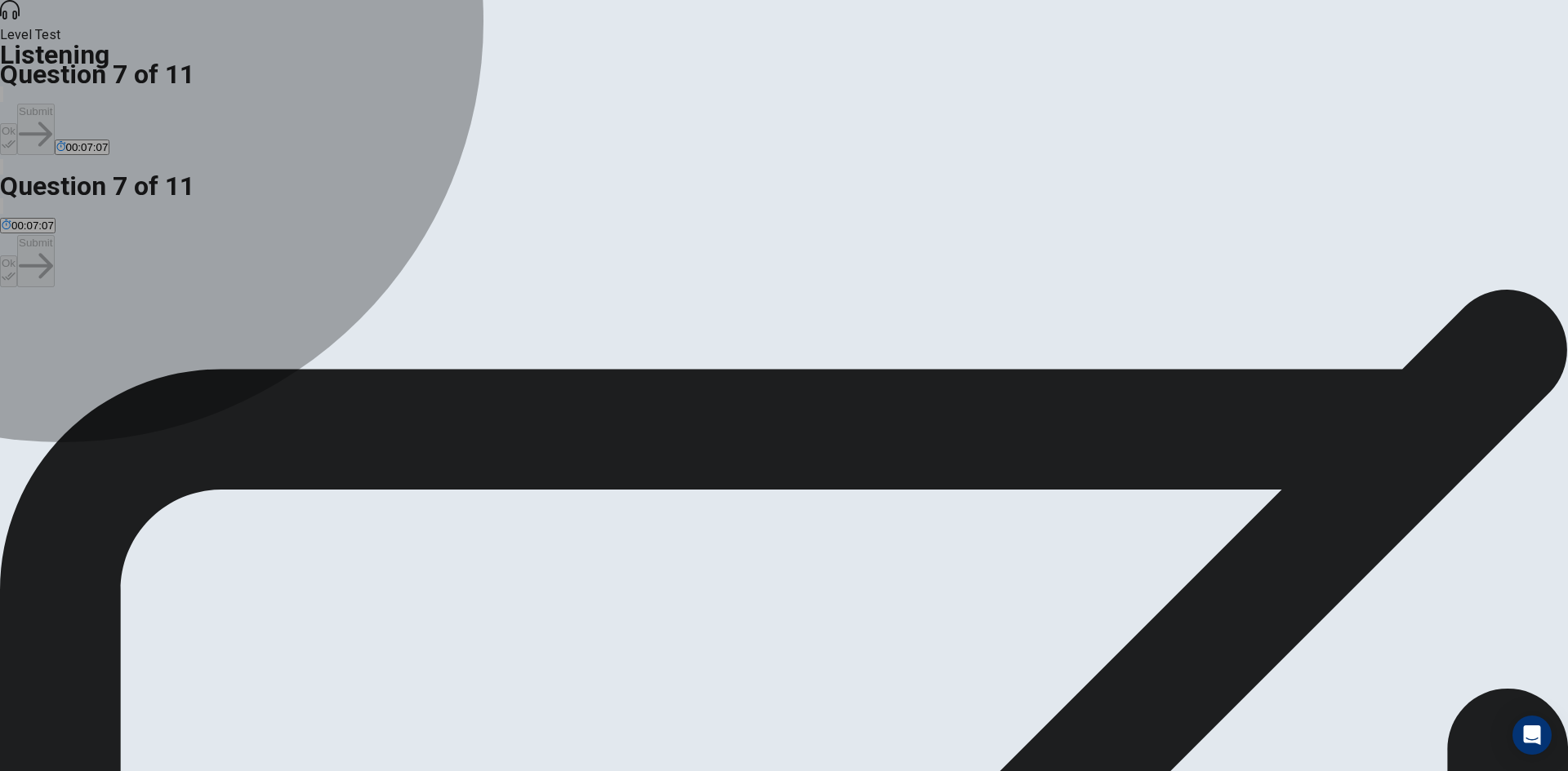
click at [54, 342] on span "Supportive" at bounding box center [27, 348] width 52 height 12
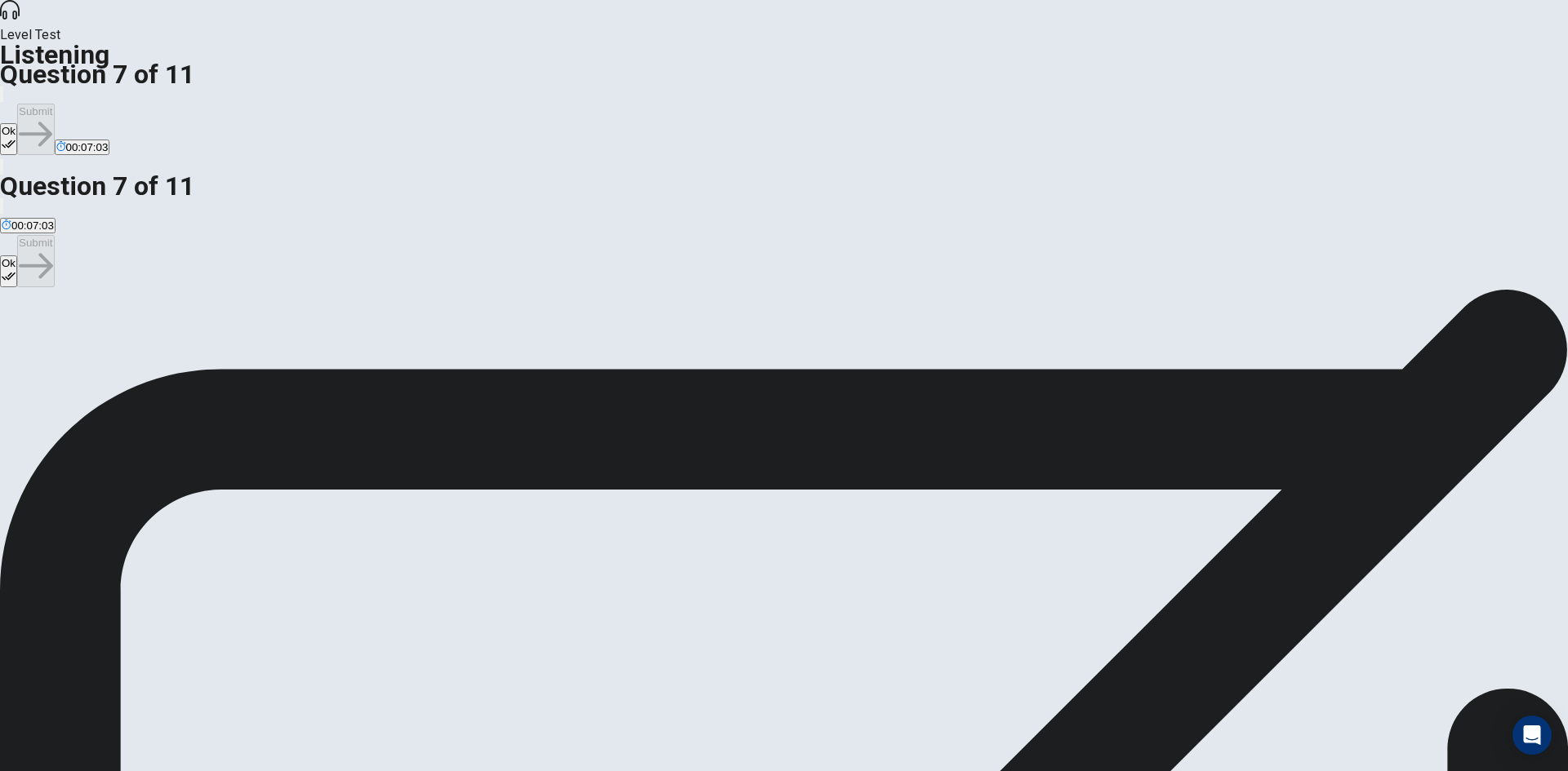
click at [134, 354] on span "Critical" at bounding box center [117, 348] width 34 height 12
click at [16, 141] on icon "button" at bounding box center [8, 145] width 14 height 8
click at [54, 103] on button "Submit" at bounding box center [36, 129] width 37 height 51
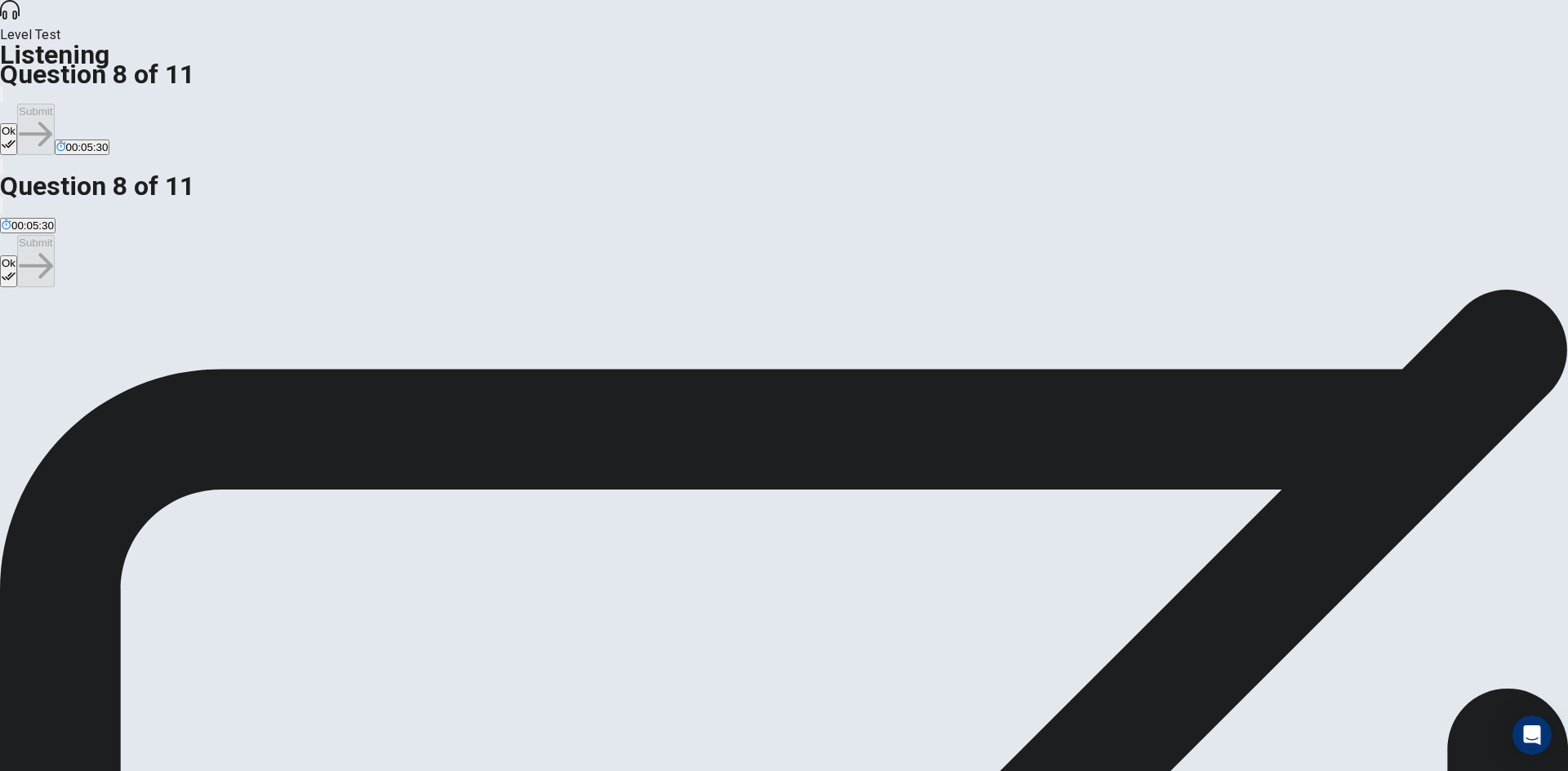
click at [17, 123] on button "Ok" at bounding box center [8, 139] width 17 height 32
click at [54, 103] on button "Submit" at bounding box center [36, 129] width 37 height 51
click at [663, 354] on span "It can broaden perspectives and provide valuable skills." at bounding box center [688, 348] width 267 height 12
click at [16, 137] on icon "button" at bounding box center [8, 144] width 14 height 14
click at [54, 103] on button "Submit" at bounding box center [36, 129] width 37 height 51
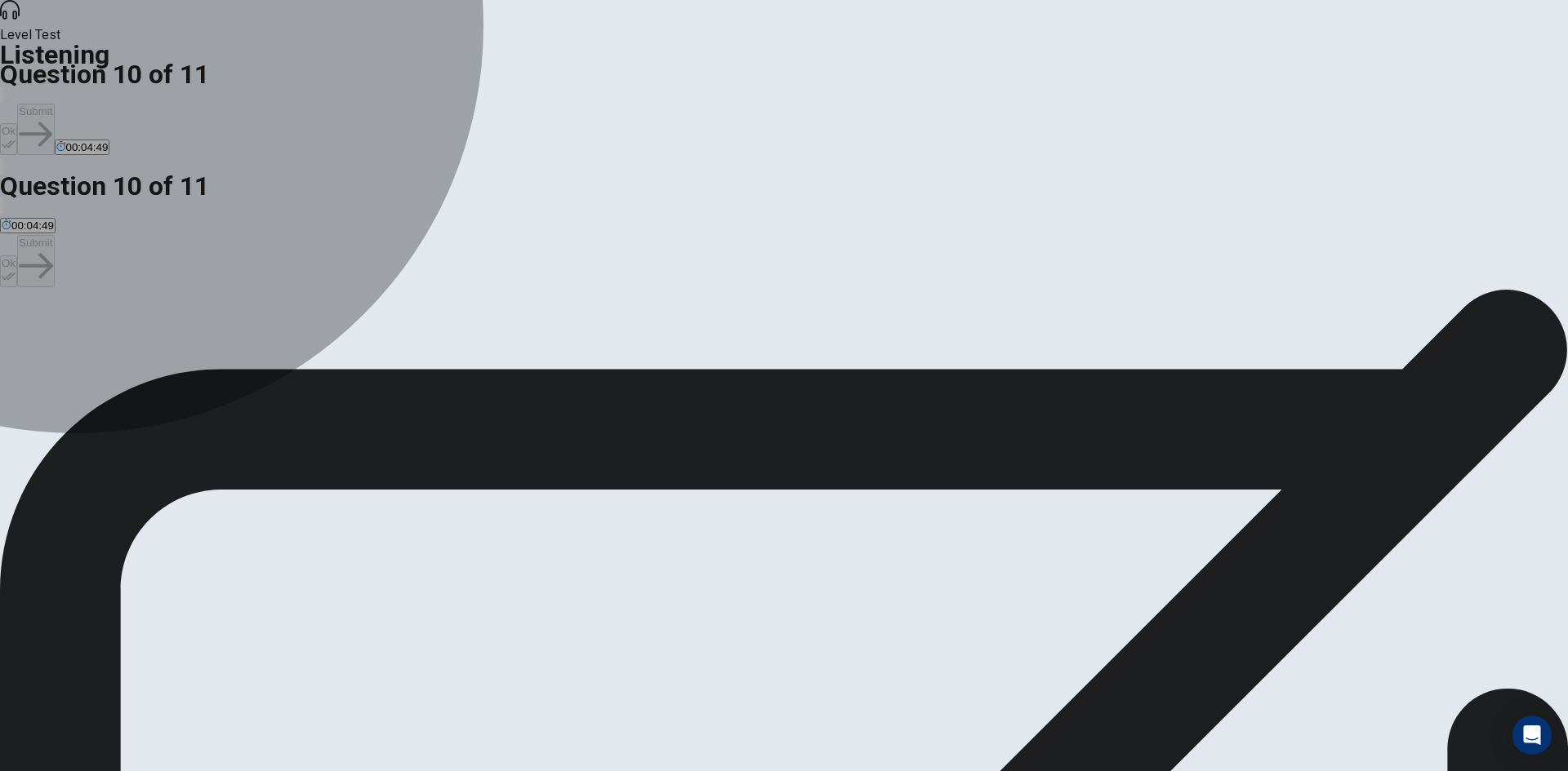
click at [648, 354] on span "It’s an engaging introductory course that aligns with the student’s curiosity a…" at bounding box center [857, 348] width 420 height 12
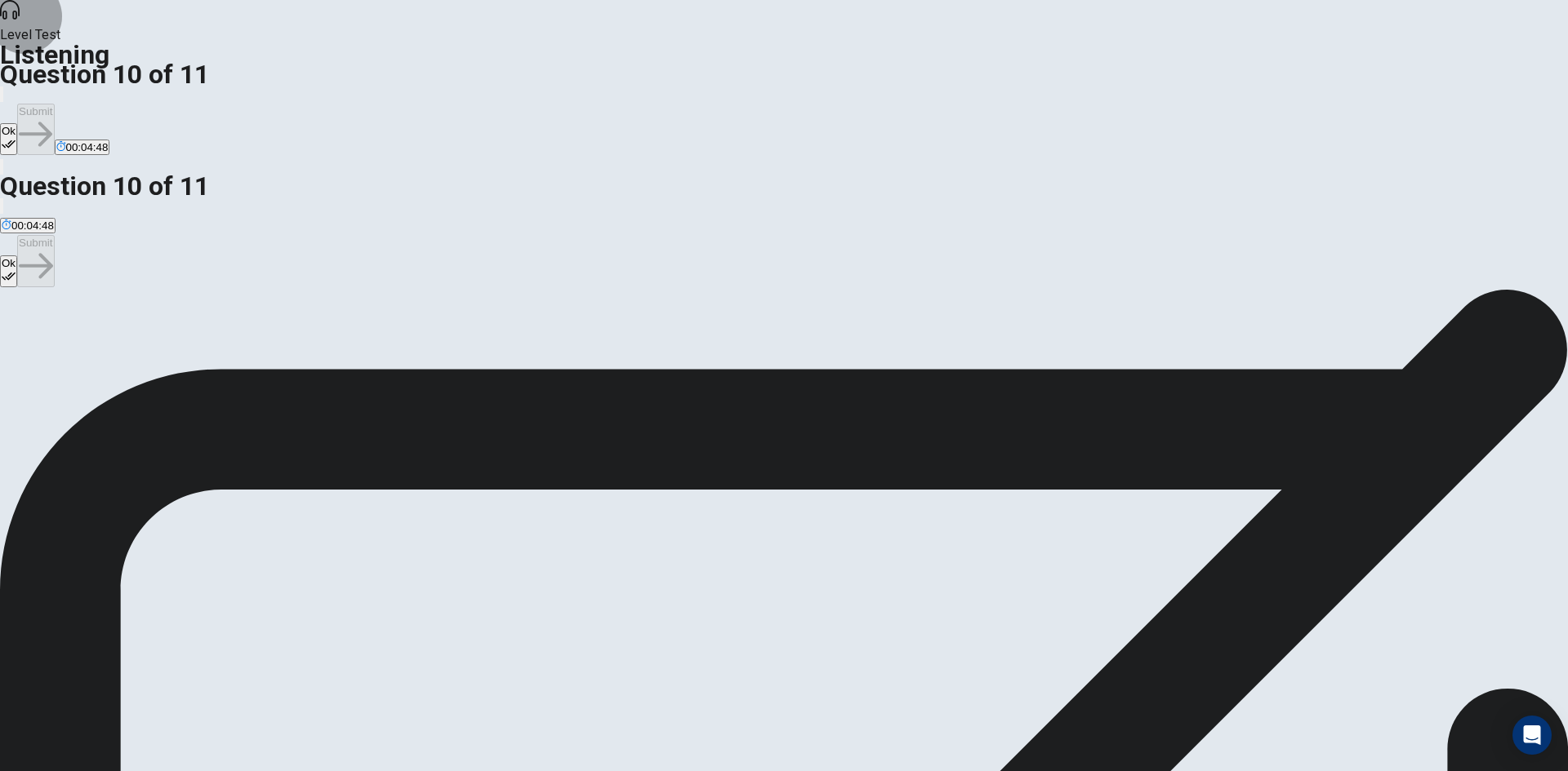
click at [17, 123] on button "Ok" at bounding box center [8, 139] width 17 height 32
click at [54, 103] on button "Submit" at bounding box center [36, 129] width 37 height 51
click at [372, 342] on span "More confident about her course selections." at bounding box center [266, 348] width 211 height 12
click at [17, 123] on button "Ok" at bounding box center [8, 139] width 17 height 32
click at [54, 103] on button "Submit" at bounding box center [36, 129] width 37 height 51
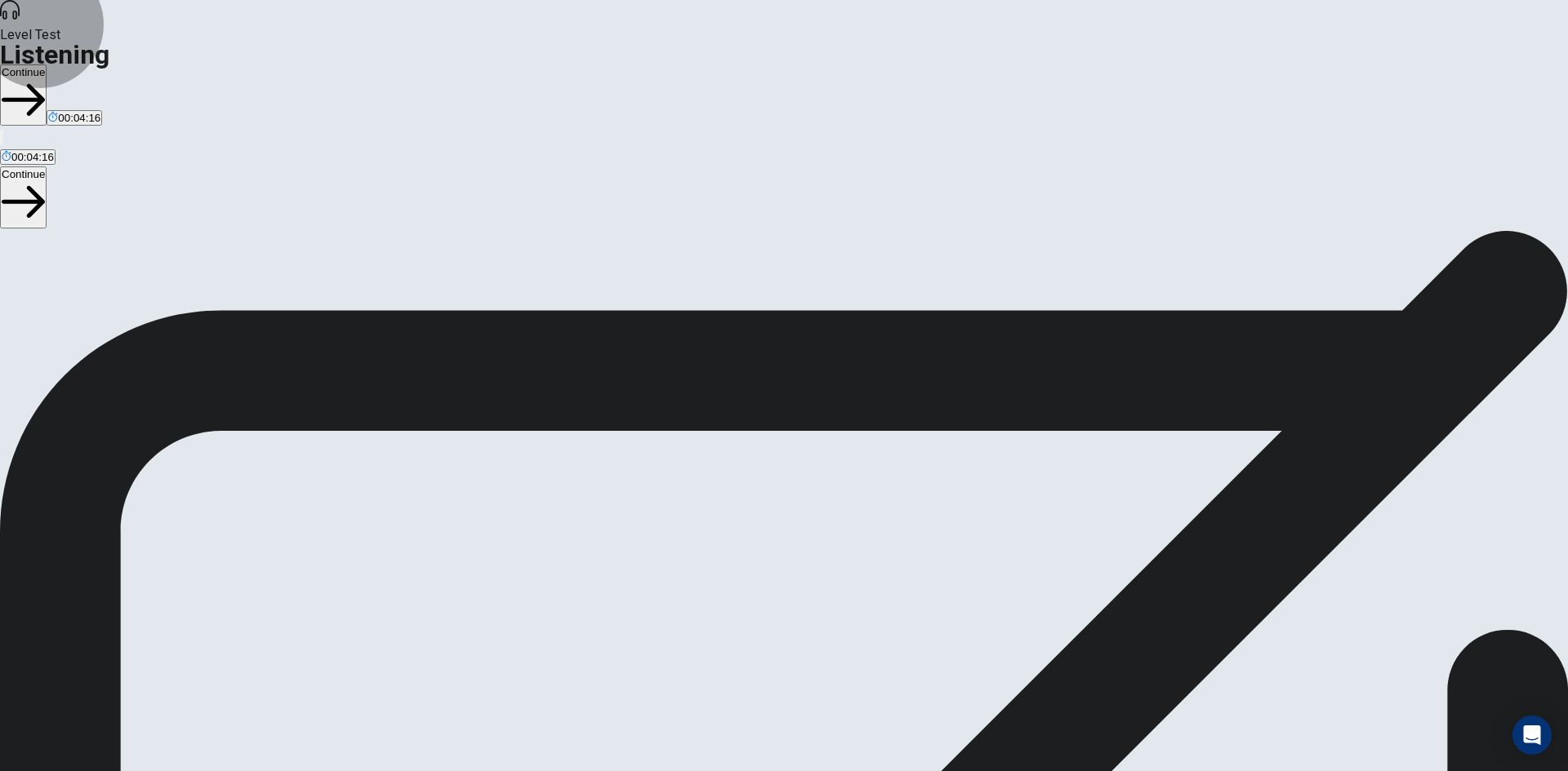
click at [47, 65] on button "Continue" at bounding box center [23, 95] width 47 height 61
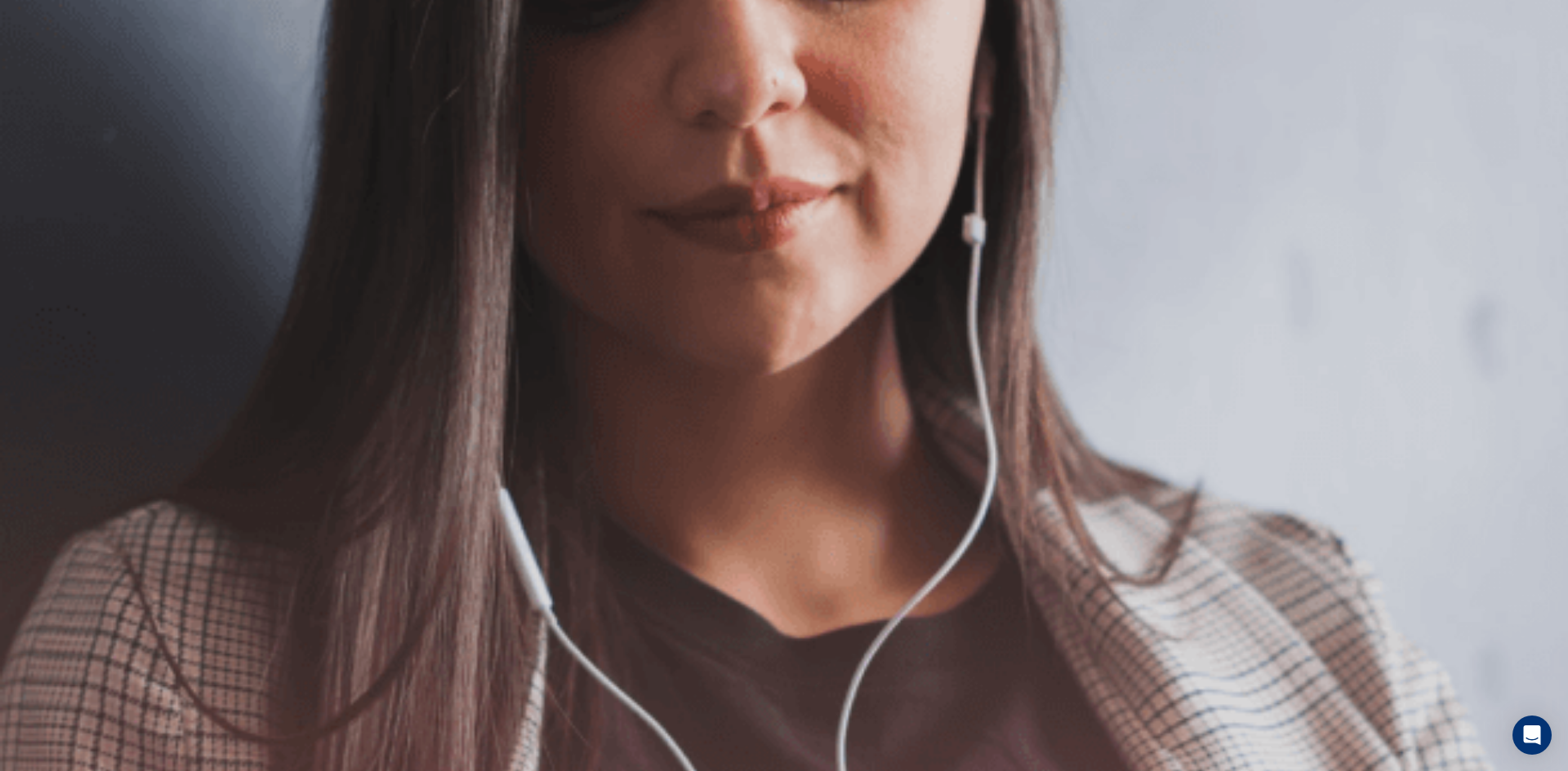
click at [47, 84] on button "Continue" at bounding box center [23, 114] width 47 height 61
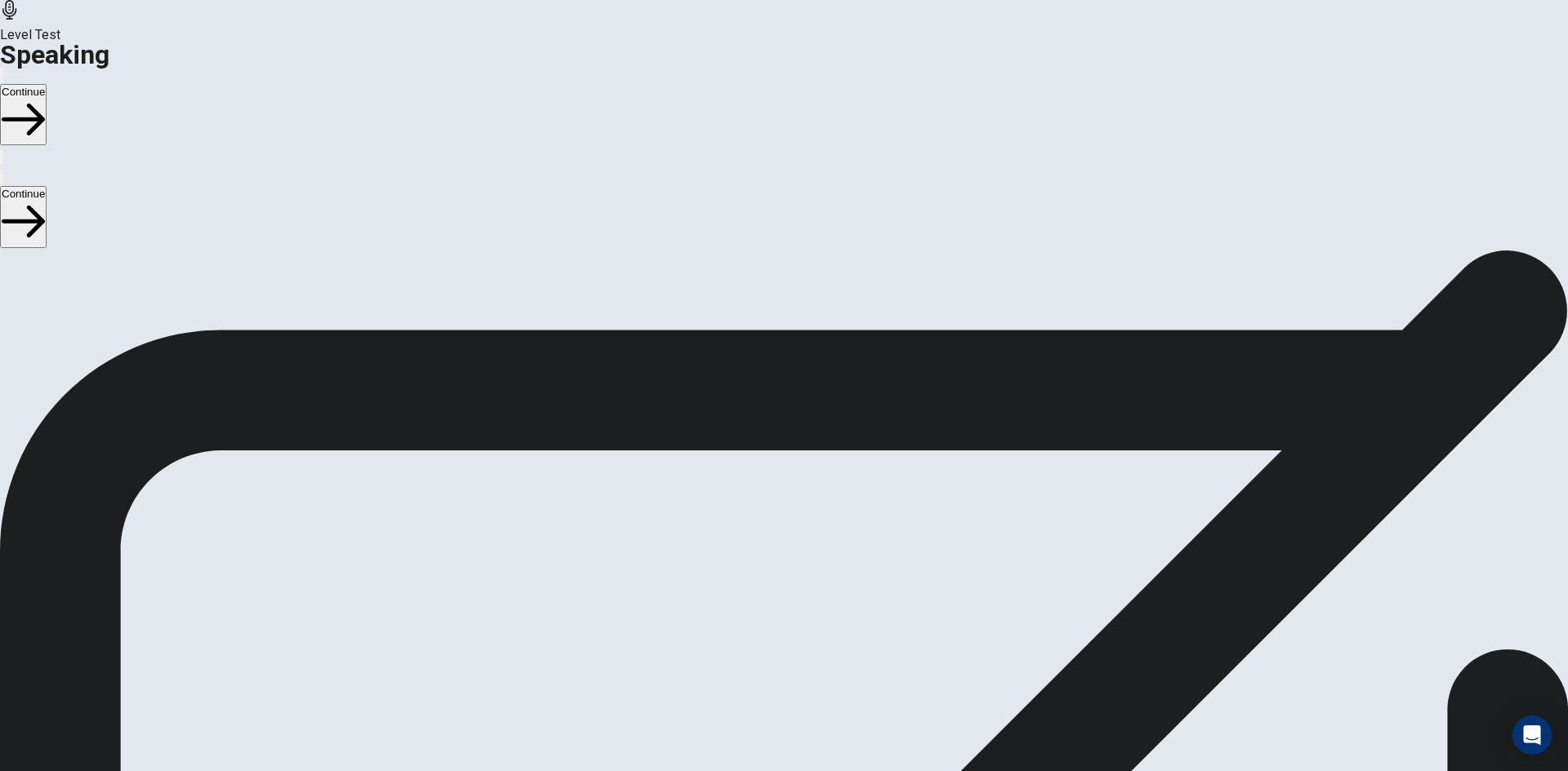
click at [47, 84] on button "Continue" at bounding box center [23, 114] width 47 height 61
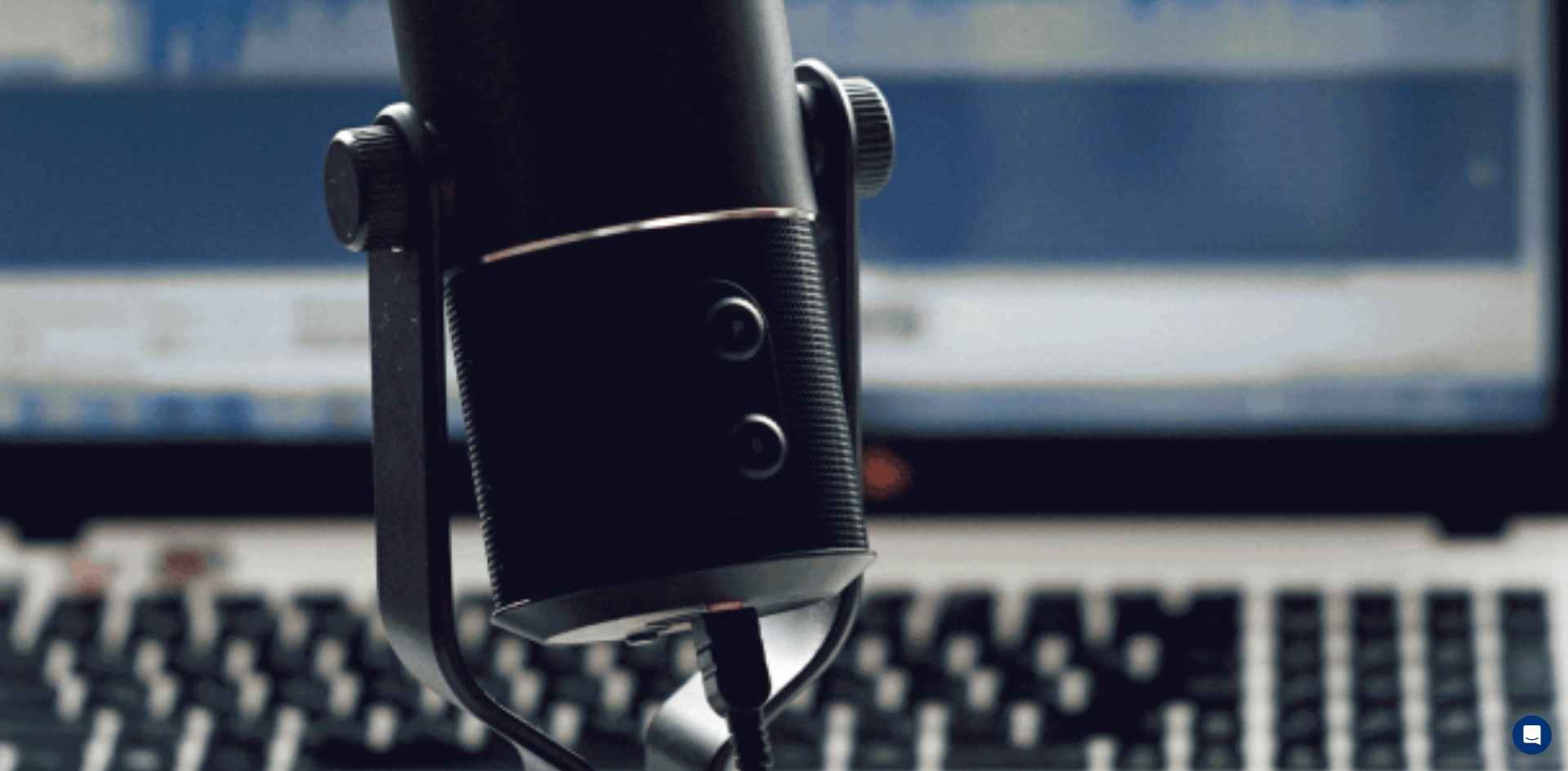
click at [47, 84] on button "Continue" at bounding box center [23, 114] width 47 height 61
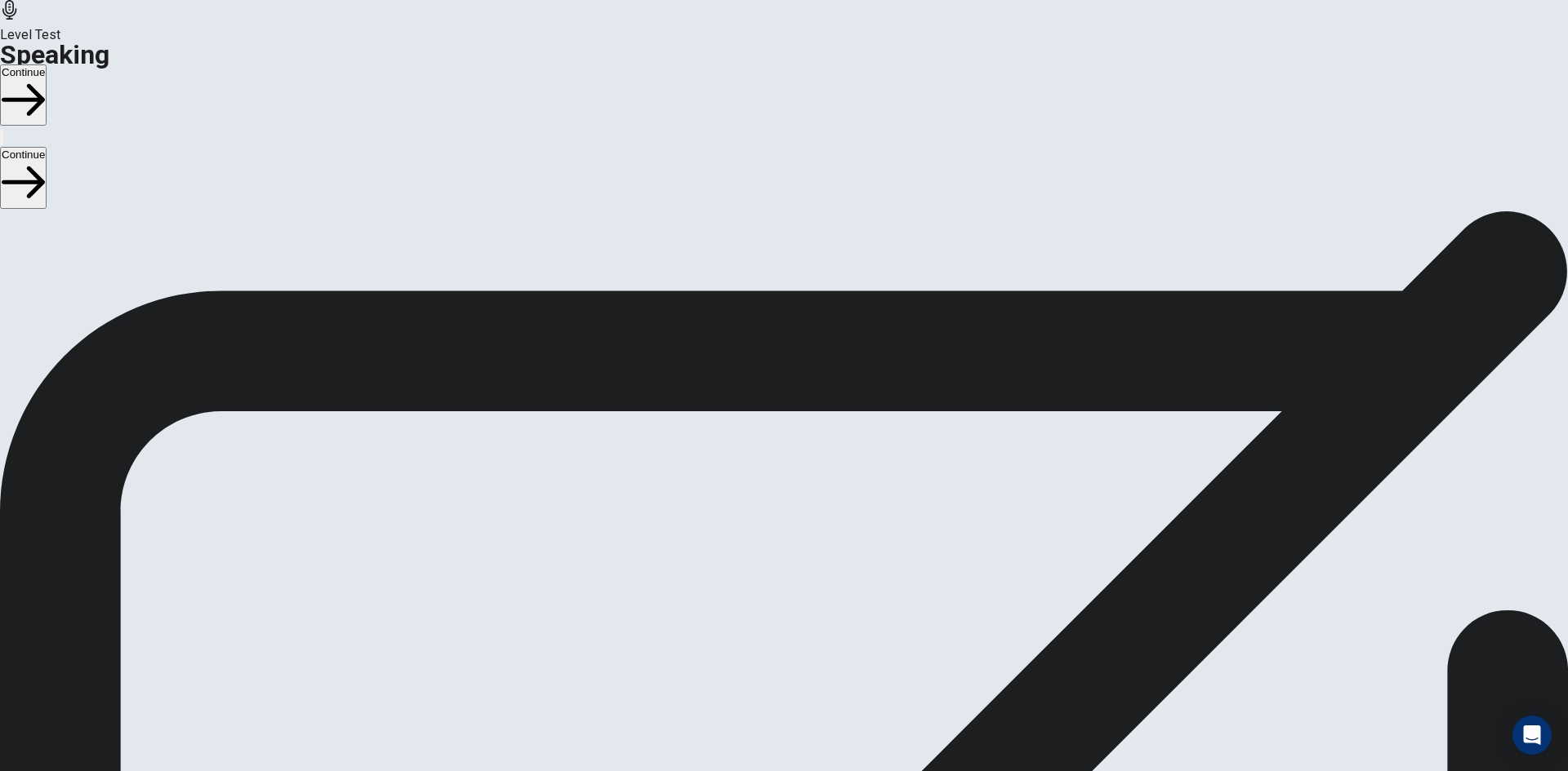
click at [47, 65] on button "Continue" at bounding box center [23, 95] width 47 height 61
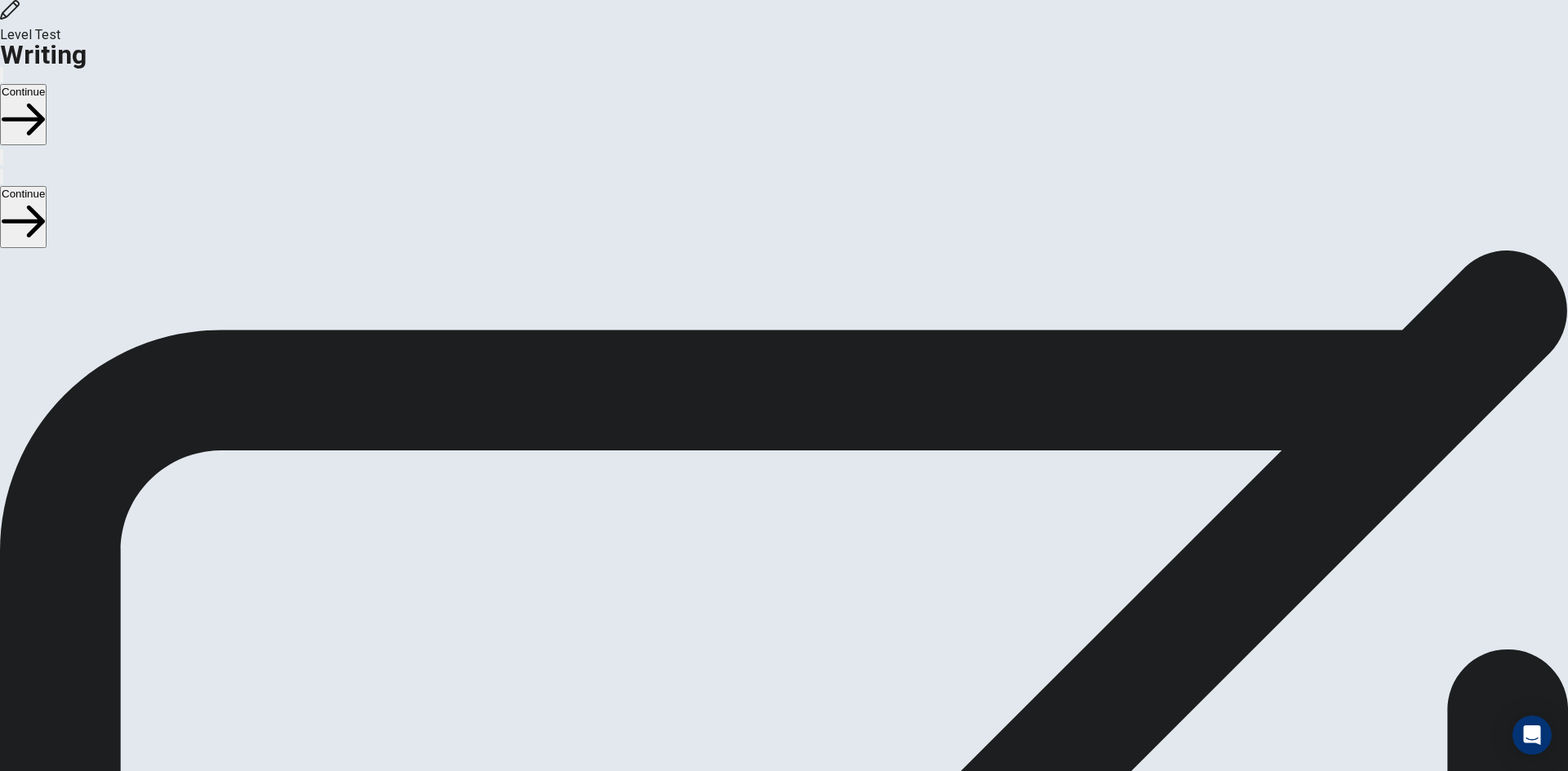
click at [47, 84] on button "Continue" at bounding box center [23, 114] width 47 height 61
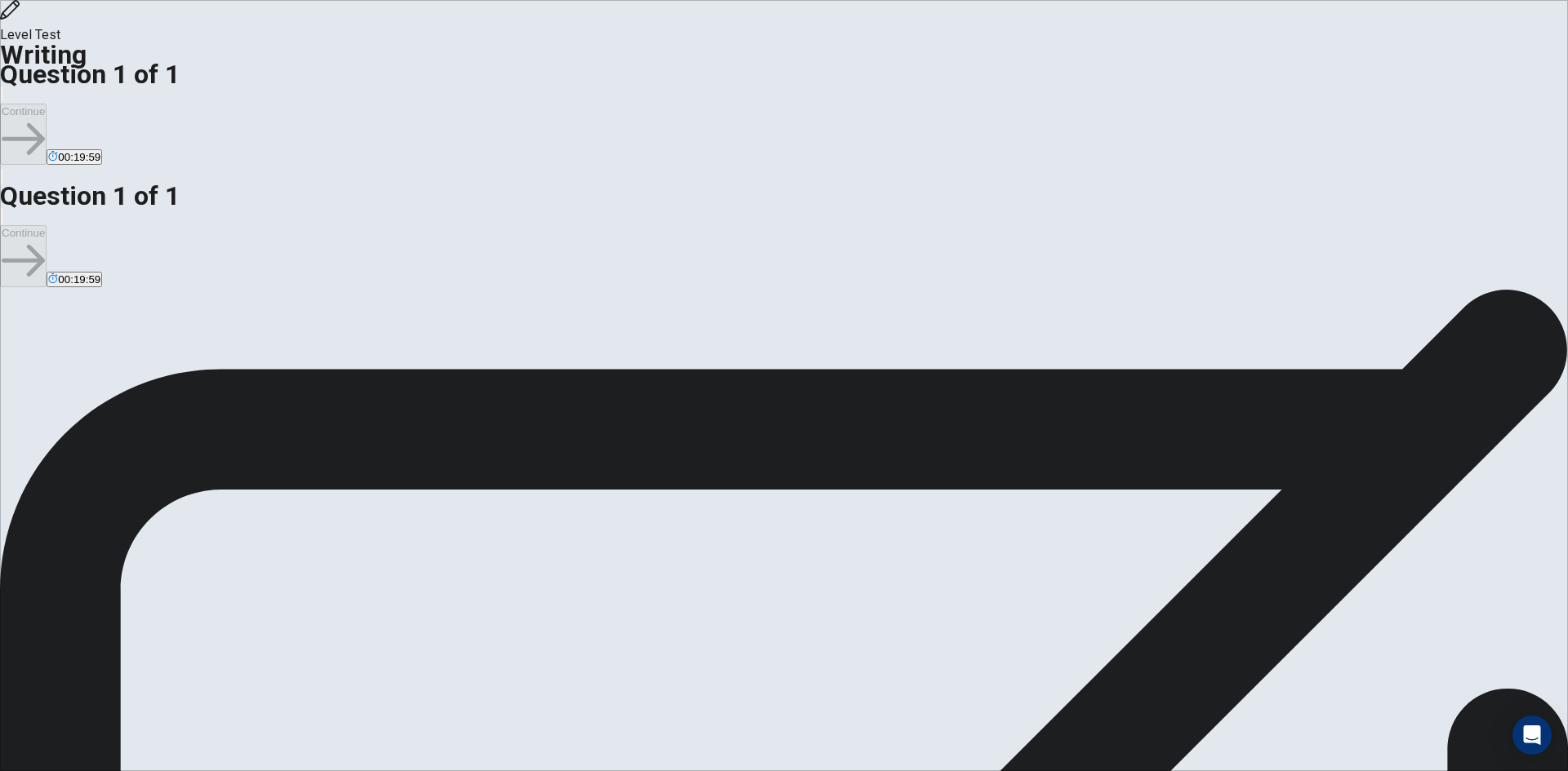
type textarea "*"
type textarea "**********"
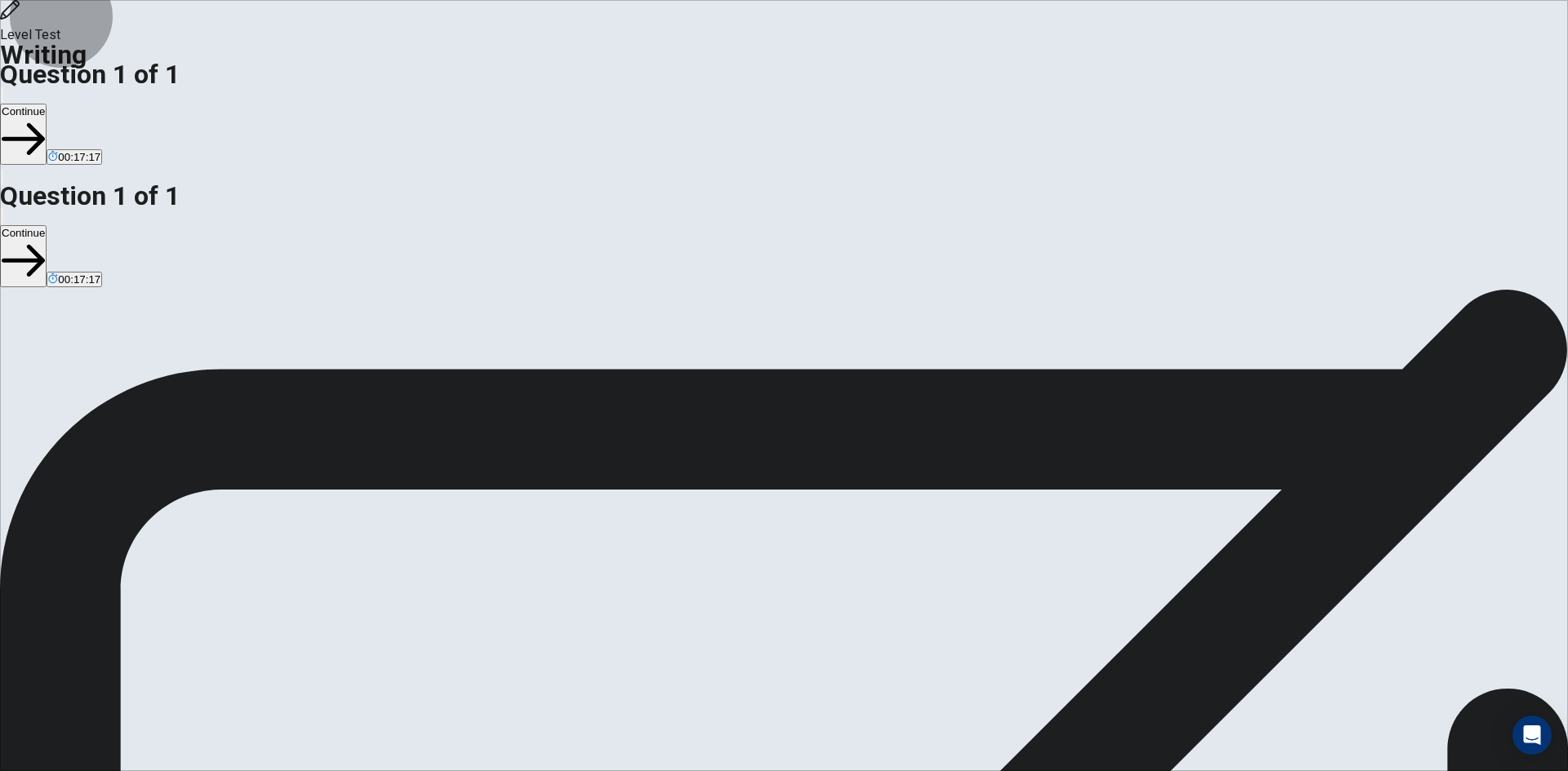
type textarea "**********"
click at [47, 103] on button "Continue" at bounding box center [23, 134] width 47 height 61
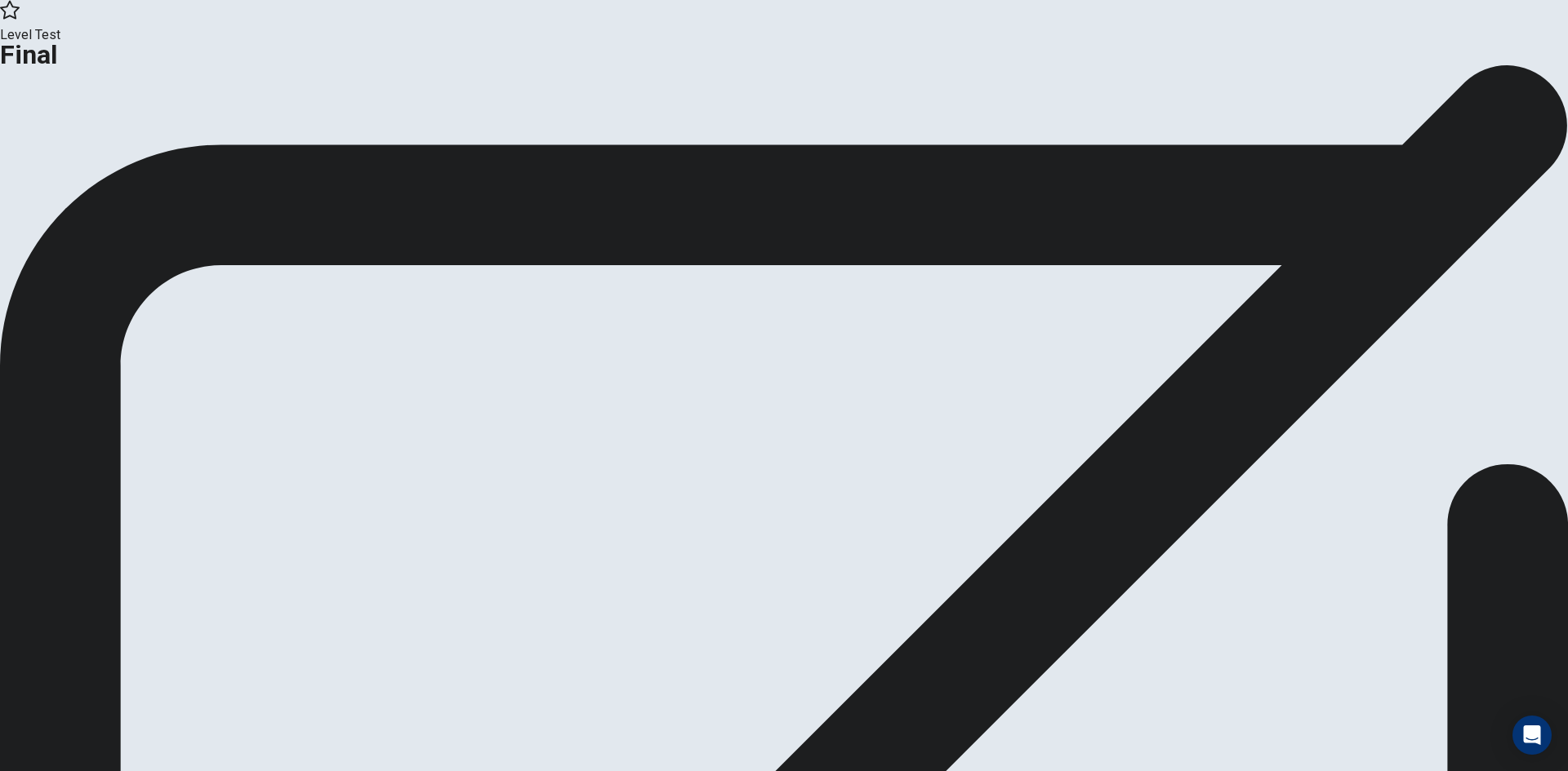
click at [130, 145] on button "Continue" at bounding box center [97, 134] width 66 height 22
